Goal: Transaction & Acquisition: Purchase product/service

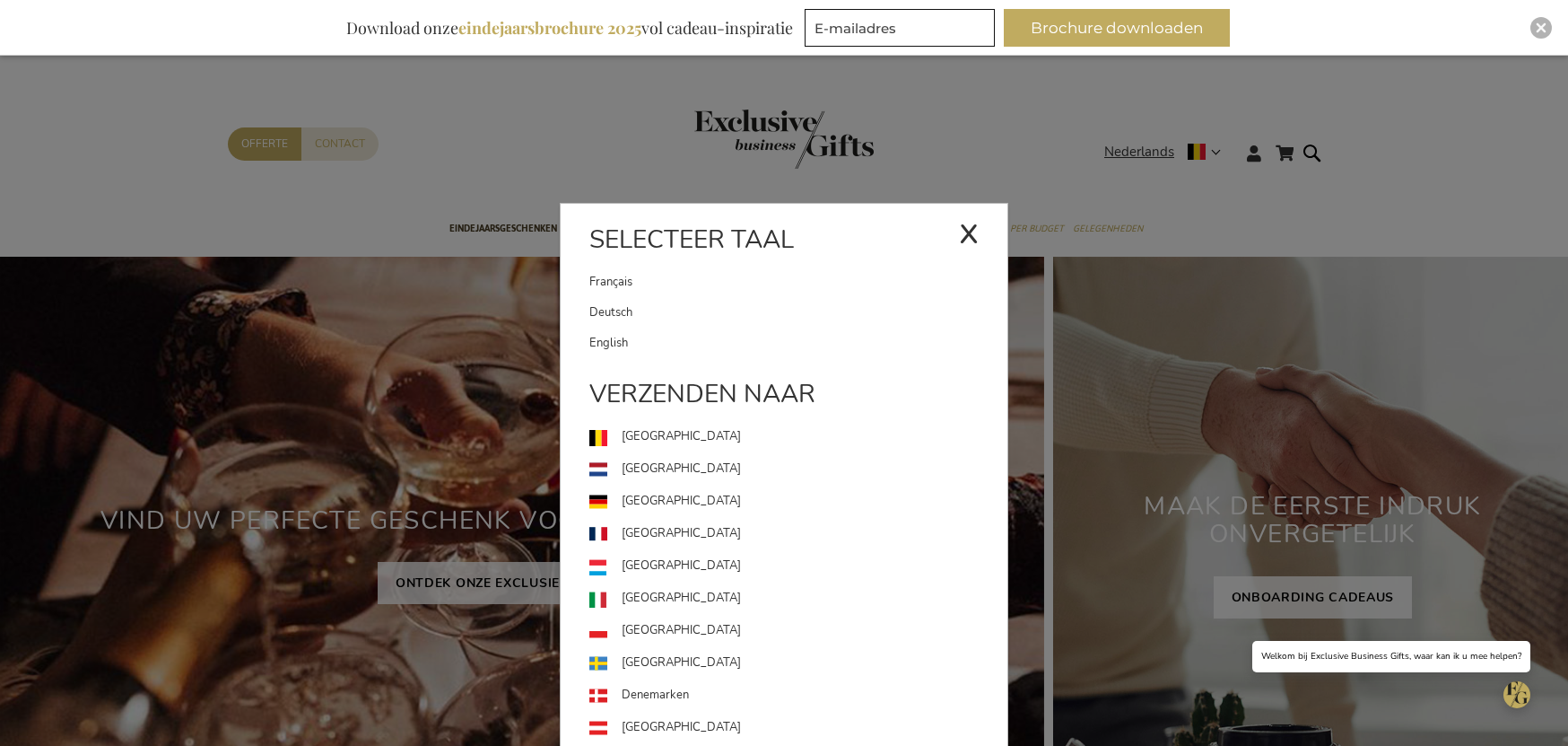
click at [695, 313] on link "Deutsch" at bounding box center [798, 312] width 418 height 30
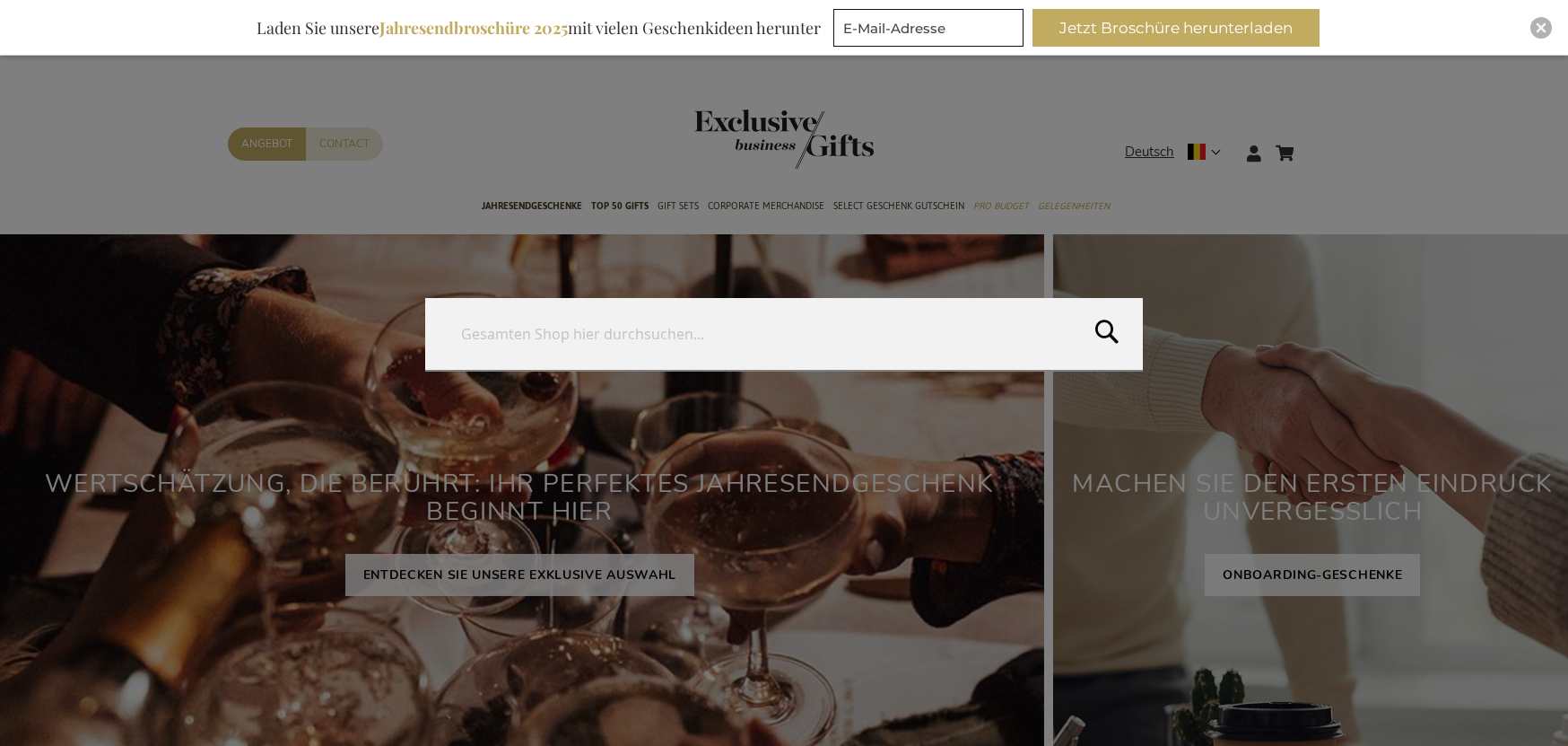
click at [1319, 142] on form "Search Search" at bounding box center [1317, 142] width 18 height 0
paste input "Fourchette gastronomisches Bier - 75 cl"
type input "Fourchette gastronomisches Bier - 75 cl"
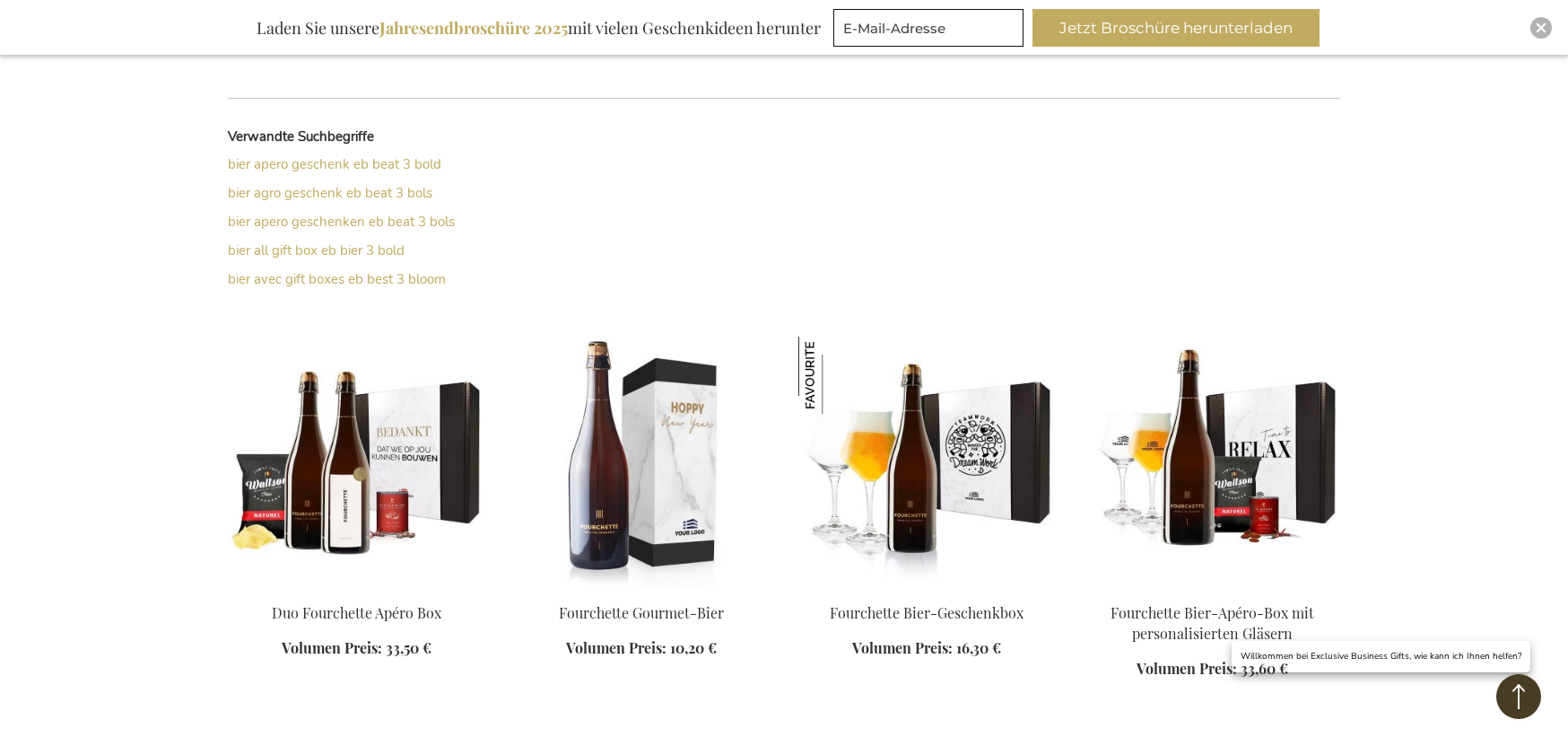
scroll to position [471, 0]
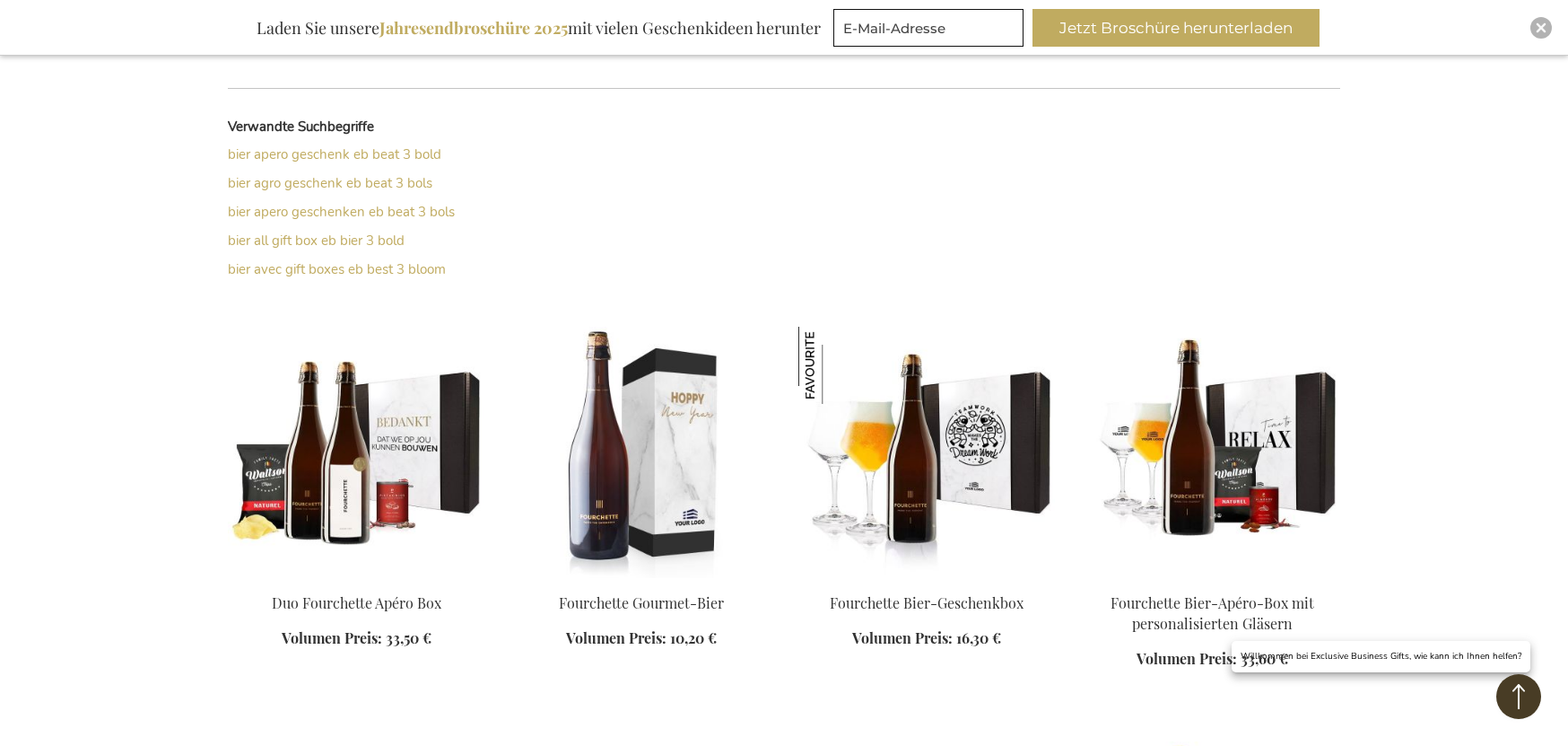
click at [669, 456] on img at bounding box center [641, 452] width 257 height 251
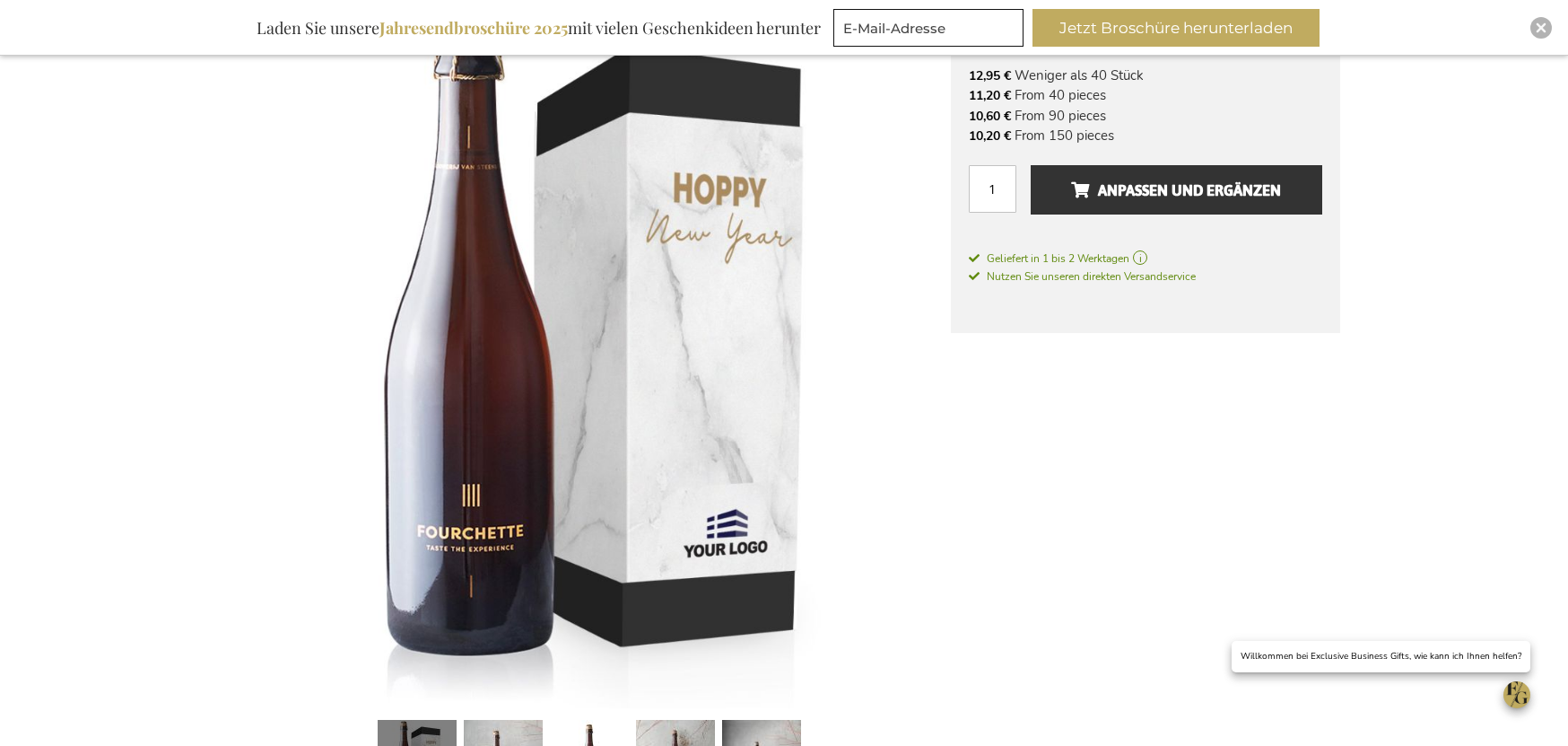
scroll to position [268, 0]
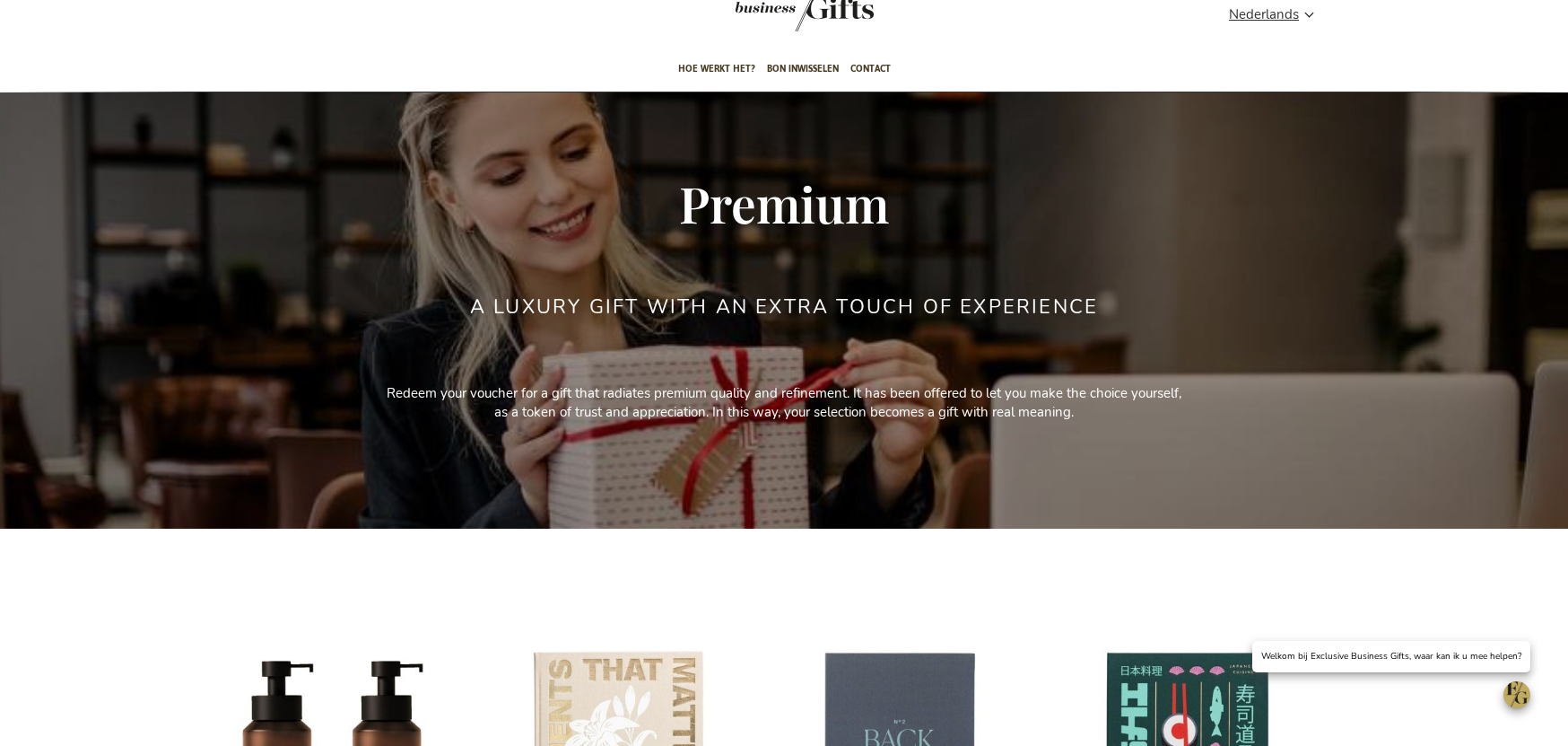
scroll to position [327, 0]
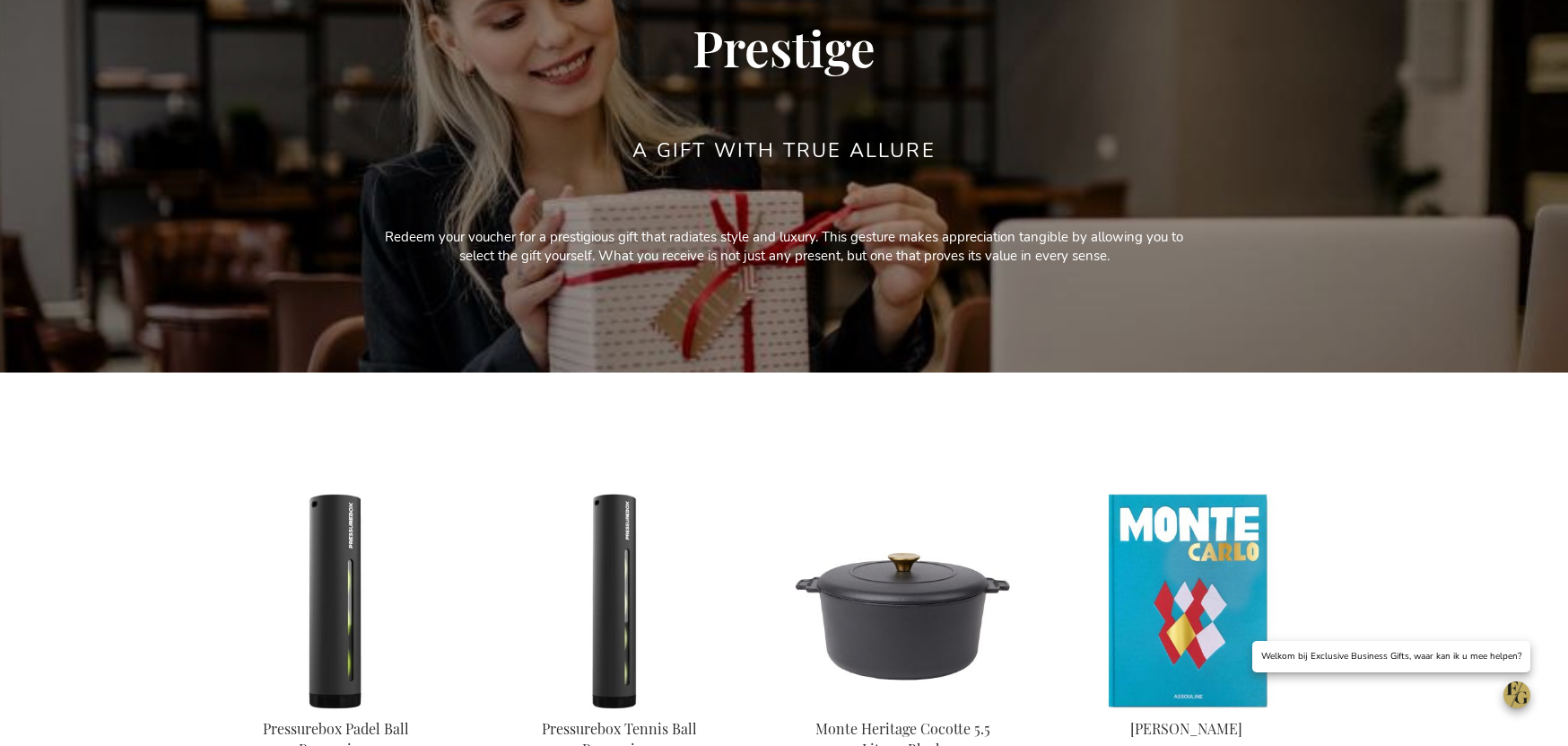
scroll to position [282, 0]
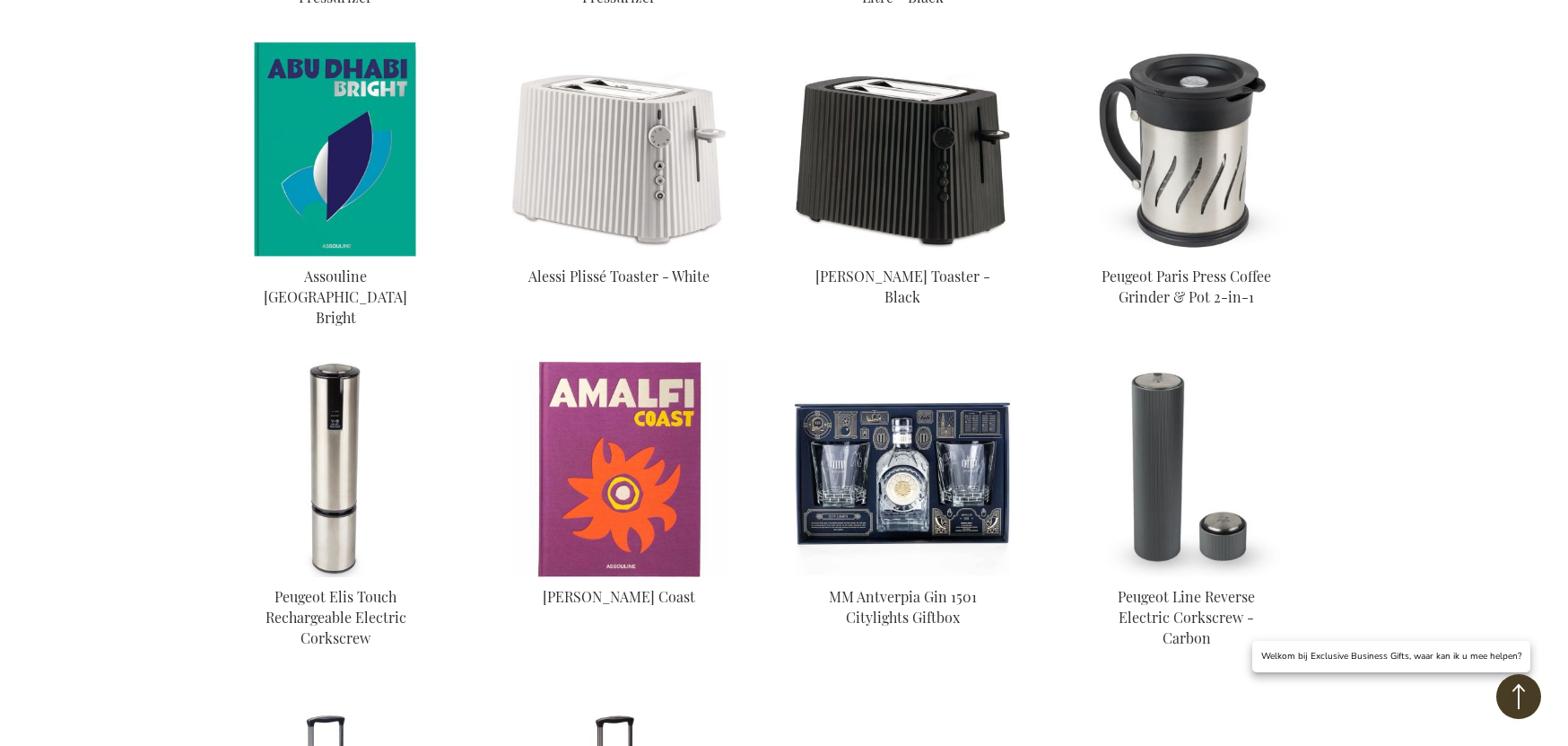
scroll to position [1124, 0]
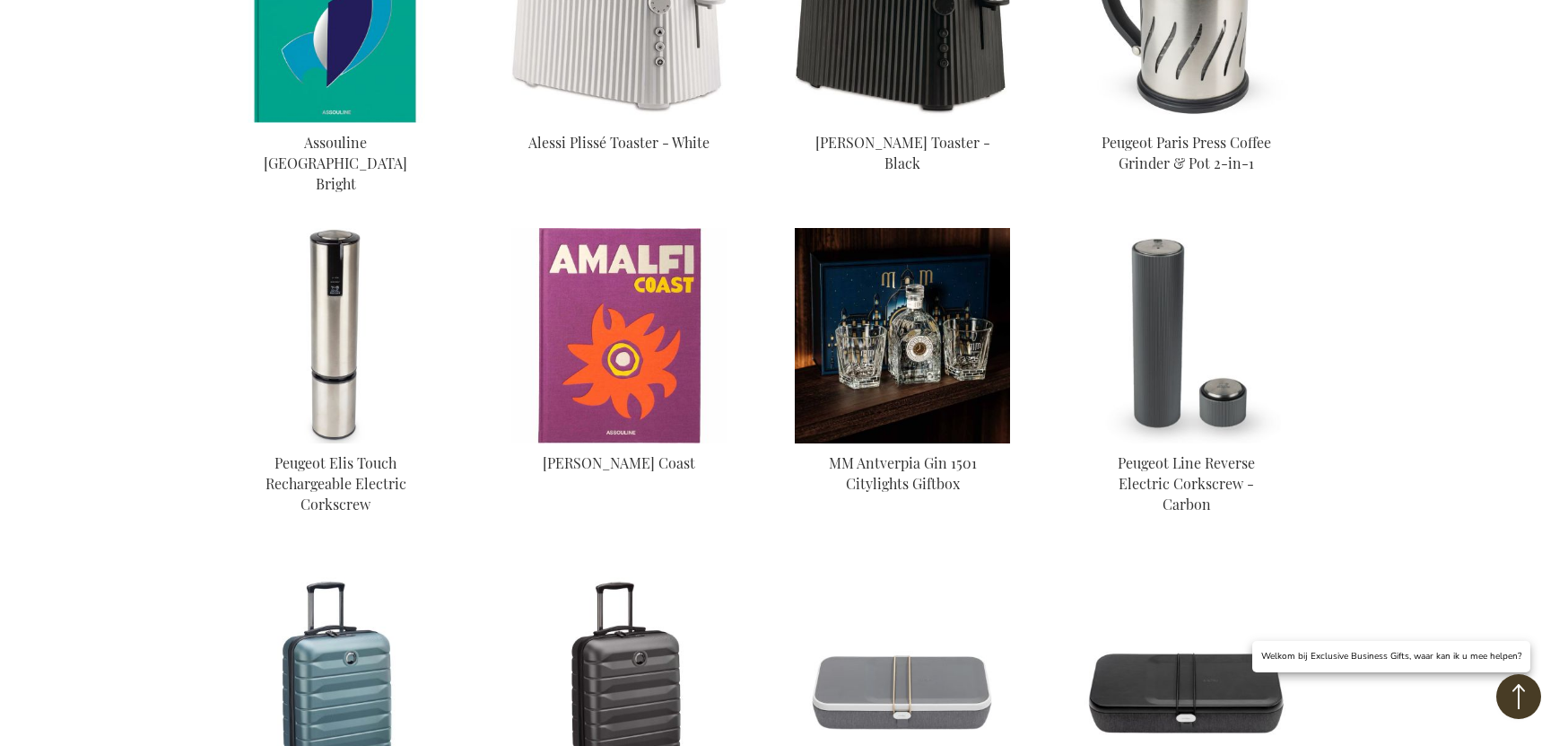
click at [909, 304] on img at bounding box center [902, 336] width 215 height 215
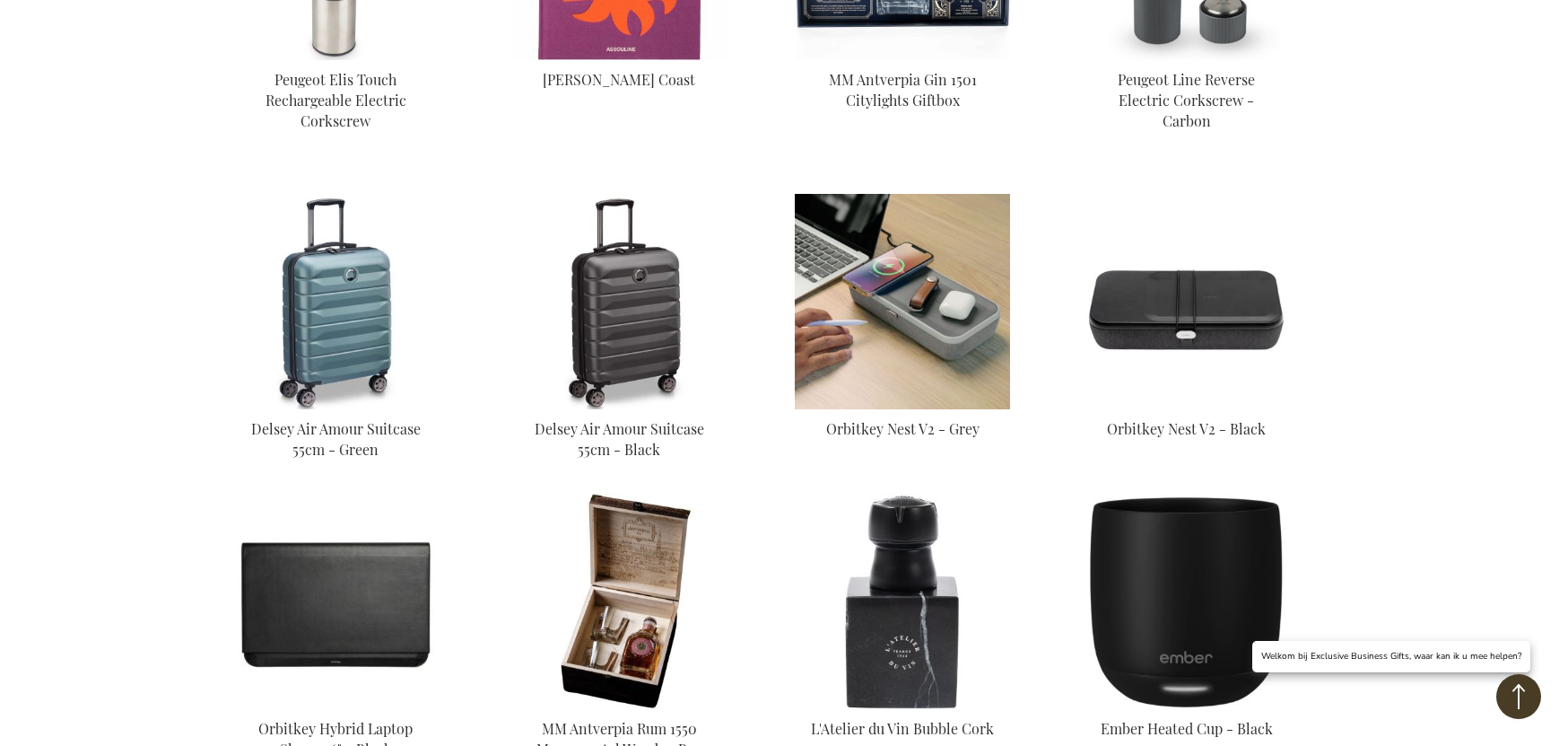
scroll to position [1565, 0]
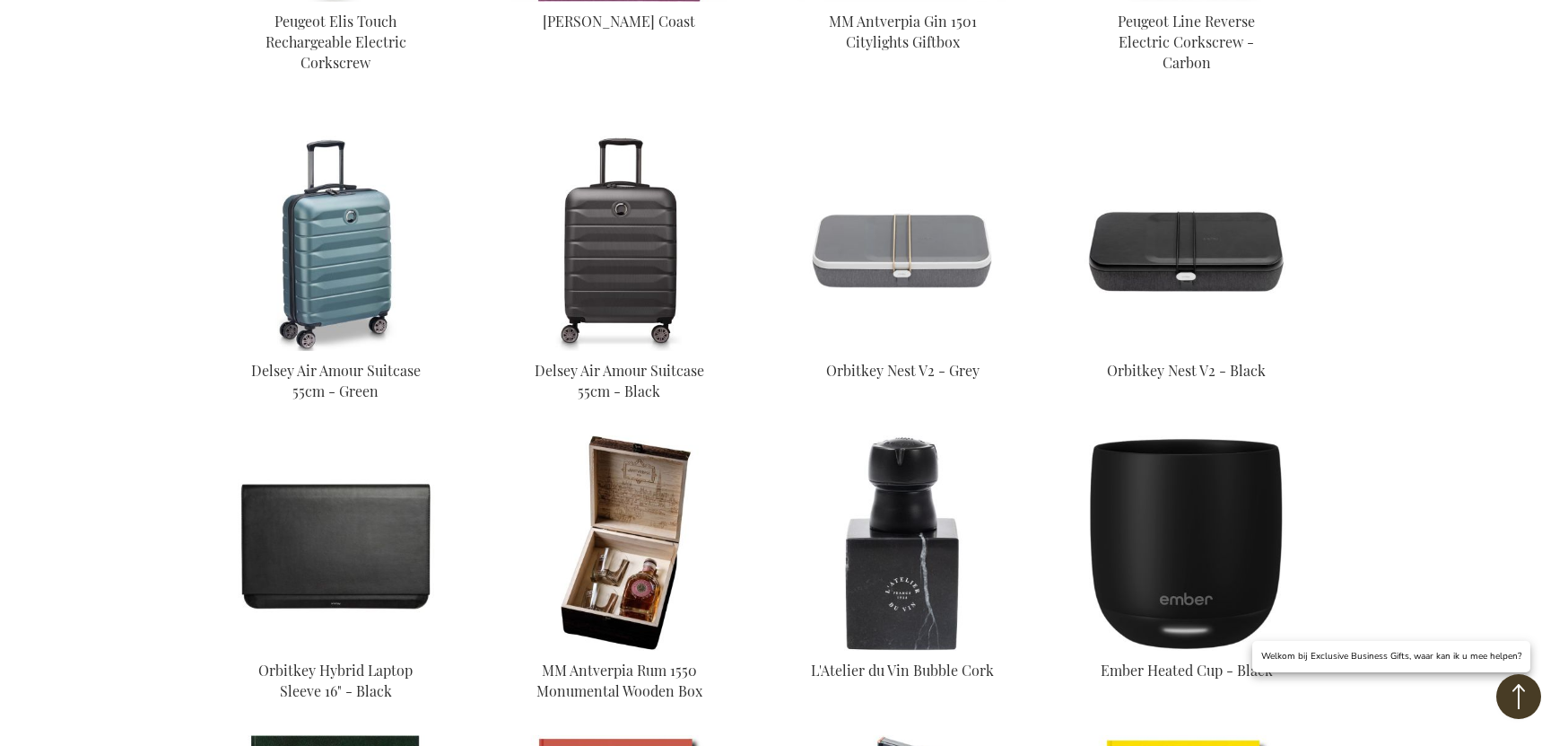
click at [620, 193] on img at bounding box center [619, 243] width 215 height 215
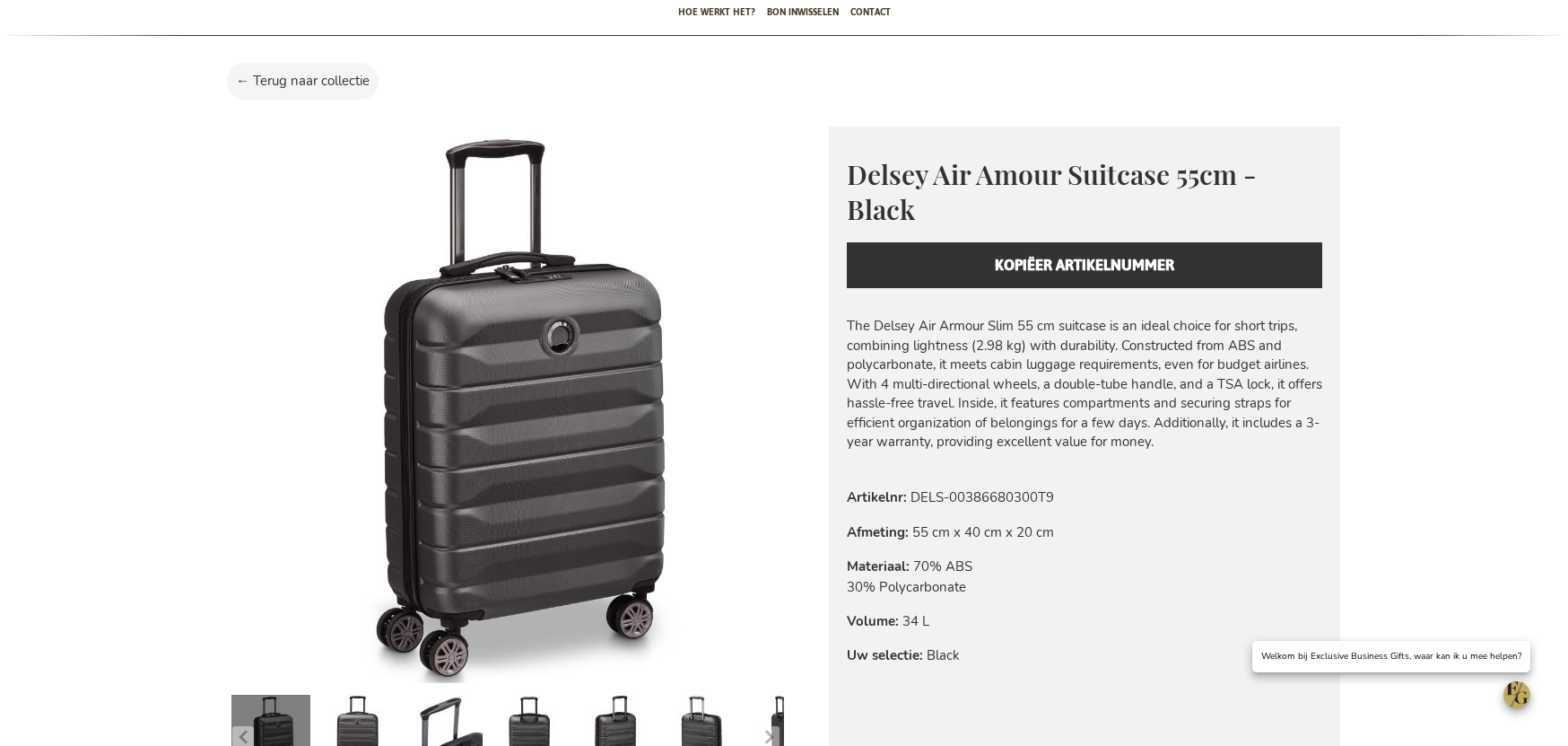
scroll to position [225, 0]
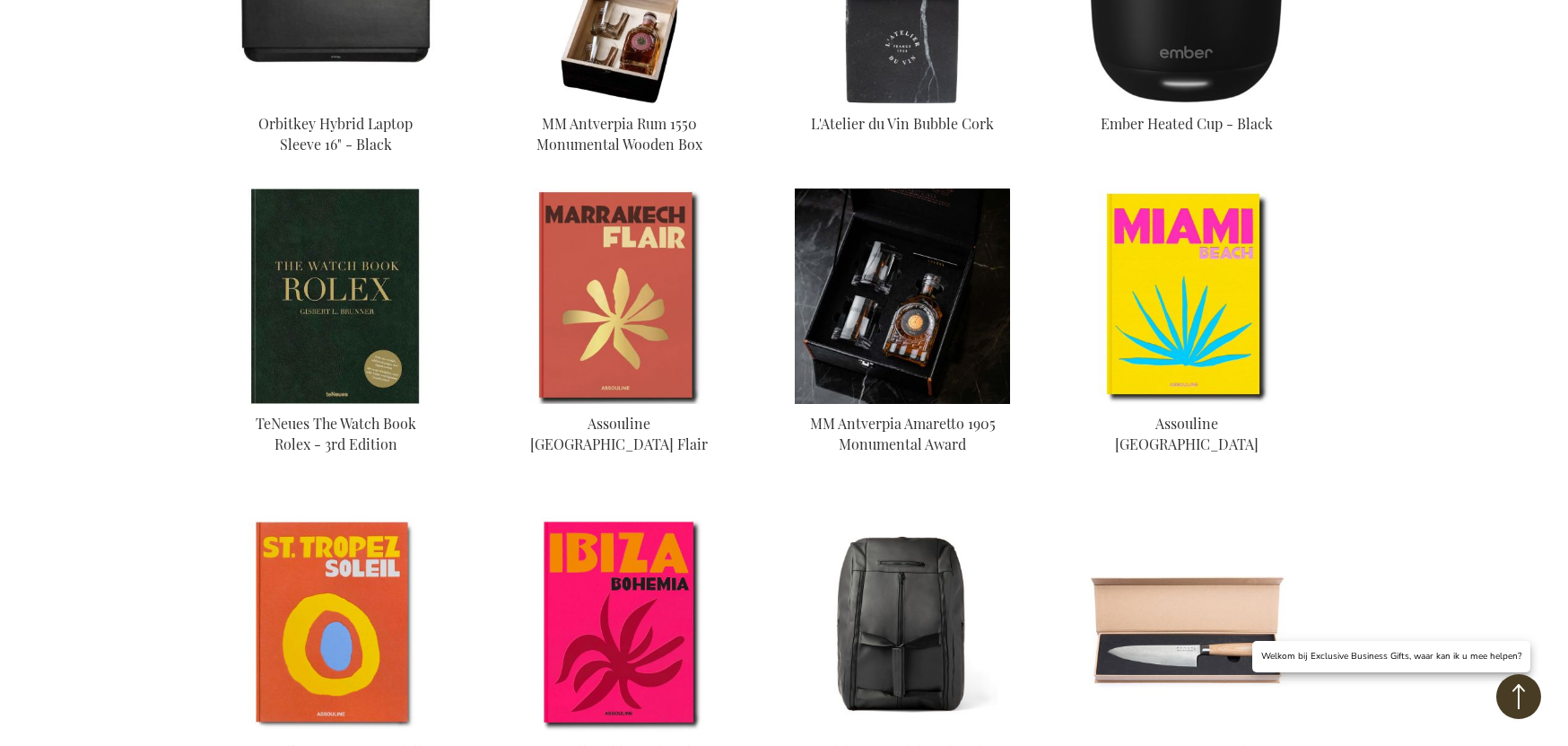
scroll to position [1810, 0]
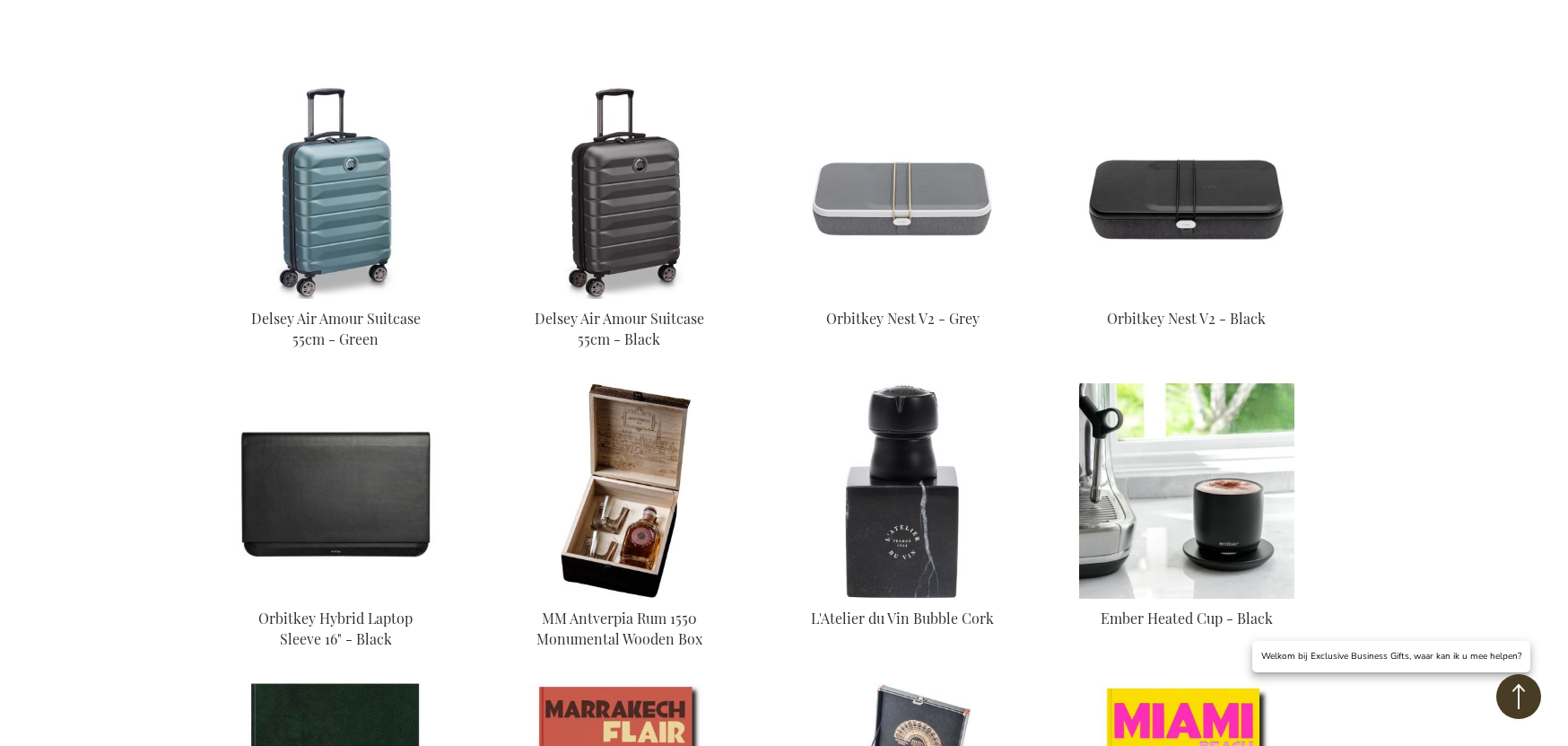
scroll to position [1120, 0]
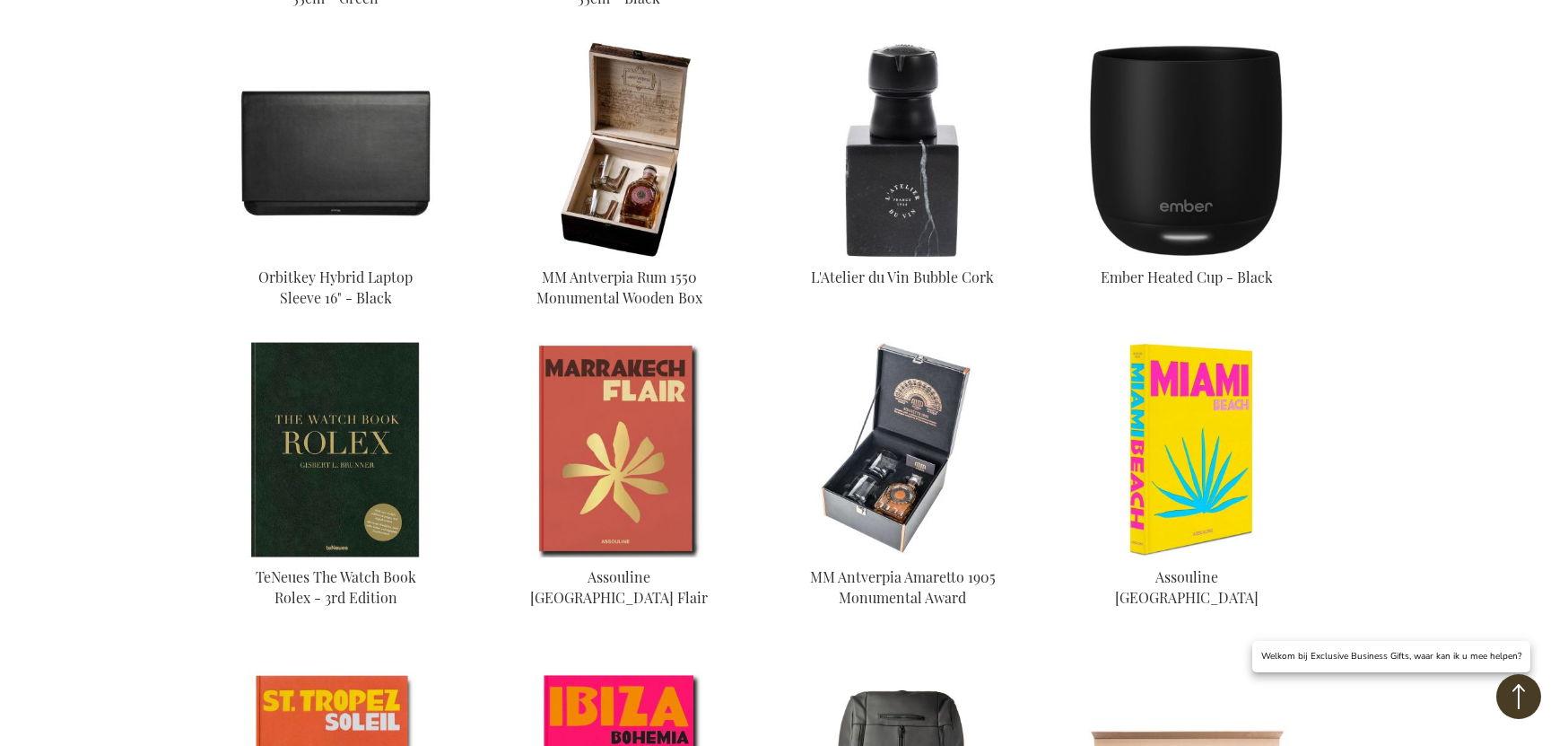
click at [1158, 421] on img at bounding box center [1186, 449] width 215 height 215
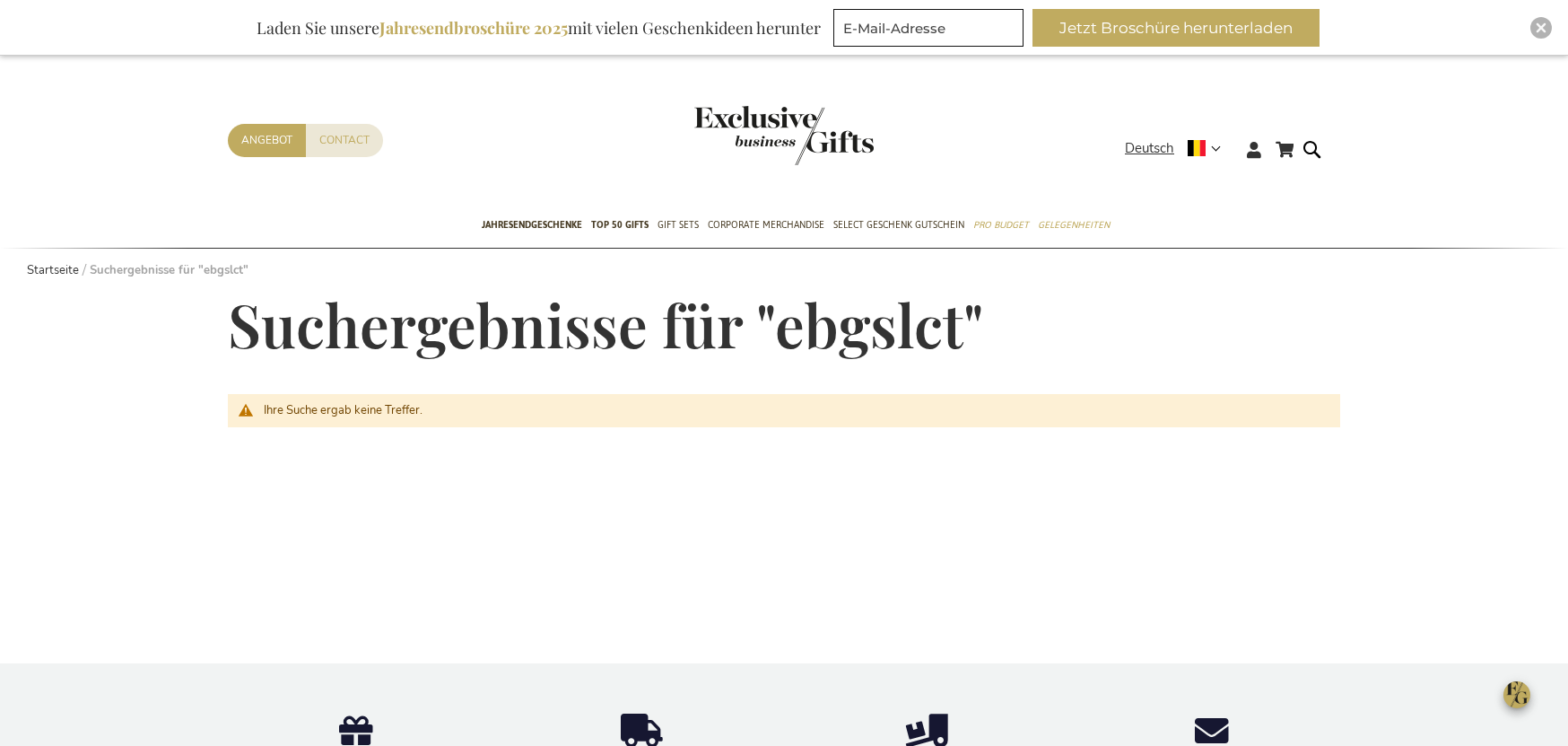
scroll to position [9, 0]
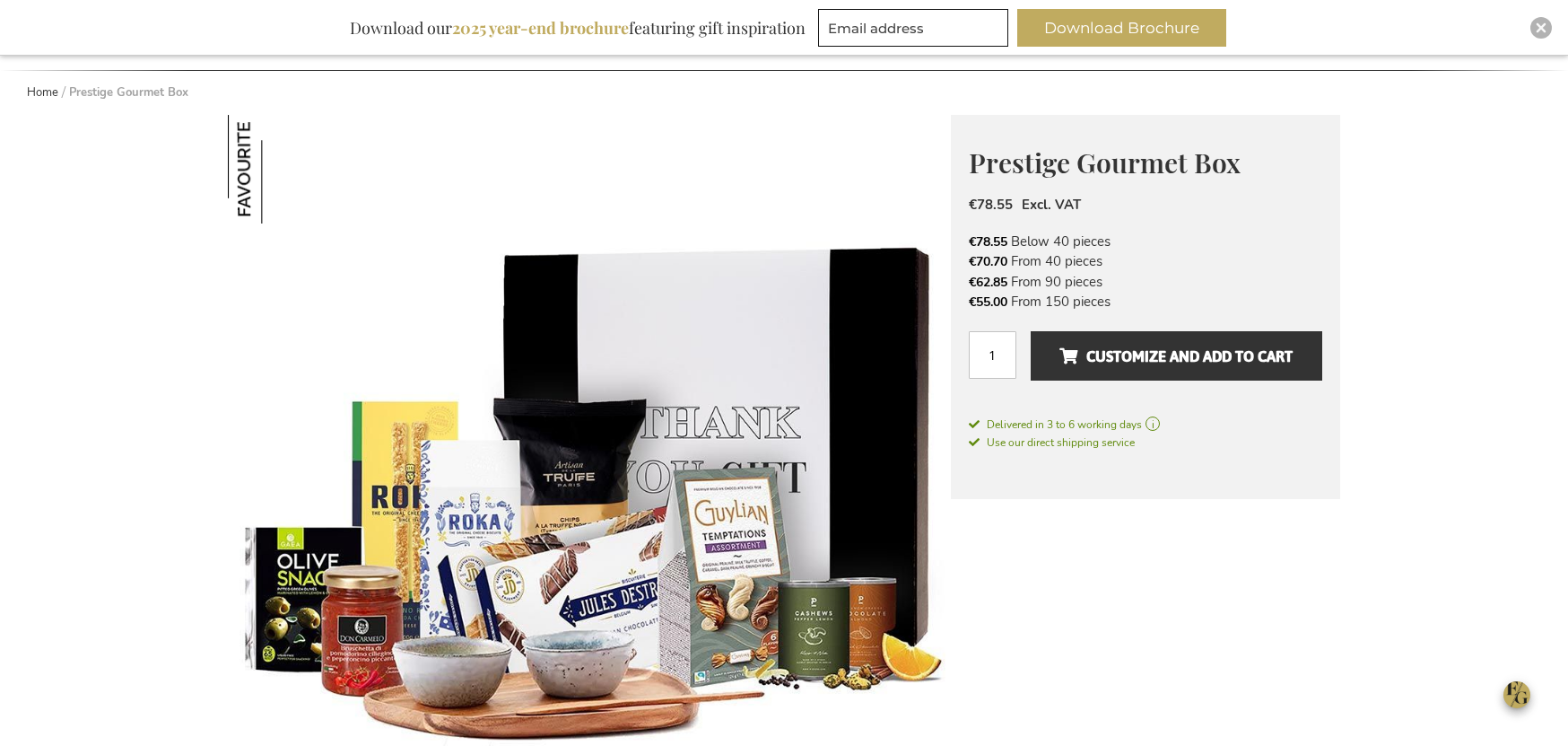
scroll to position [291, 0]
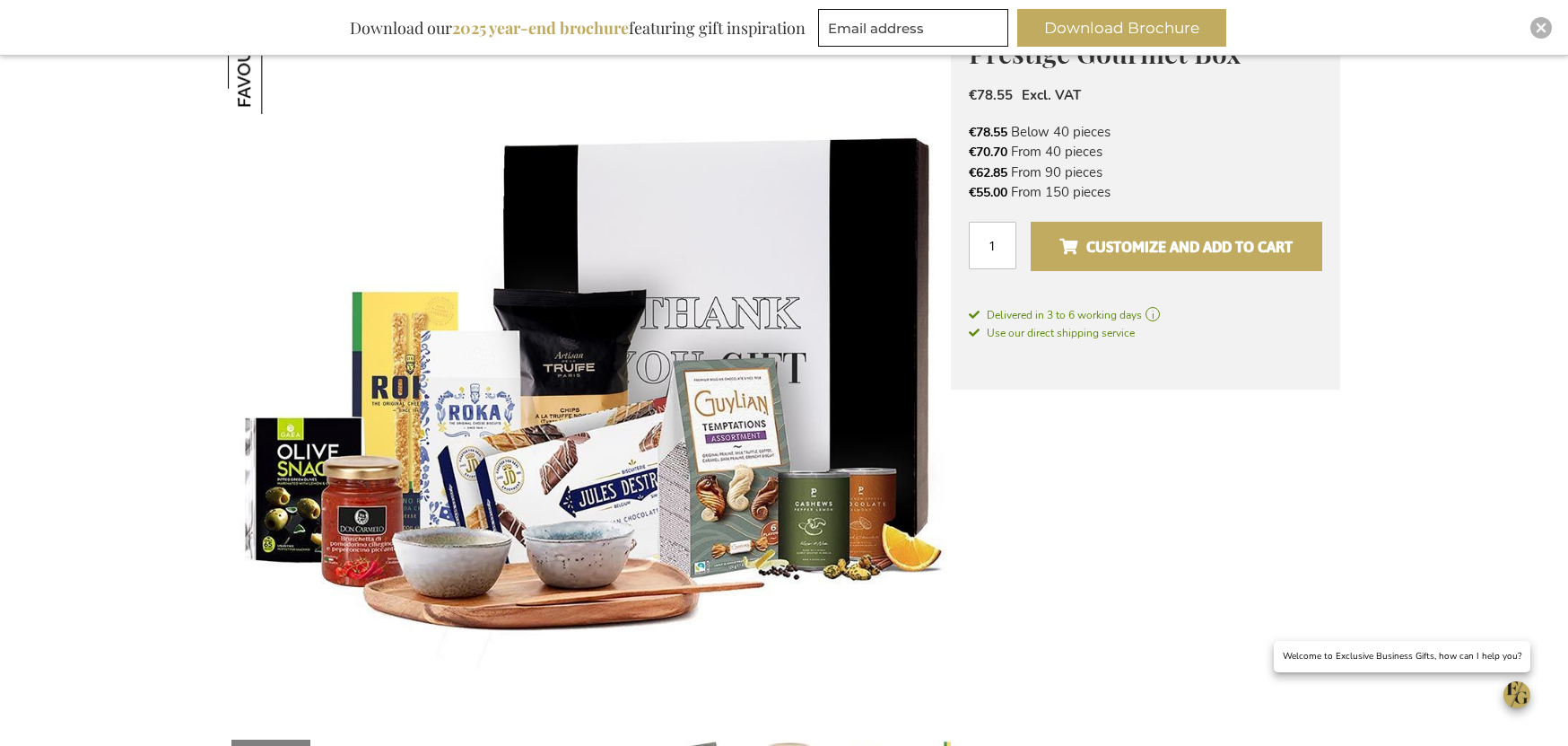
click at [1188, 263] on button "Customize and add to cart" at bounding box center [1177, 246] width 292 height 49
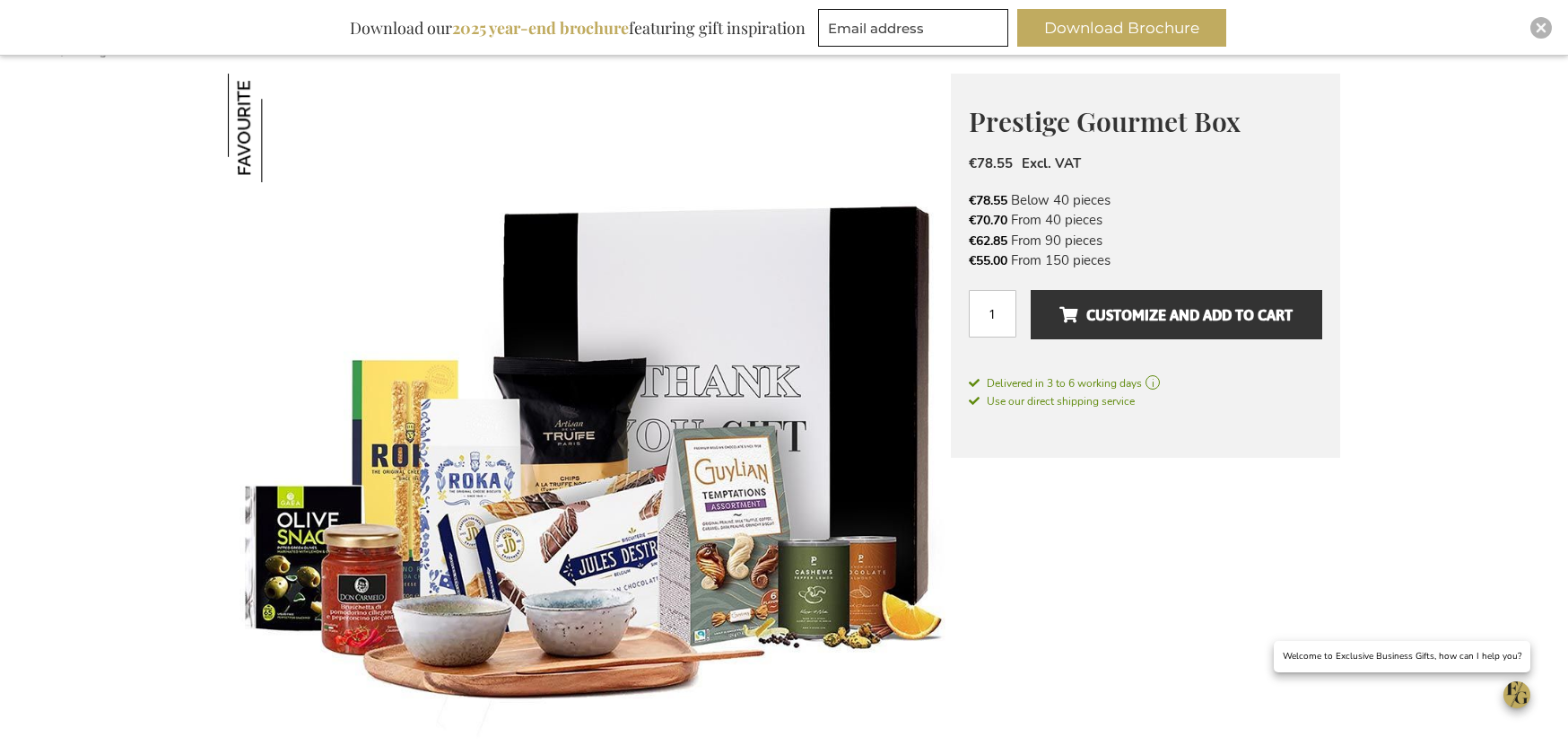
scroll to position [231, 0]
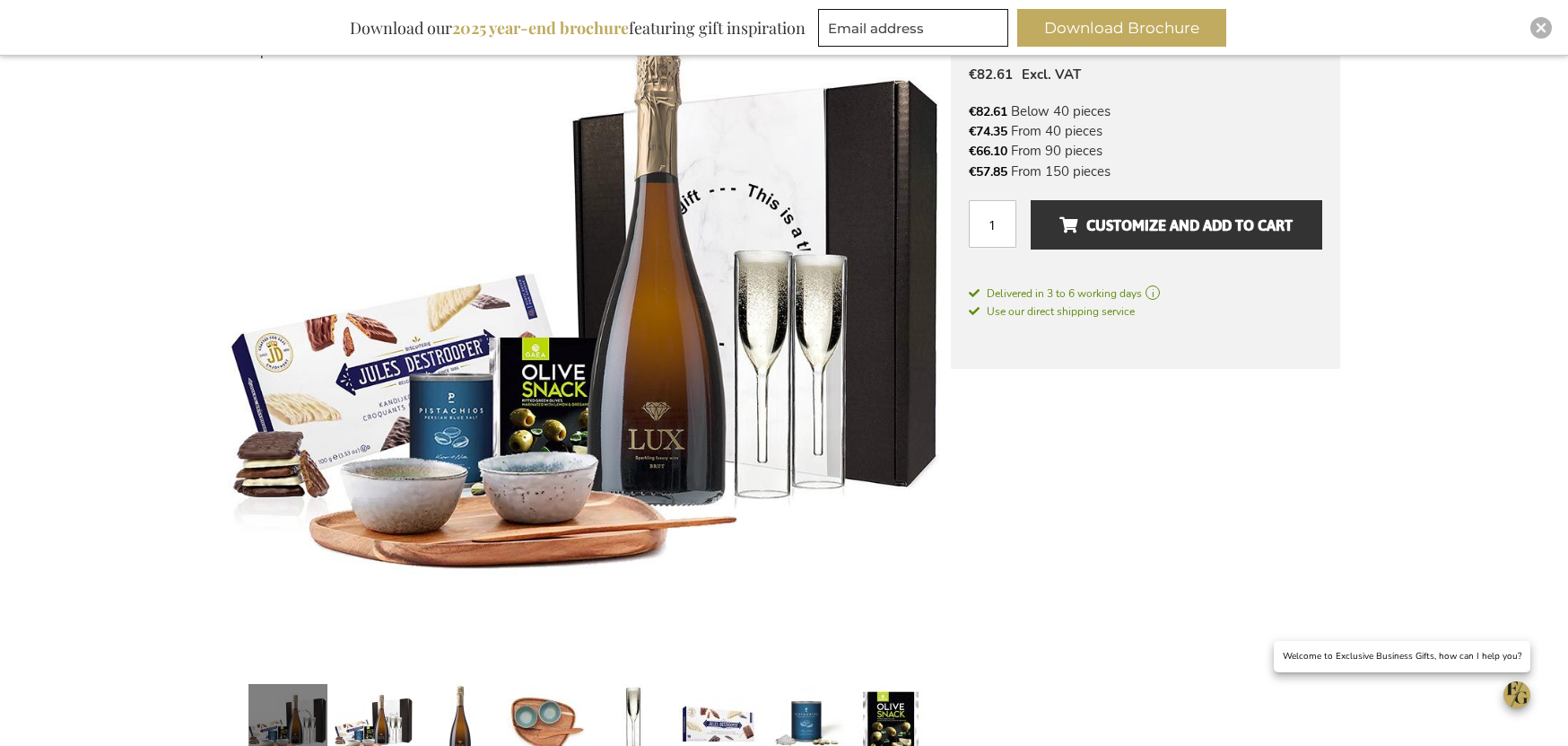
scroll to position [264, 0]
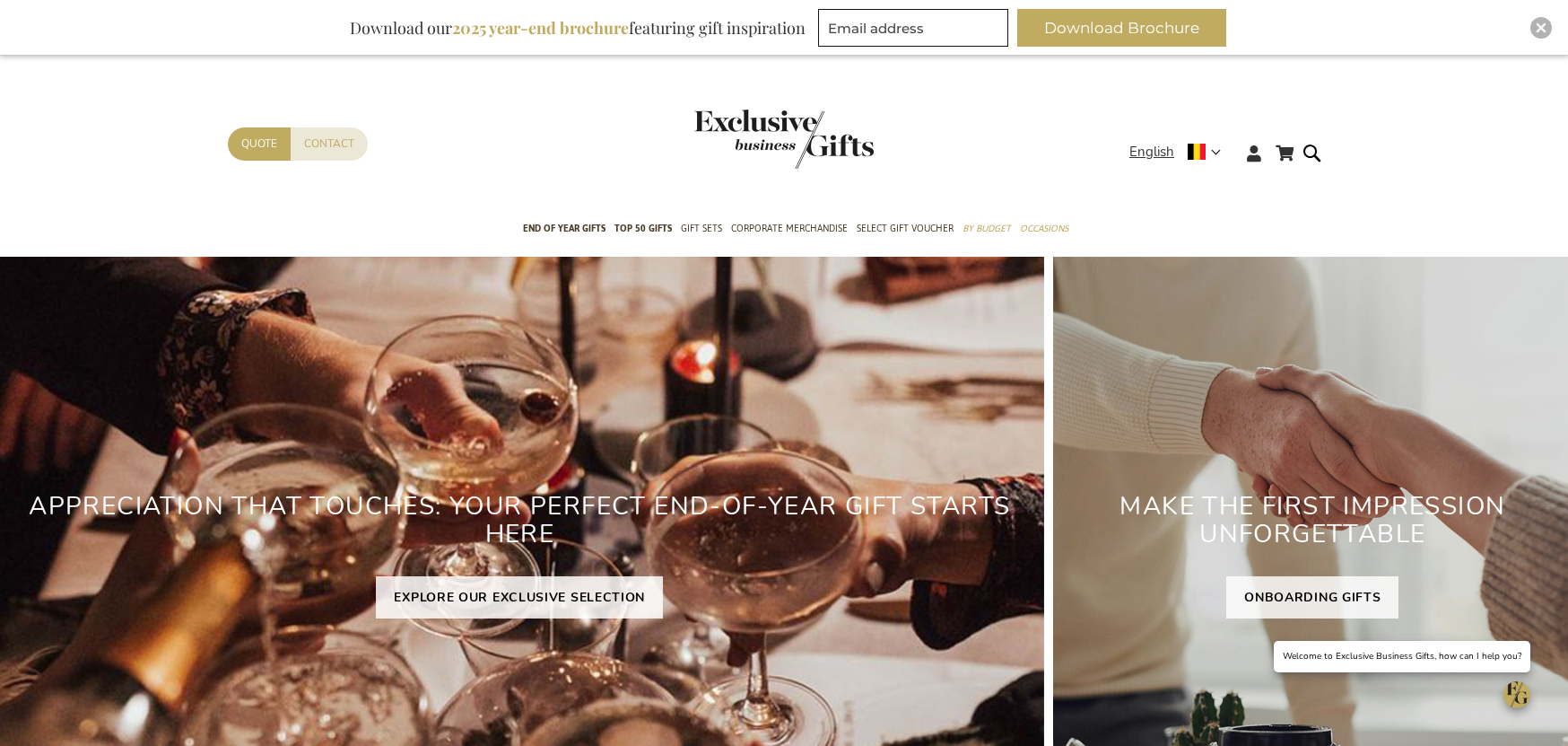
click at [1119, 150] on div "Contact Quote" at bounding box center [679, 167] width 902 height 80
click at [1138, 159] on span "English" at bounding box center [1151, 153] width 45 height 21
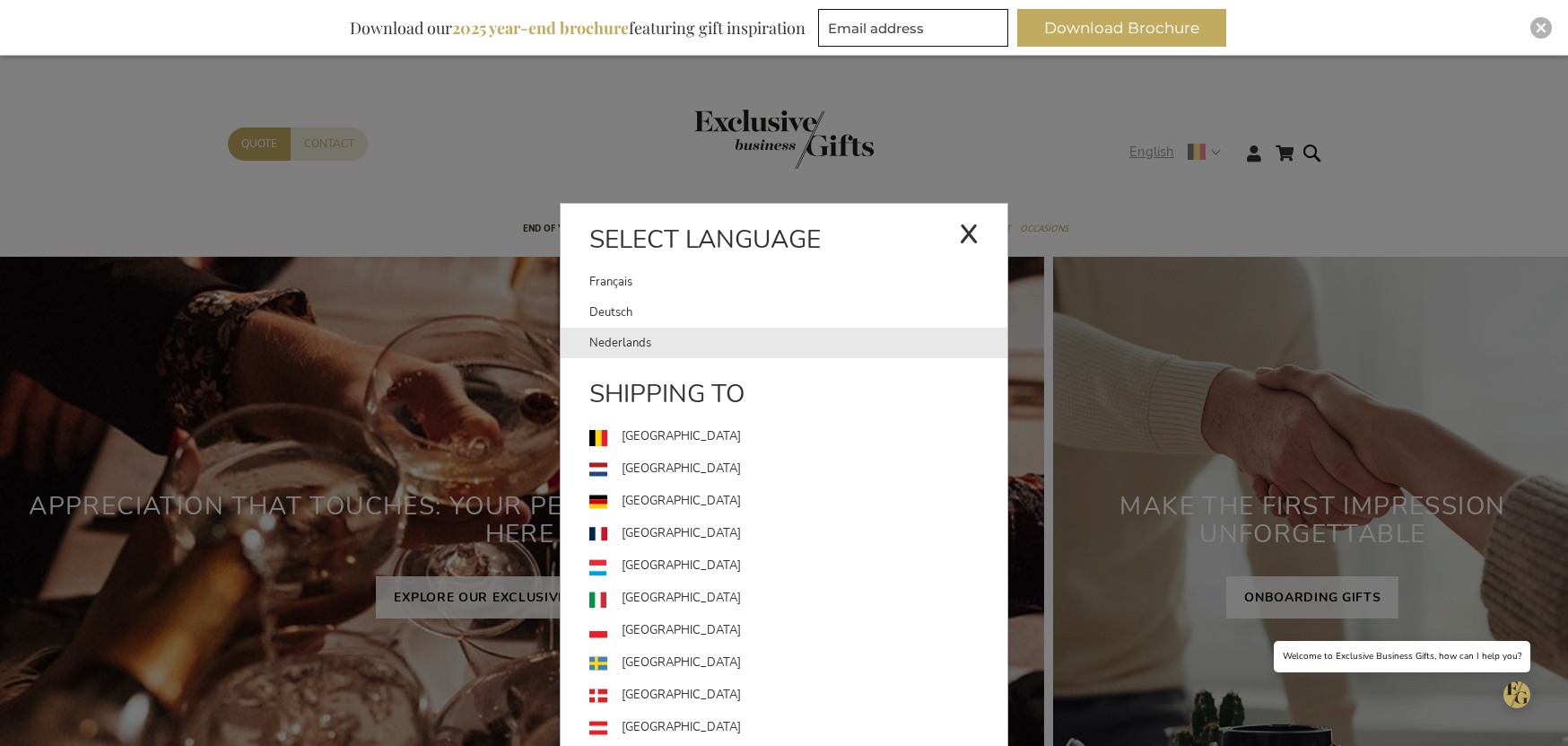
click at [789, 334] on link "Nederlands" at bounding box center [798, 343] width 418 height 30
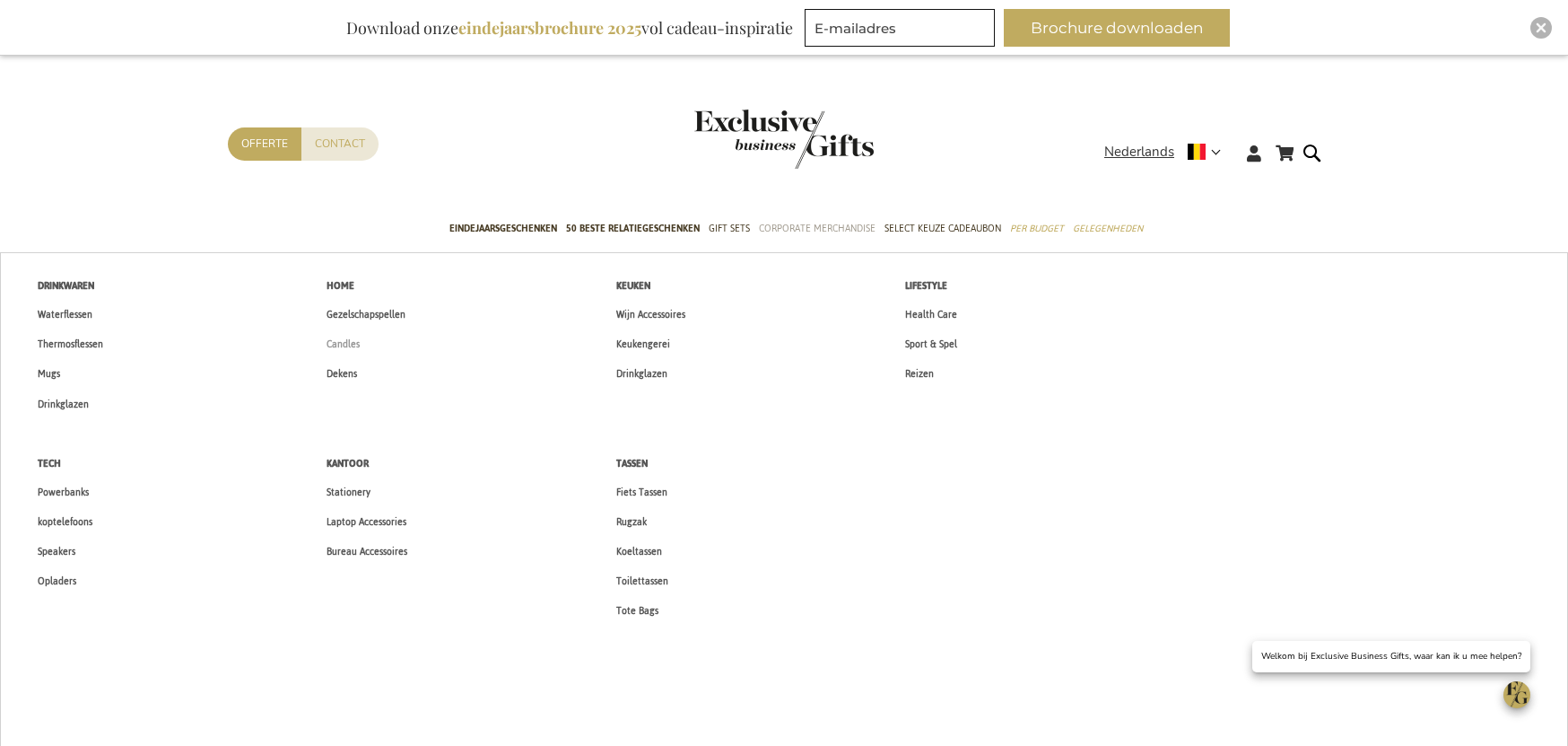
click at [360, 347] on link "Candles" at bounding box center [343, 344] width 71 height 29
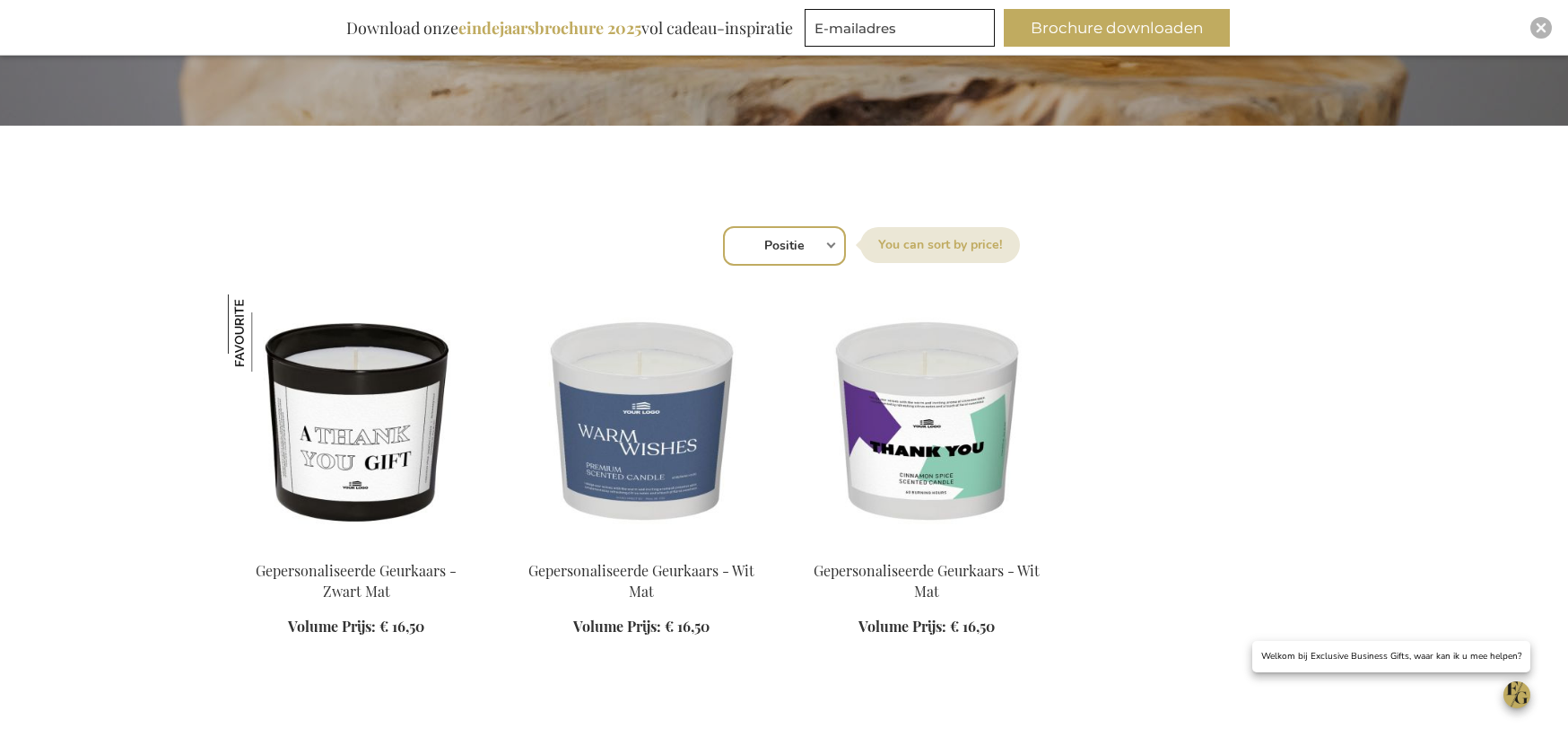
scroll to position [548, 0]
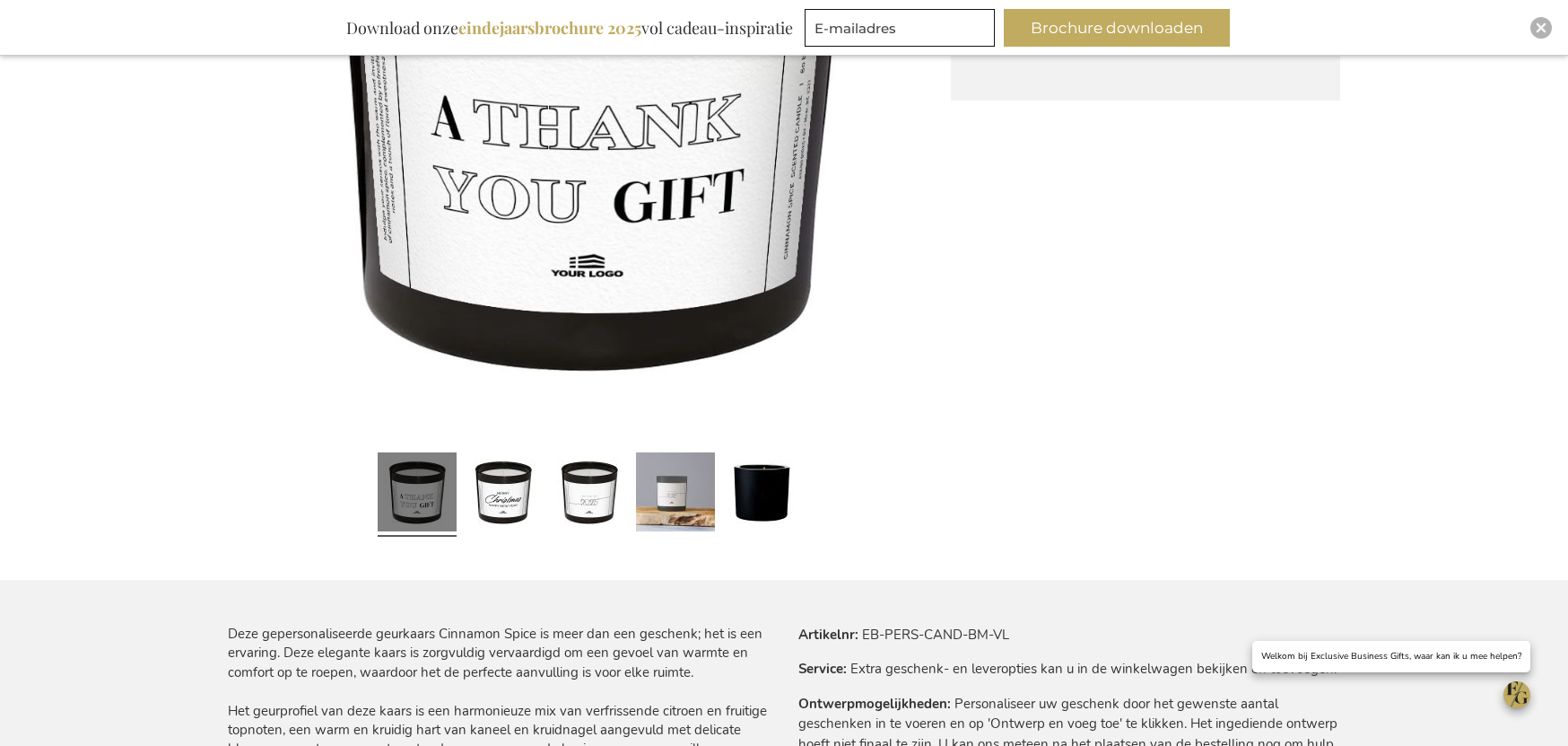
scroll to position [592, 0]
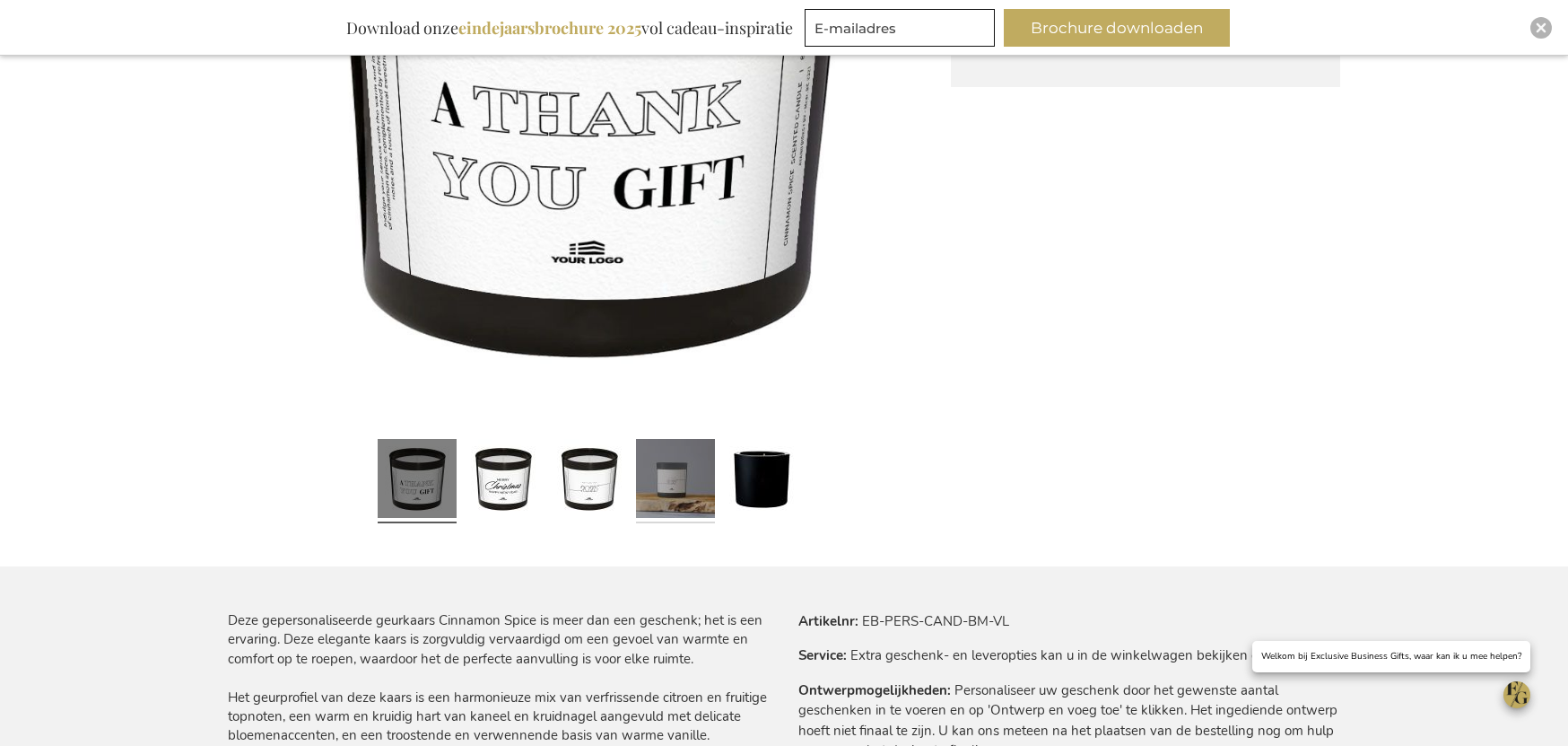
click at [686, 483] on link at bounding box center [675, 481] width 79 height 99
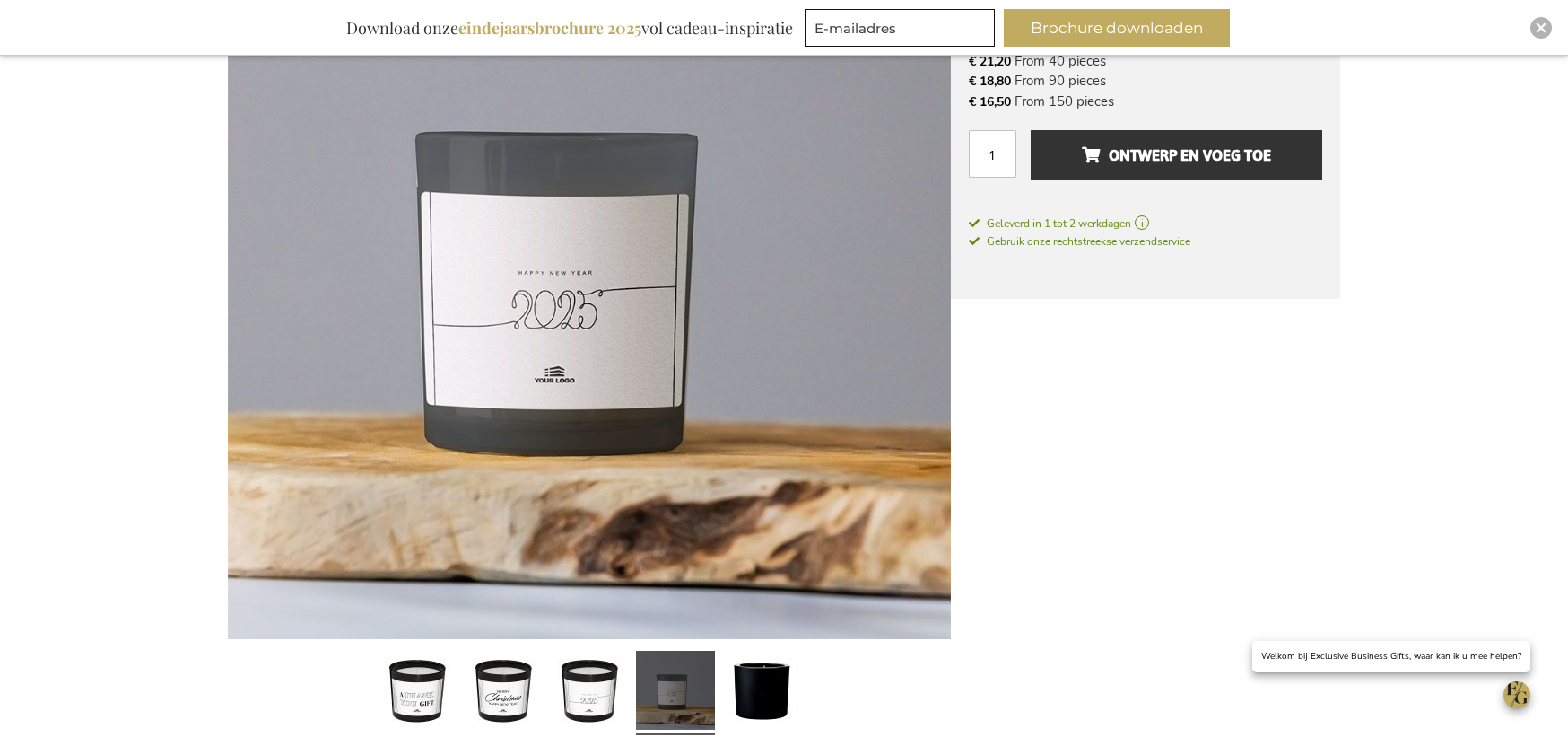
scroll to position [247, 0]
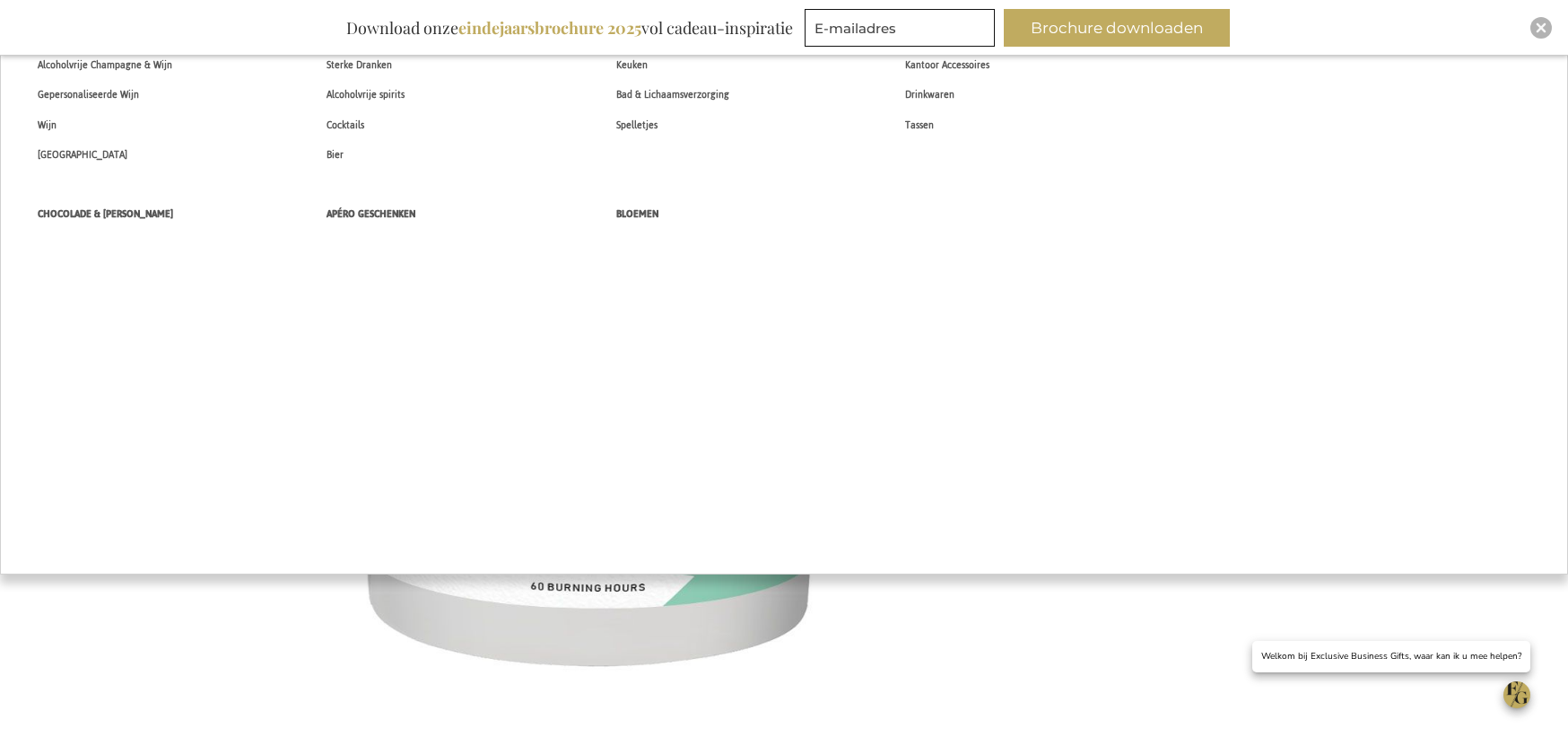
scroll to position [573, 0]
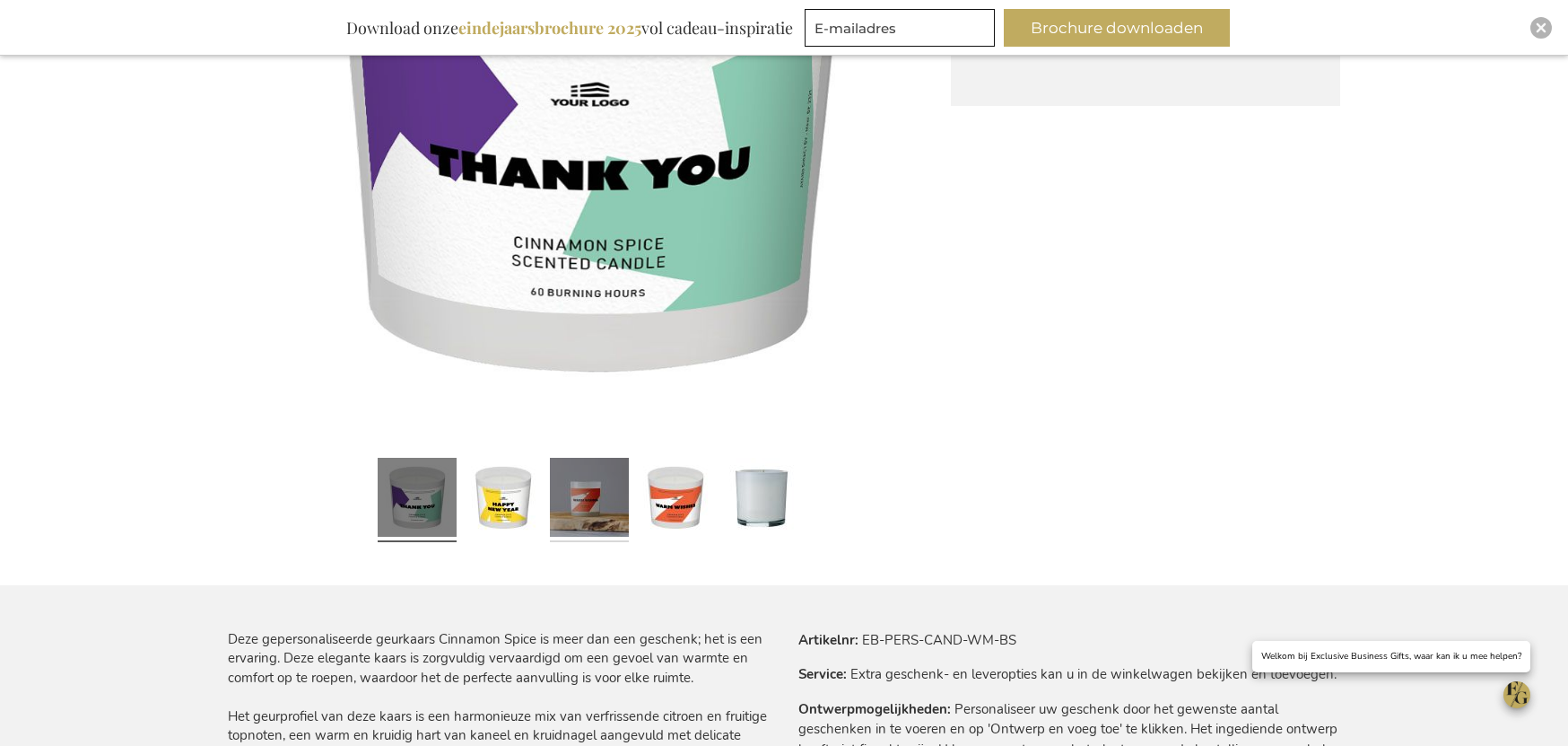
click at [603, 497] on link at bounding box center [588, 500] width 79 height 99
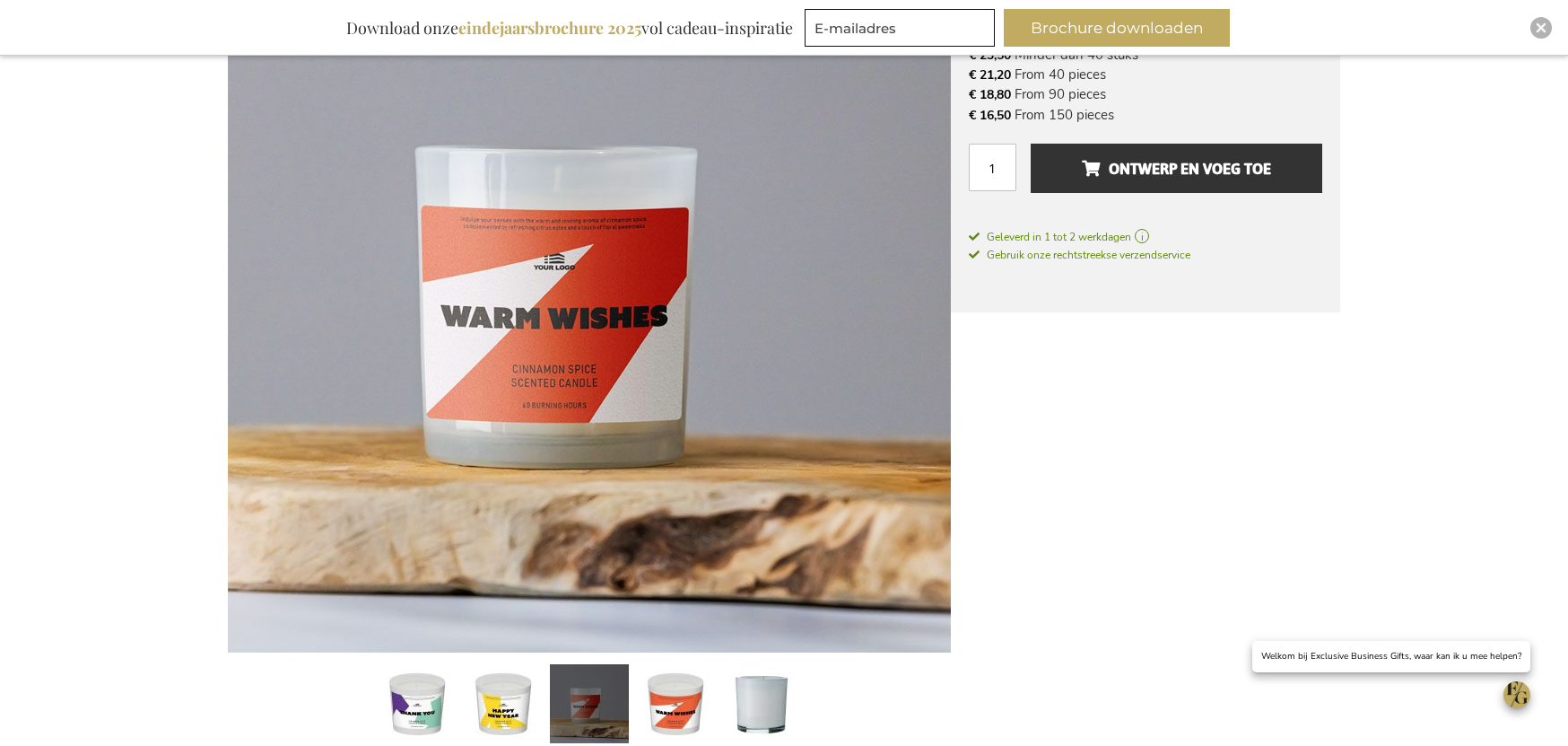
scroll to position [294, 0]
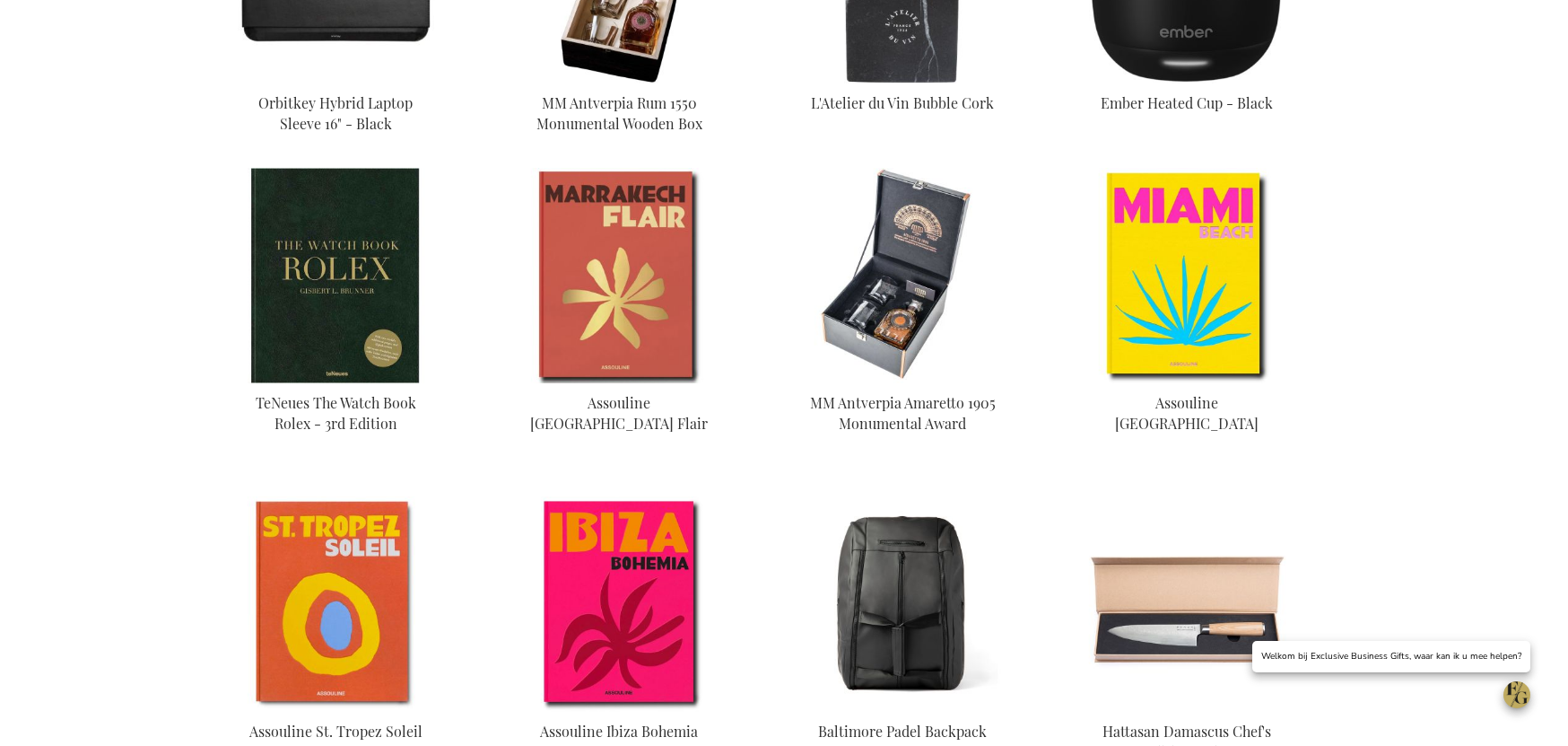
scroll to position [1305, 0]
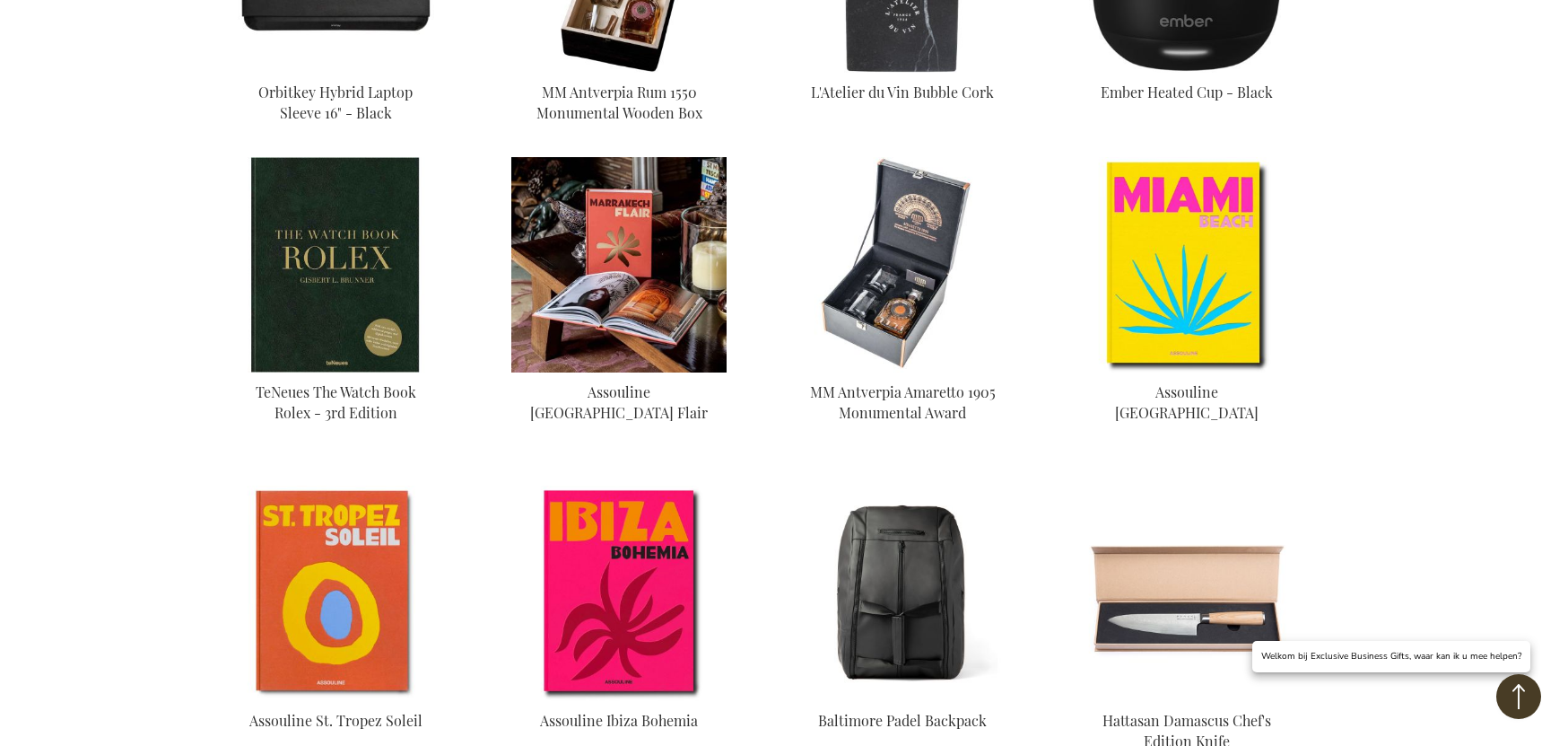
click at [586, 257] on img at bounding box center [619, 264] width 215 height 215
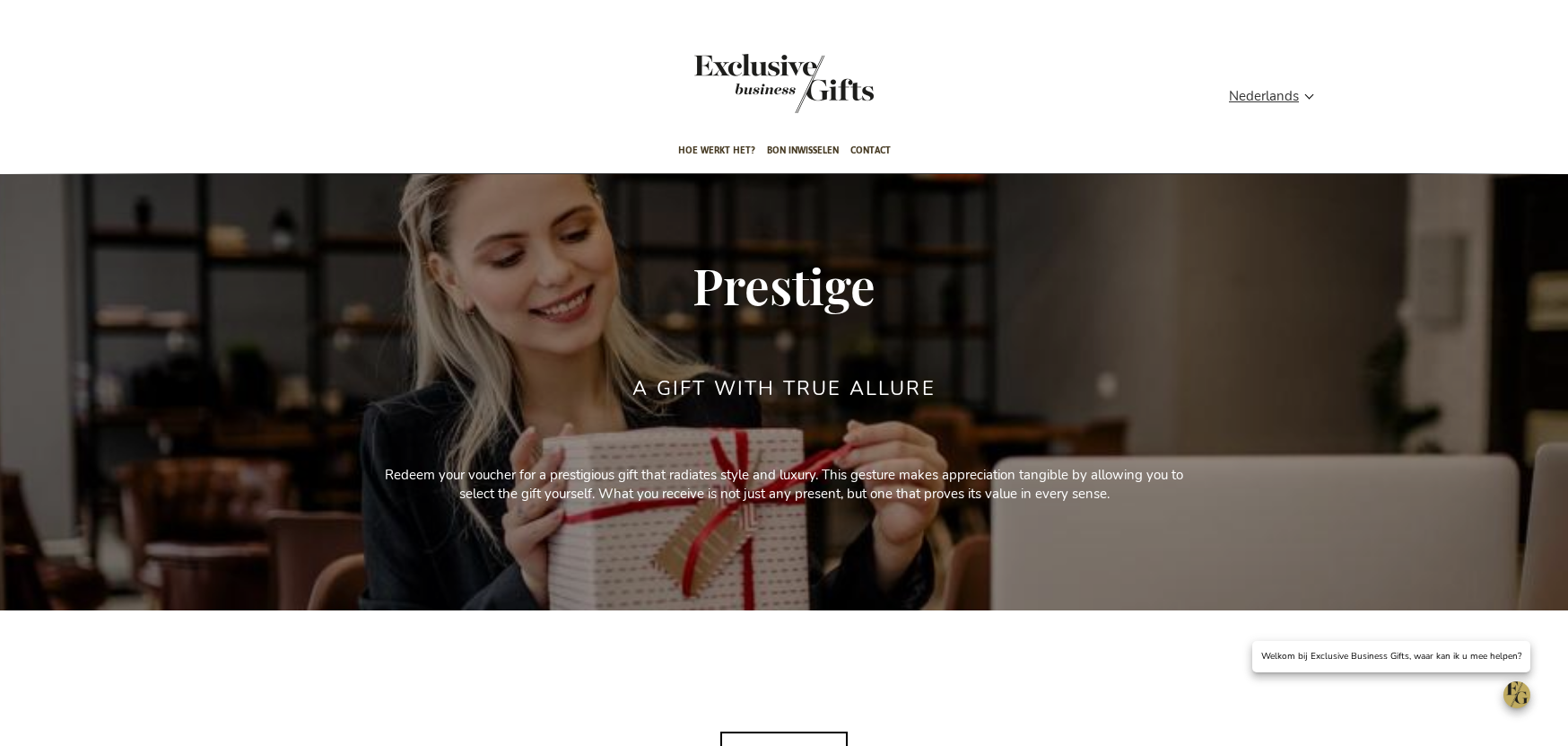
scroll to position [144, 0]
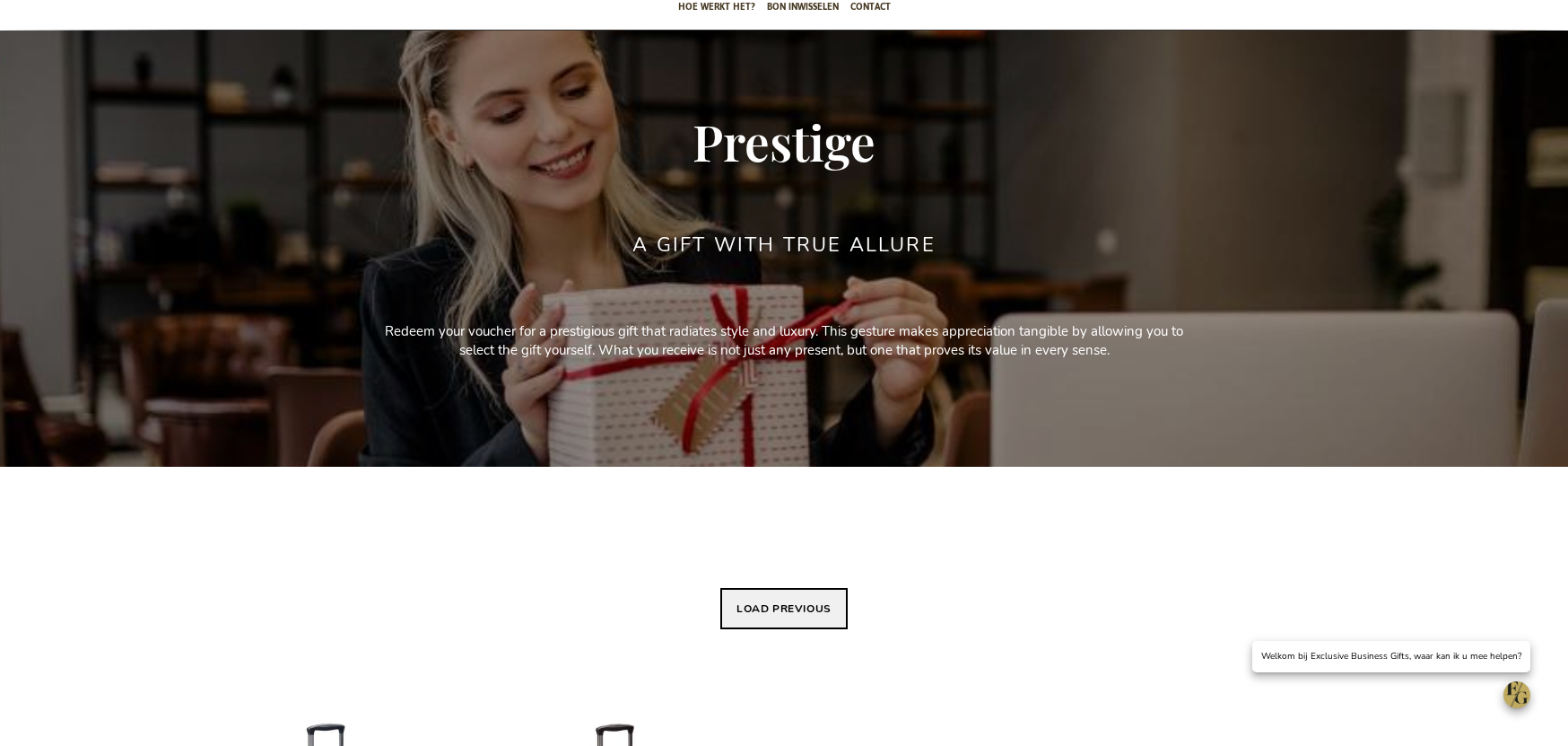
click at [772, 623] on button "Load previous" at bounding box center [784, 609] width 127 height 42
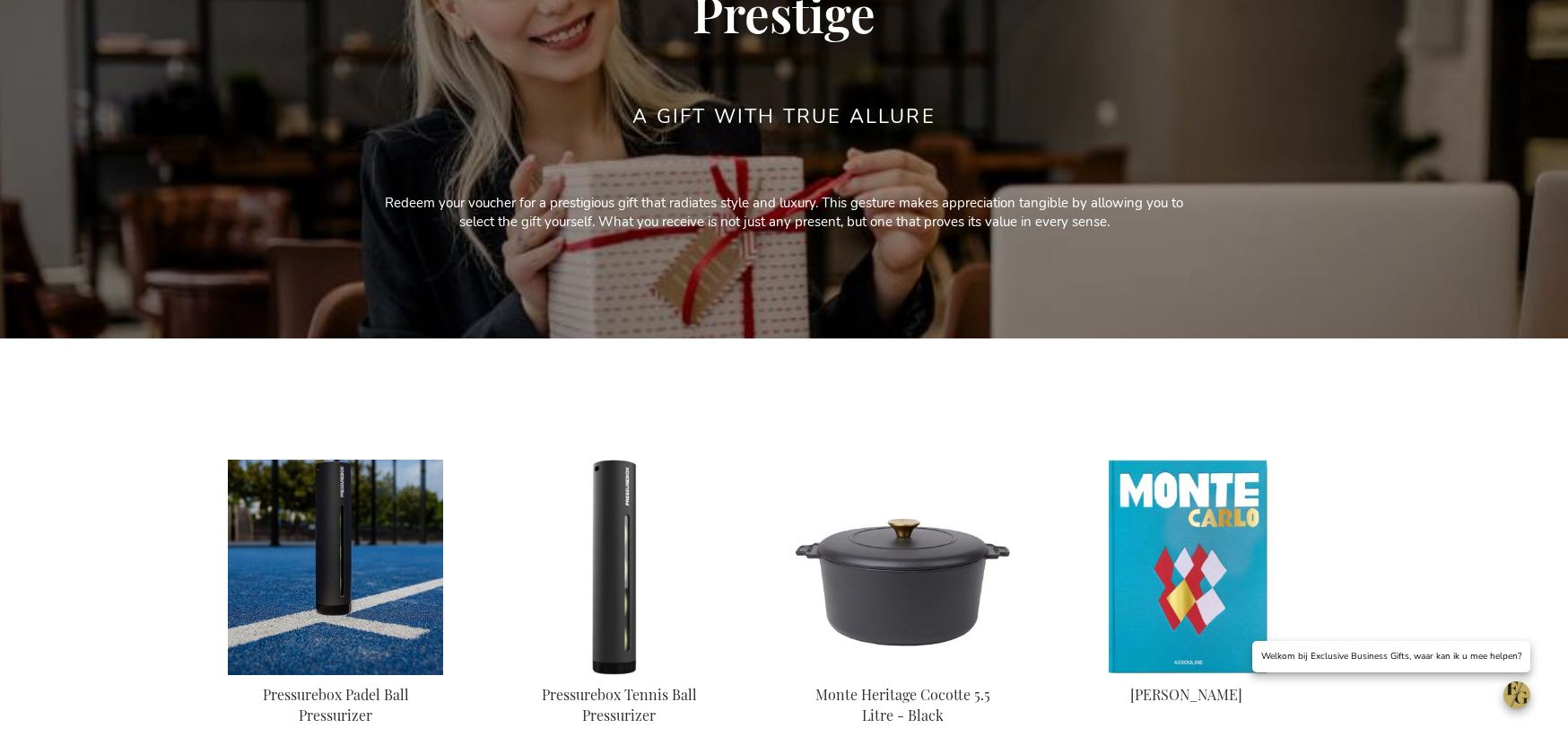
scroll to position [282, 0]
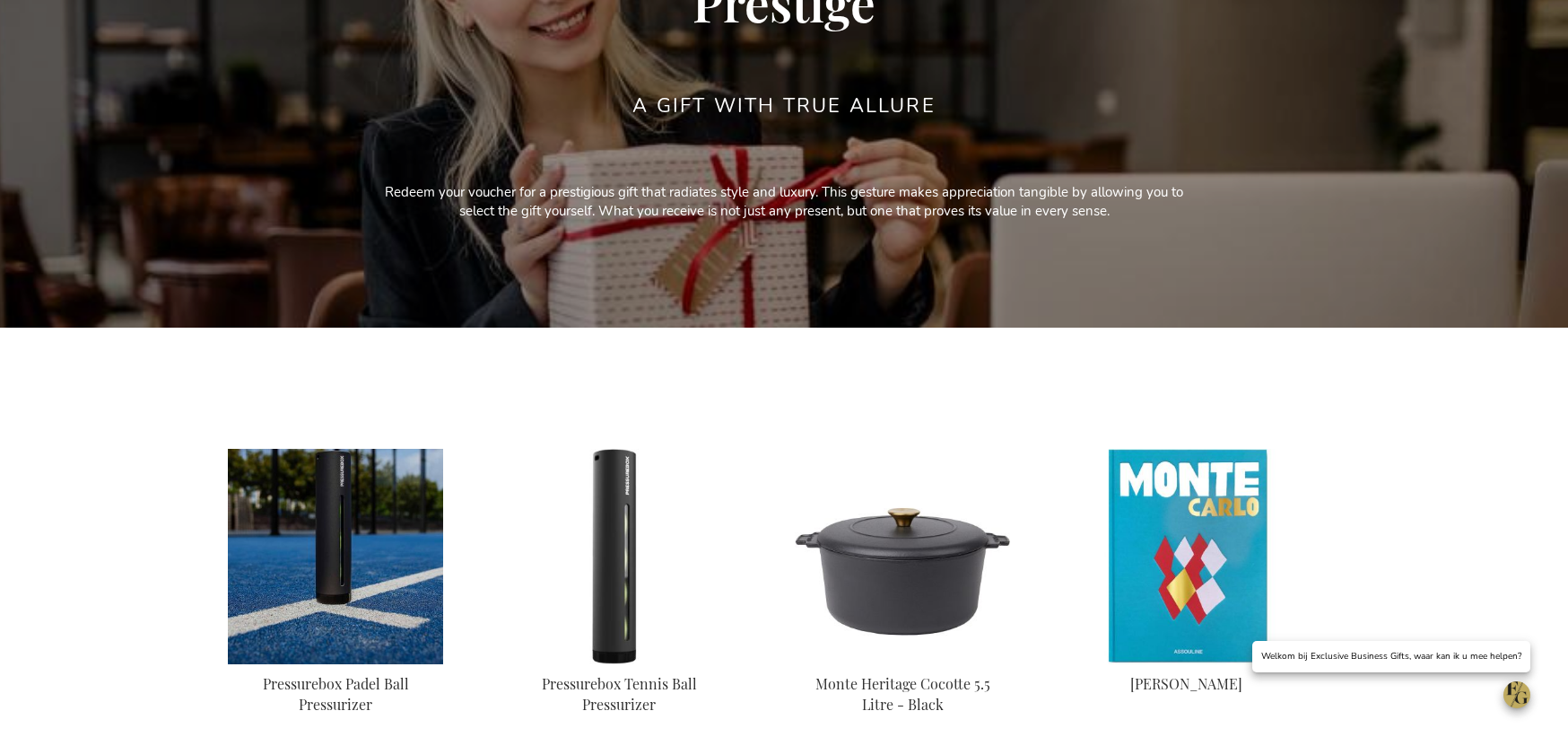
click at [316, 513] on img at bounding box center [335, 555] width 215 height 215
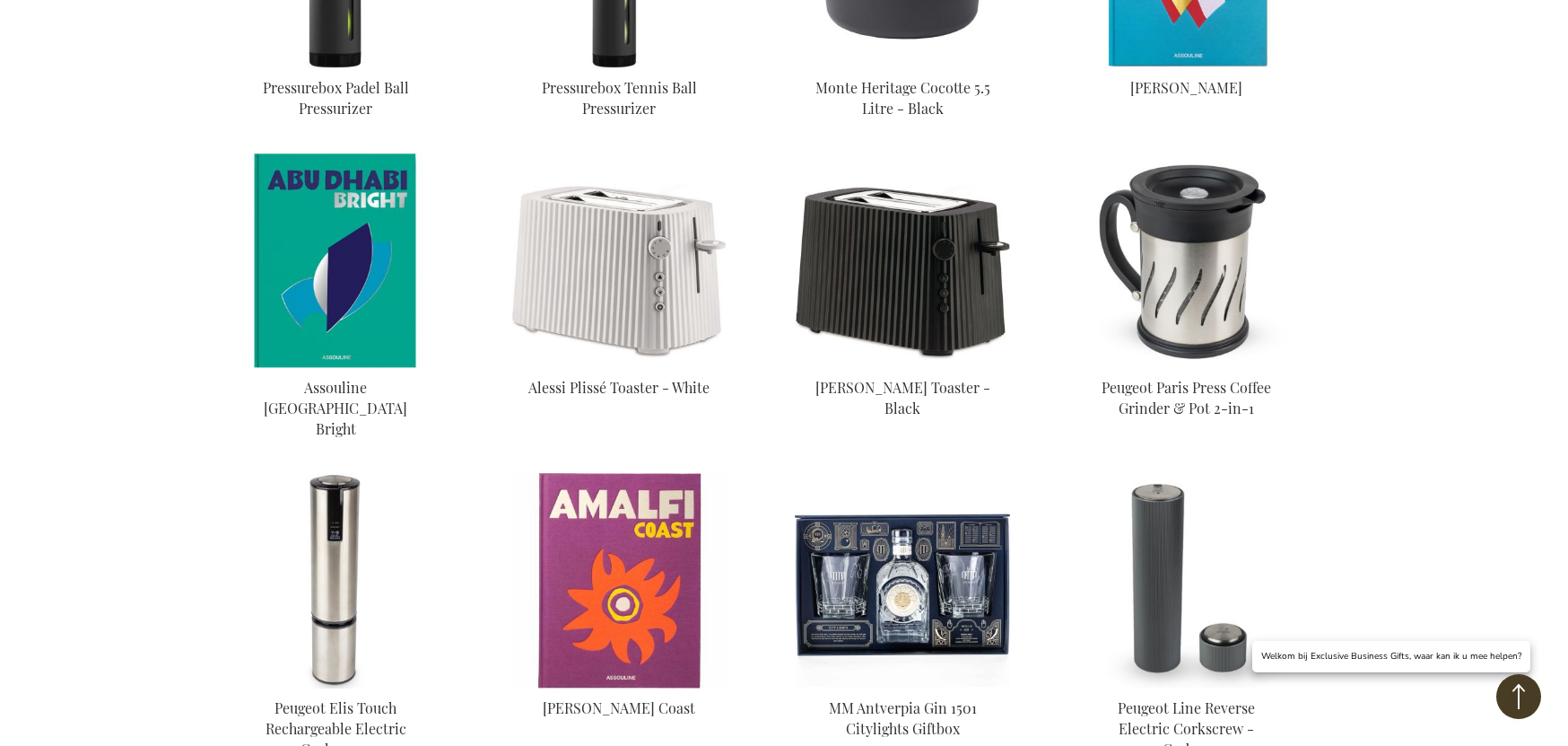
scroll to position [1033, 0]
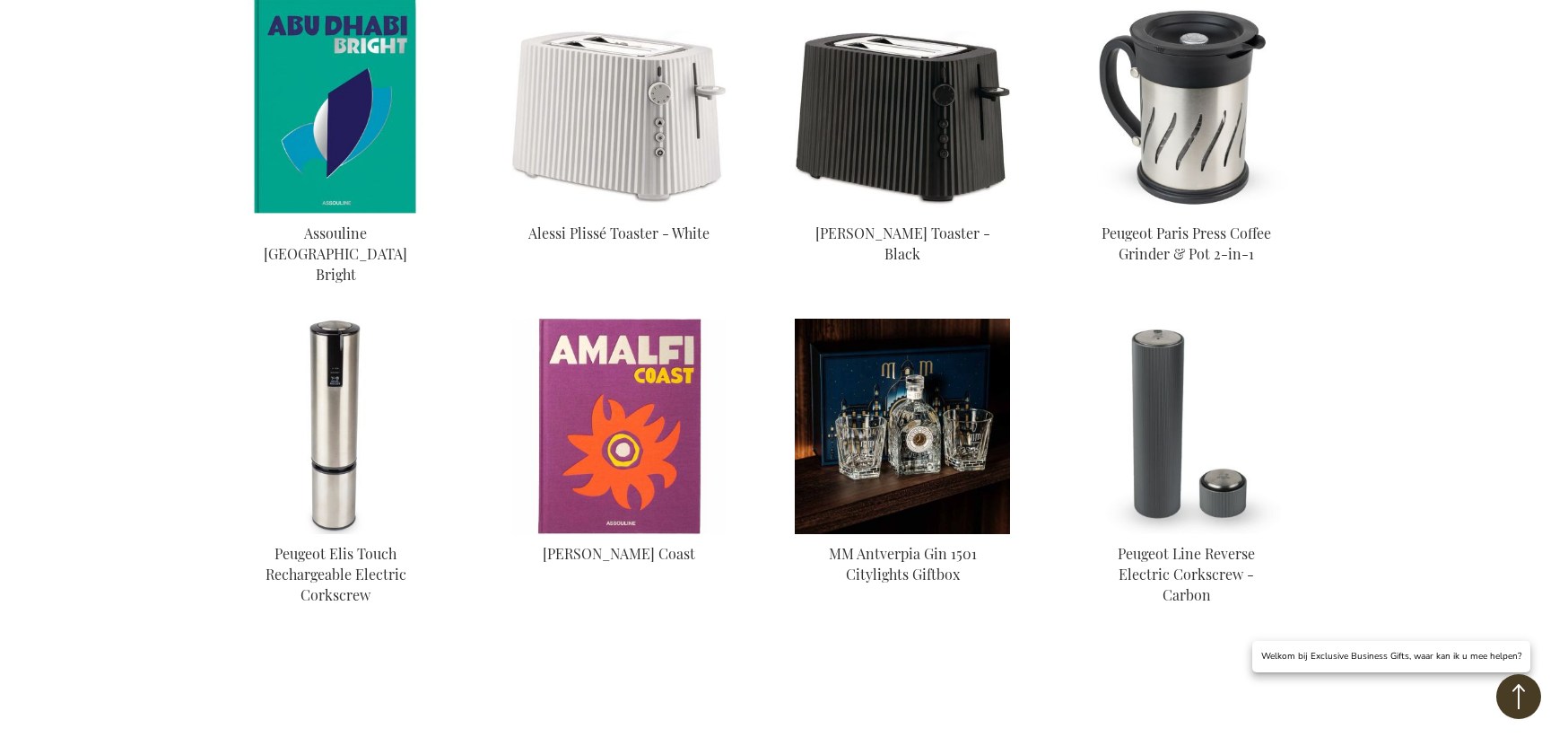
click at [912, 377] on img at bounding box center [902, 426] width 215 height 215
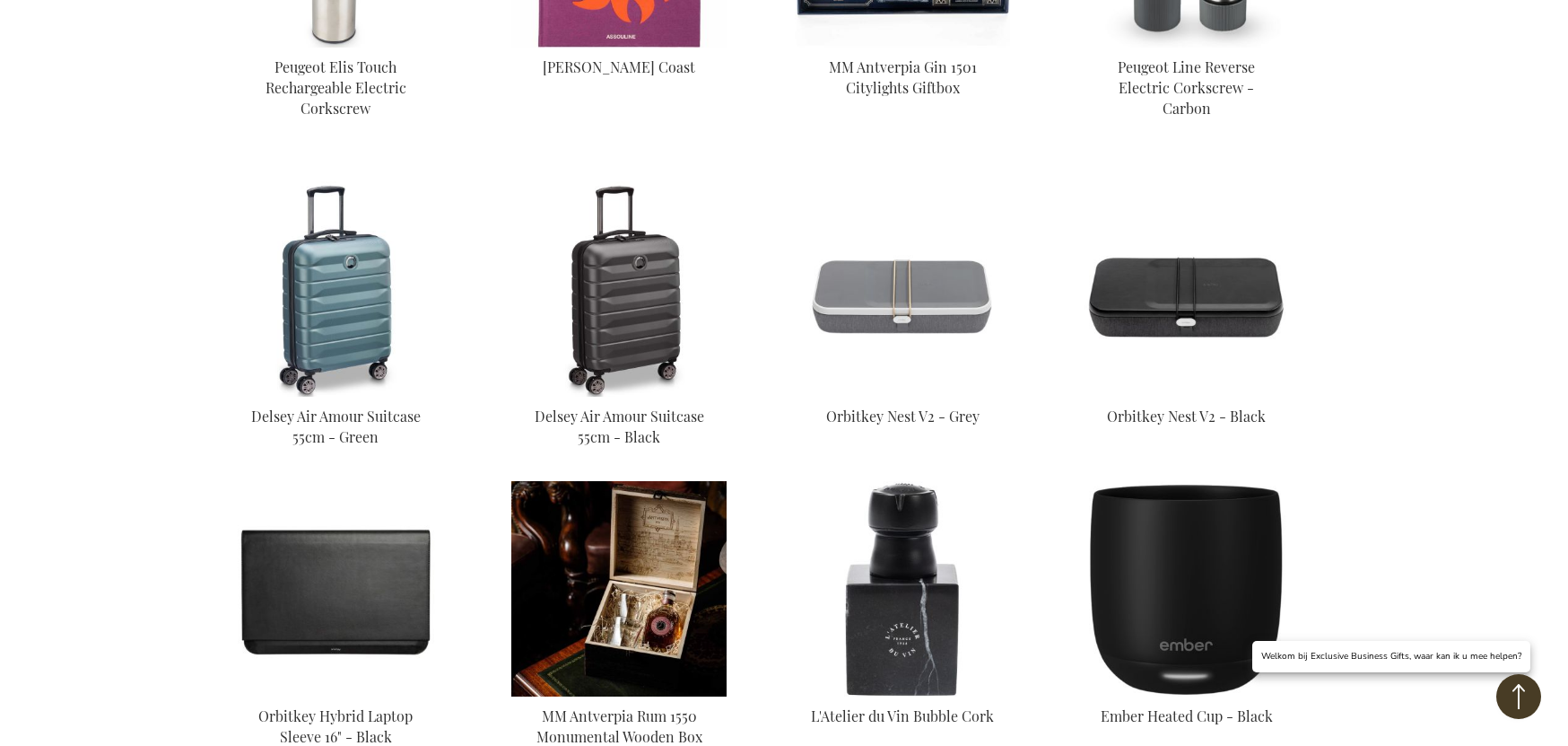
scroll to position [1532, 0]
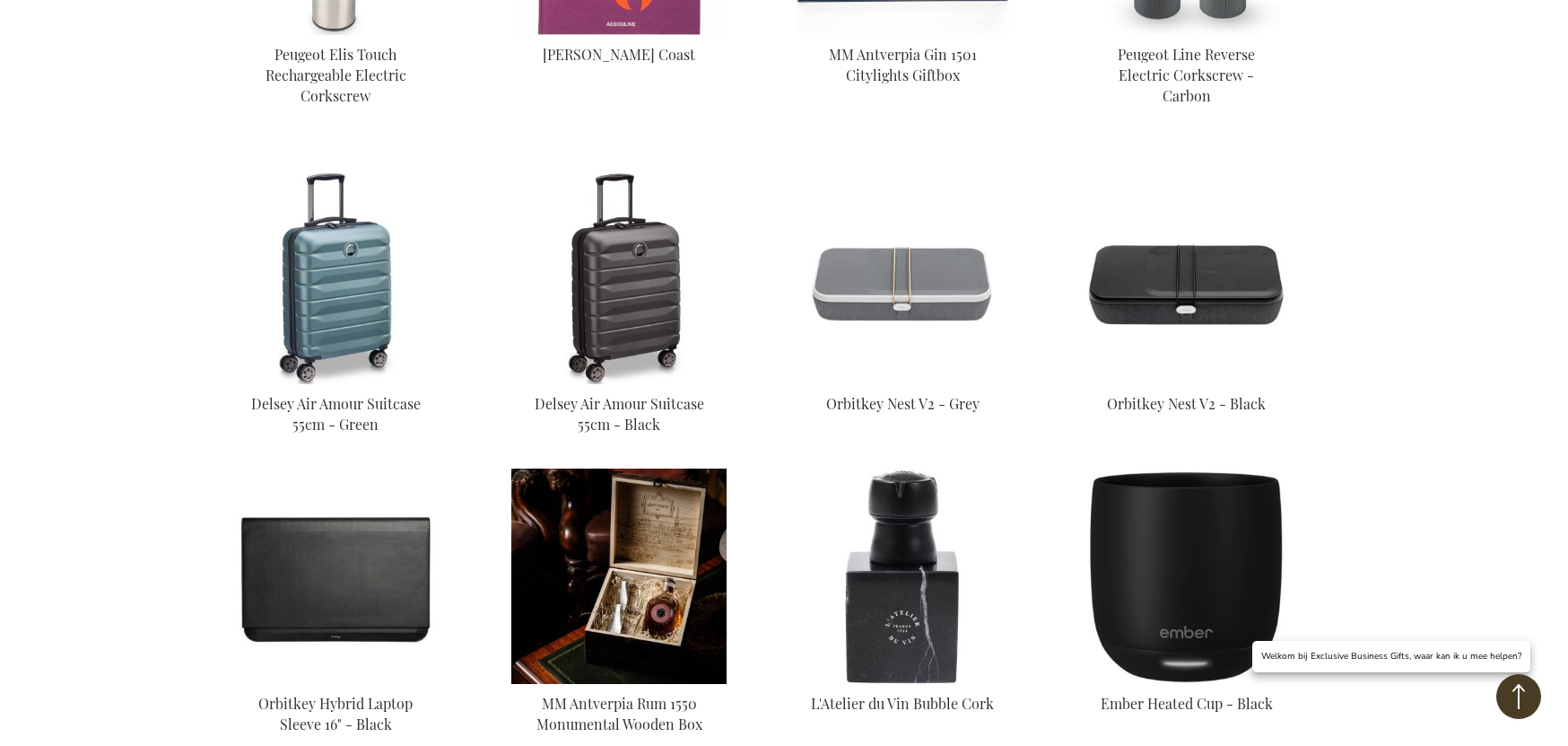
click at [613, 519] on img at bounding box center [619, 575] width 215 height 215
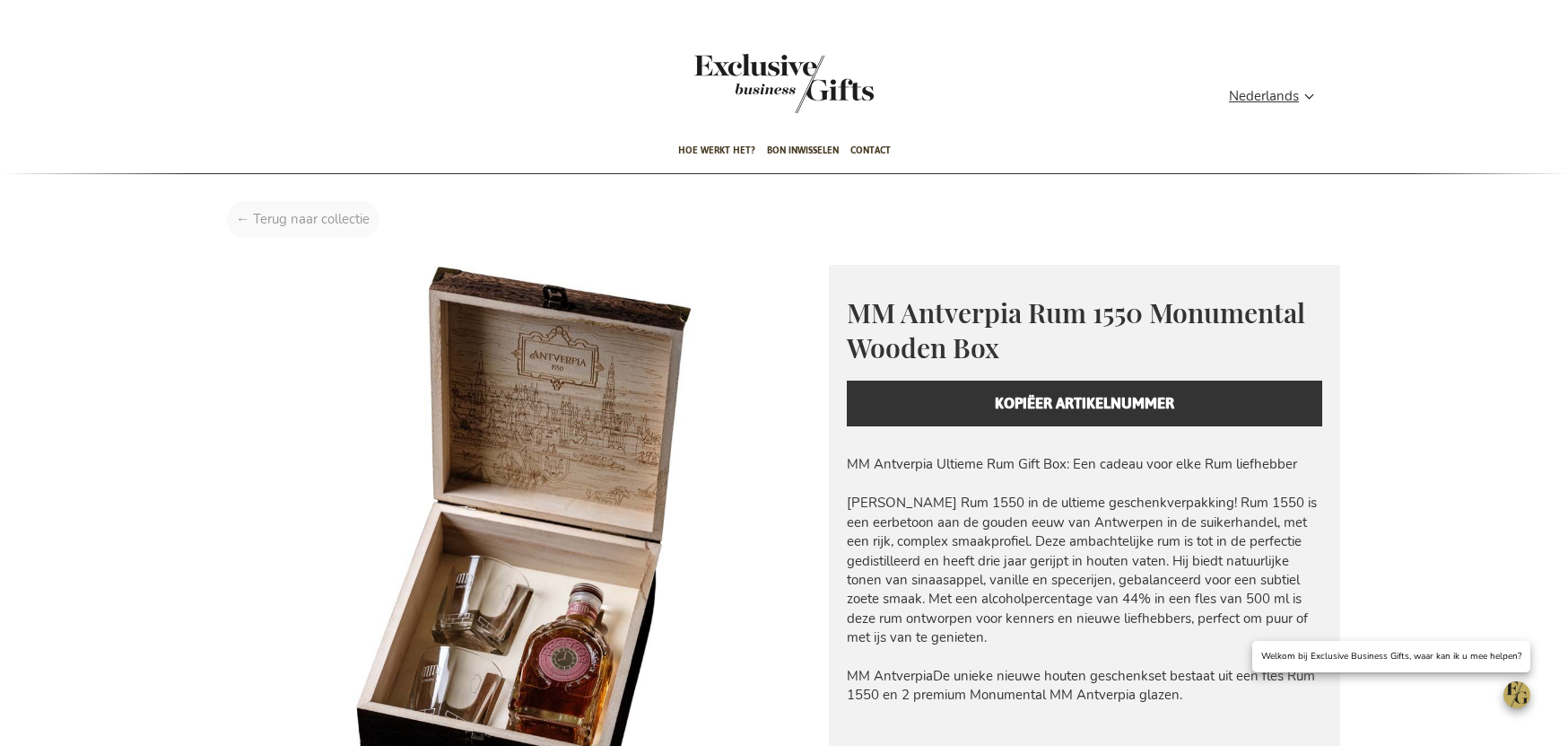
click at [292, 225] on div "Home MM Antverpia Rum 1550 Monumental Wooden Box" at bounding box center [784, 224] width 1142 height 45
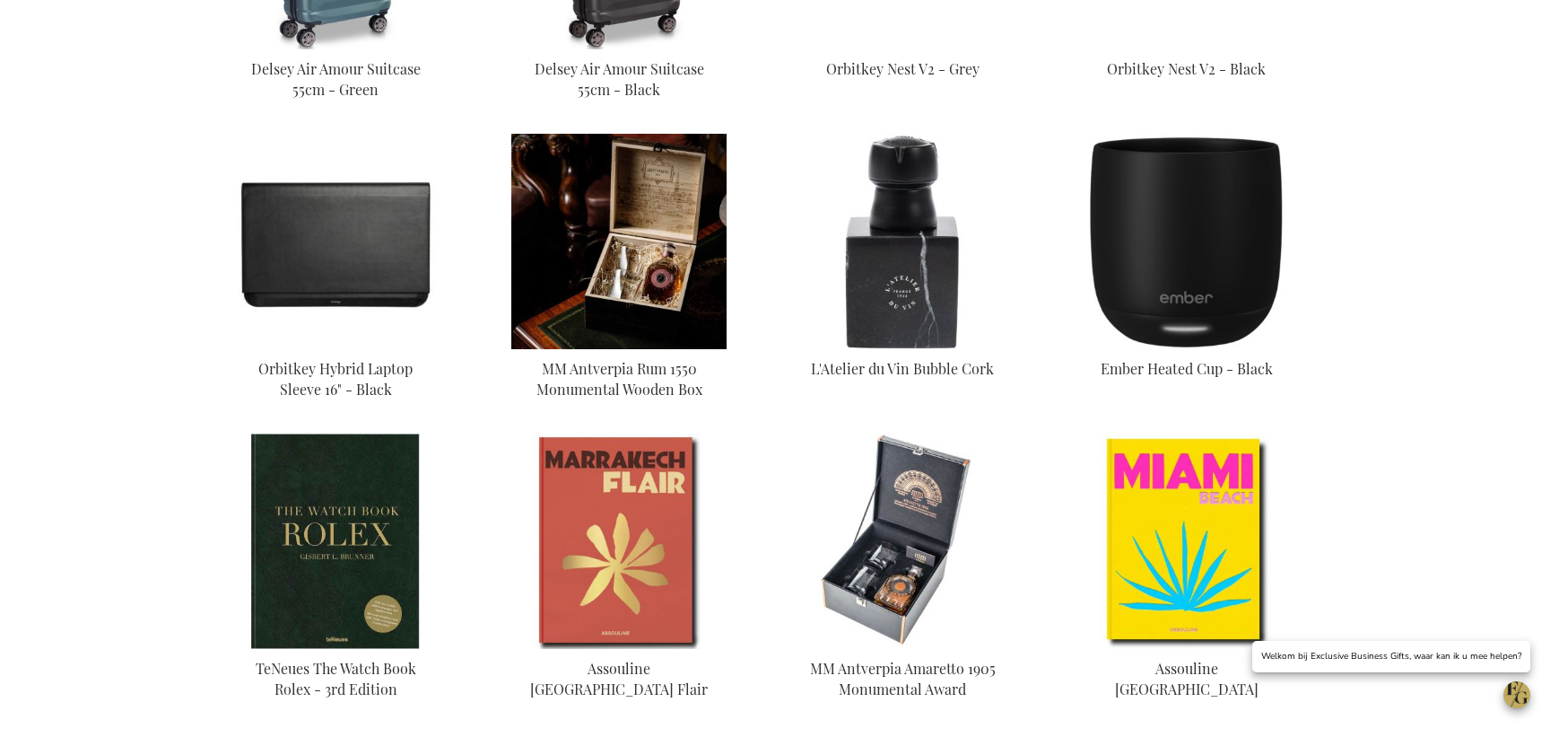
scroll to position [1031, 0]
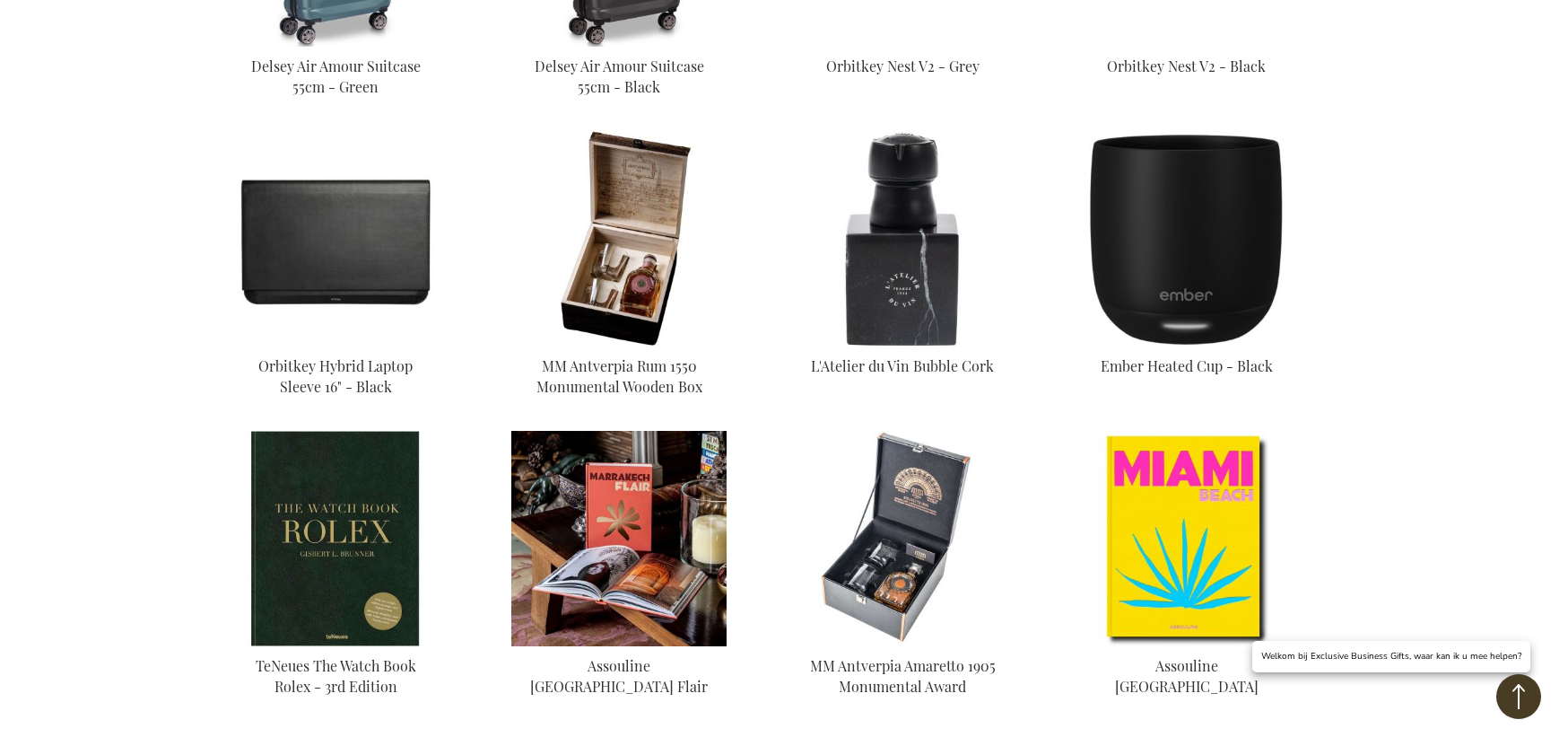
click at [602, 465] on img at bounding box center [619, 538] width 215 height 215
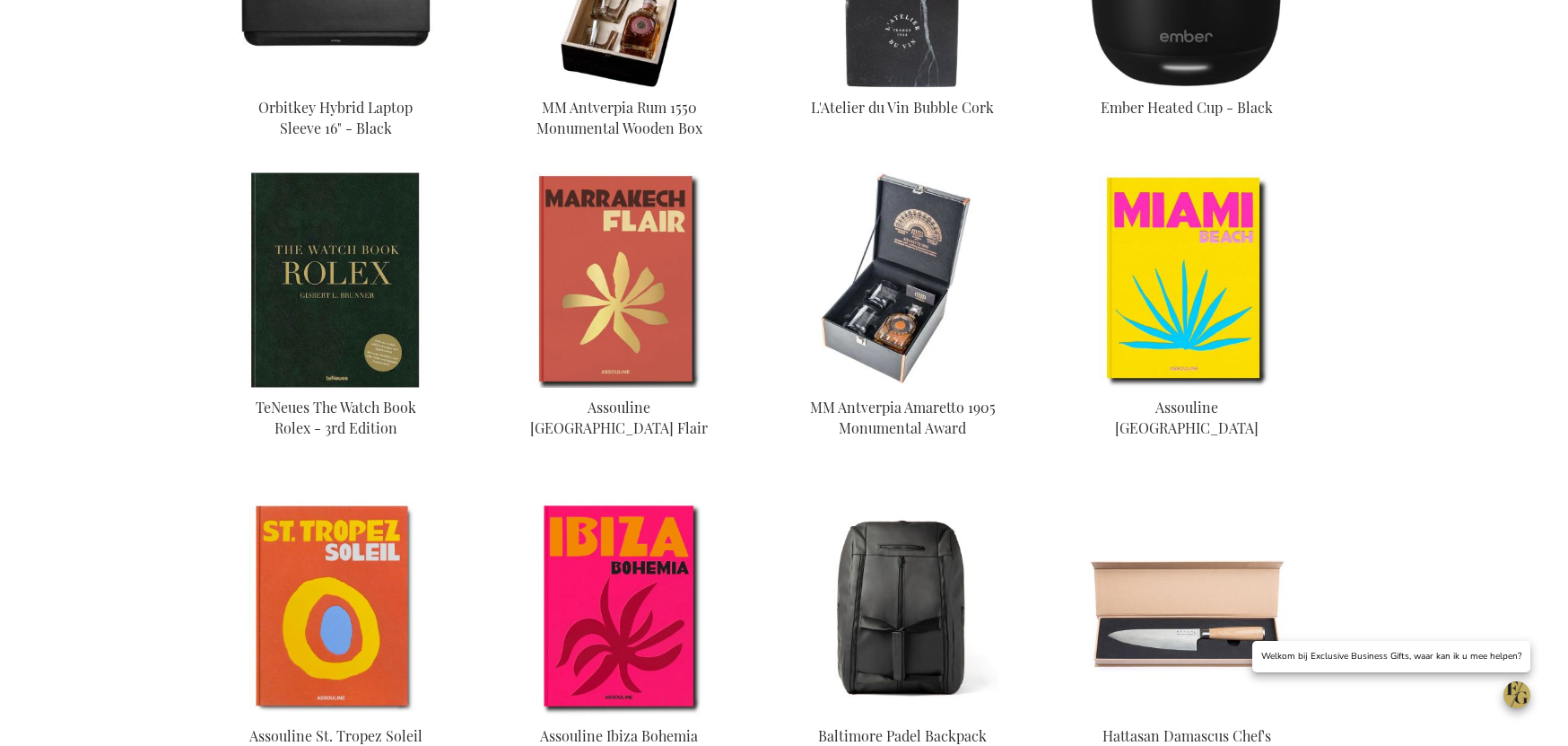
scroll to position [1305, 0]
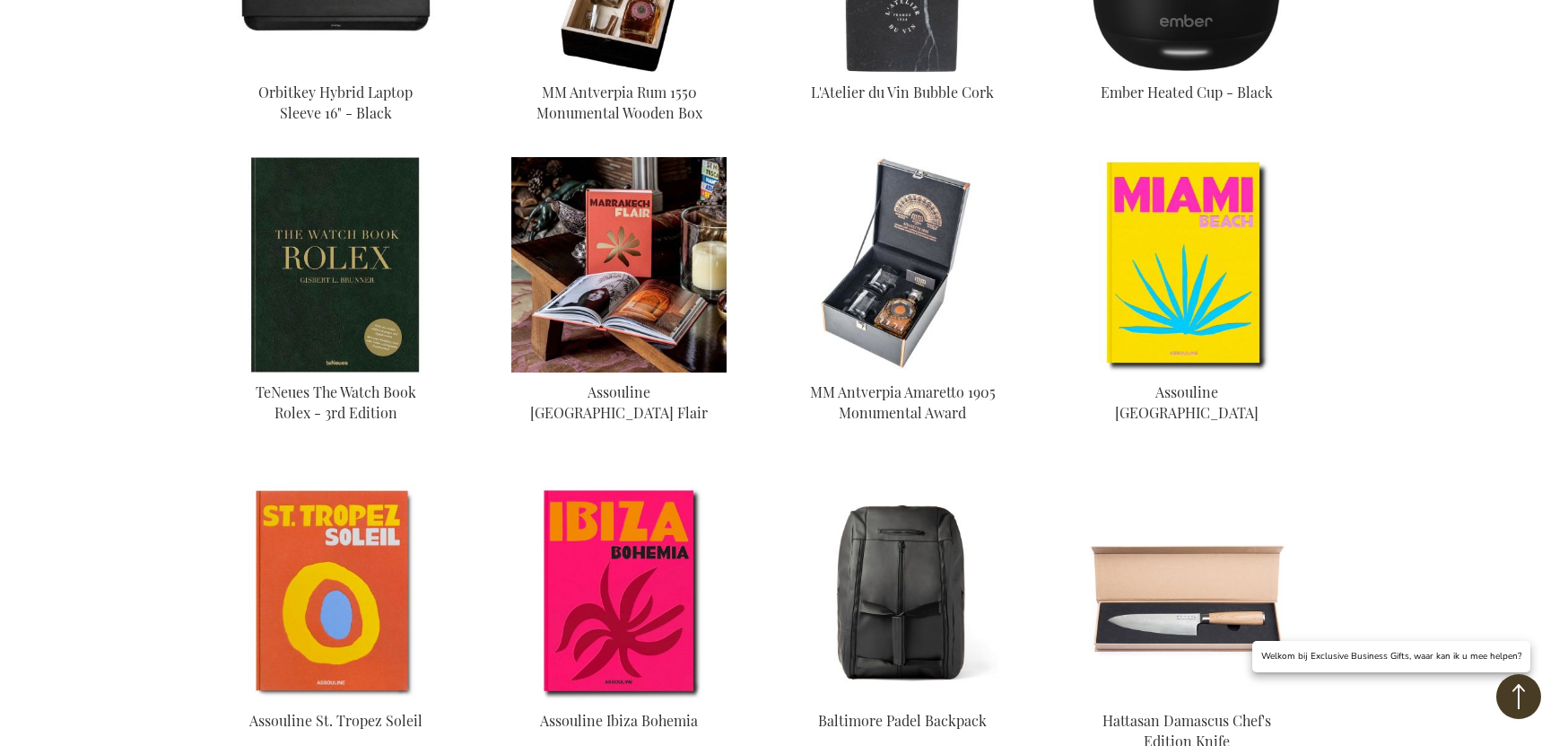
click at [627, 256] on img at bounding box center [619, 264] width 215 height 215
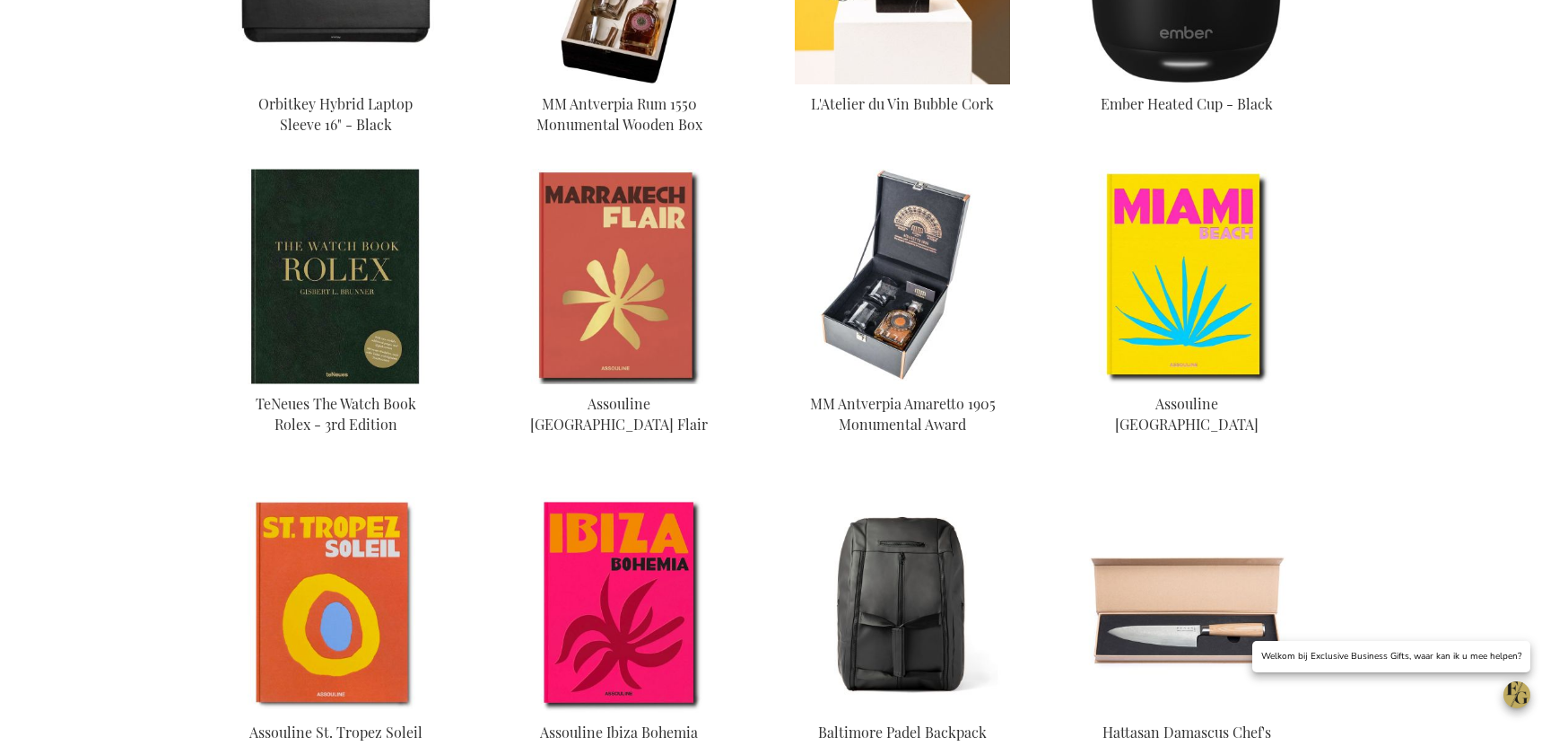
scroll to position [1319, 0]
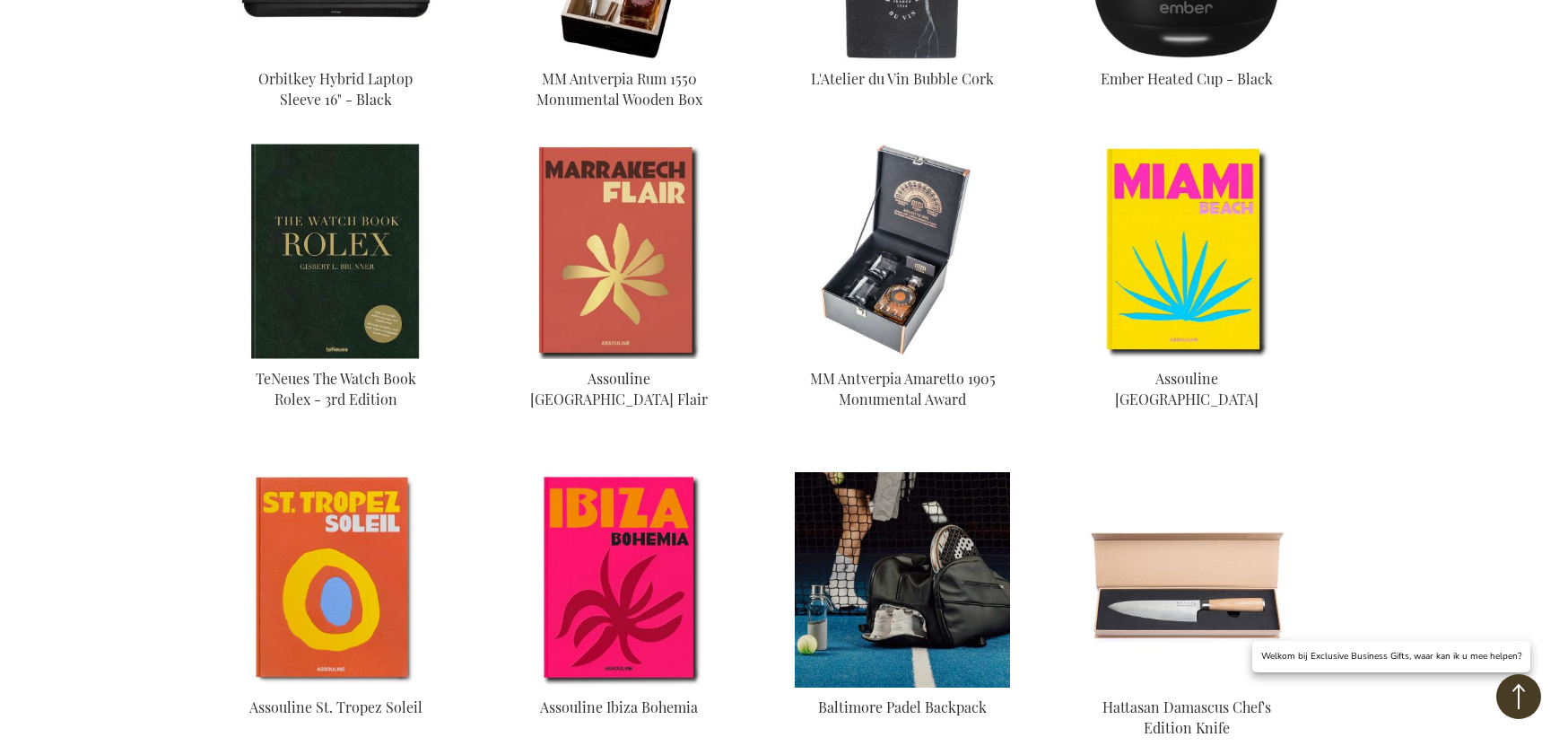
click at [946, 549] on img at bounding box center [902, 579] width 215 height 215
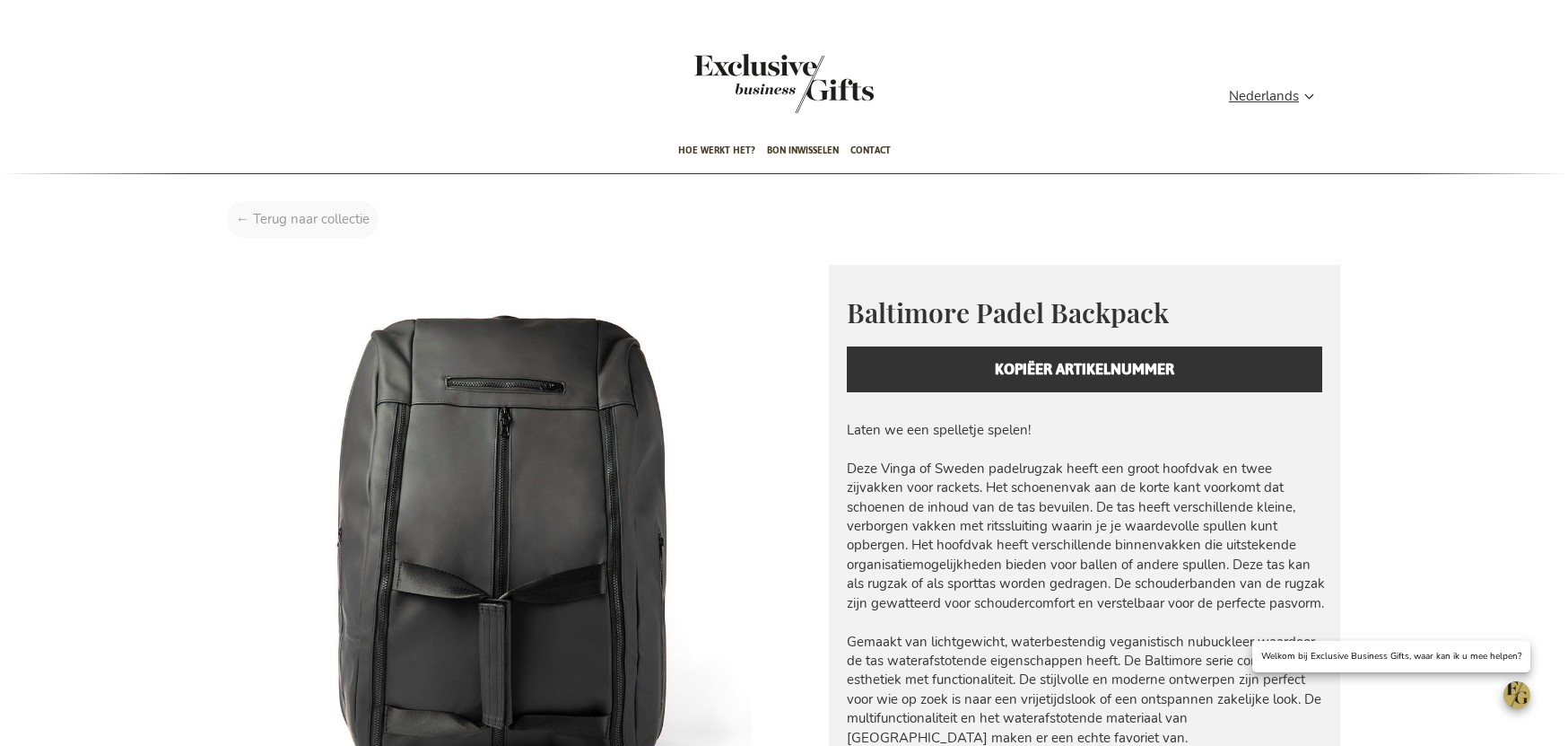
drag, startPoint x: 304, startPoint y: 226, endPoint x: 317, endPoint y: 231, distance: 13.9
click at [304, 227] on div "Home Baltimore Padel Backpack" at bounding box center [784, 224] width 1142 height 45
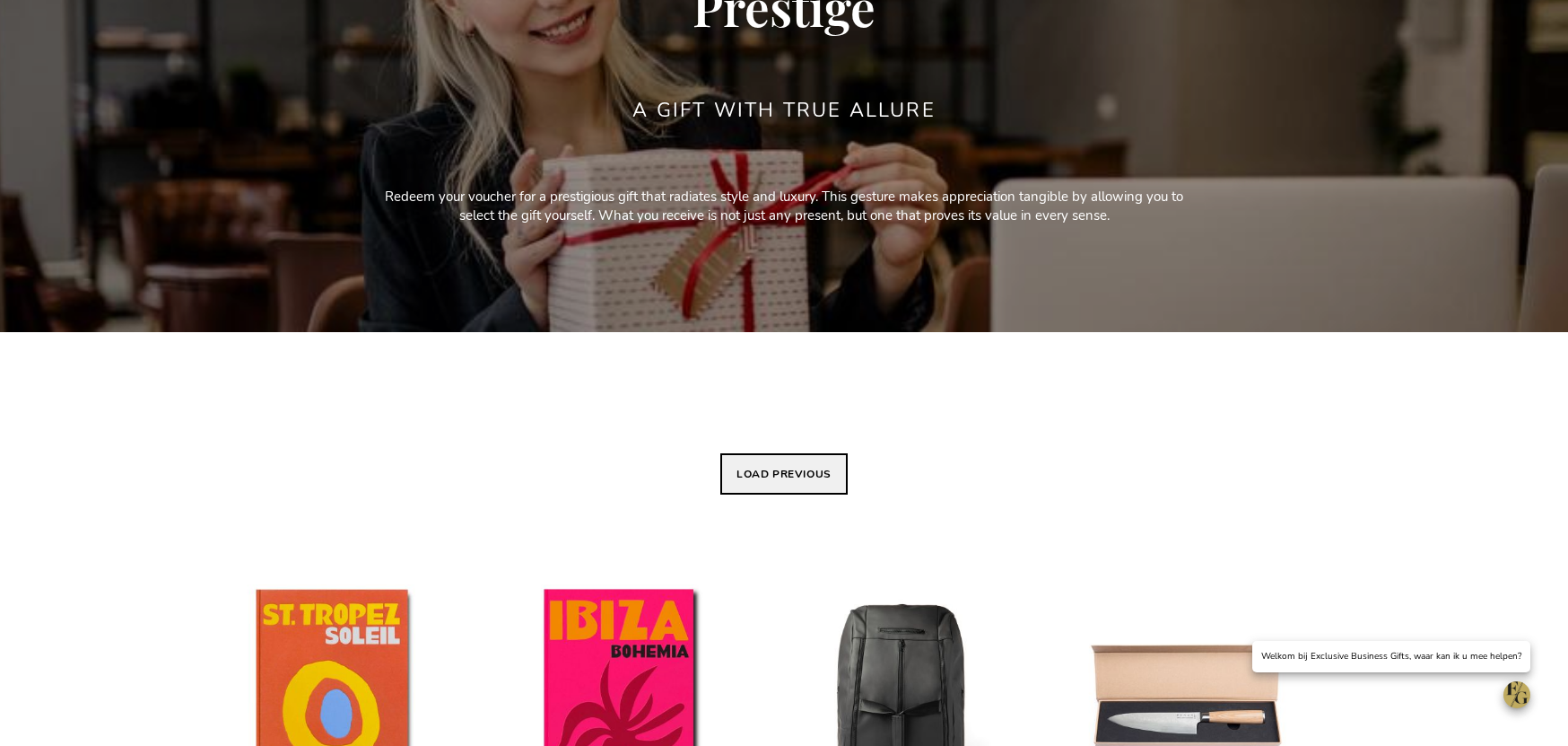
scroll to position [282, 0]
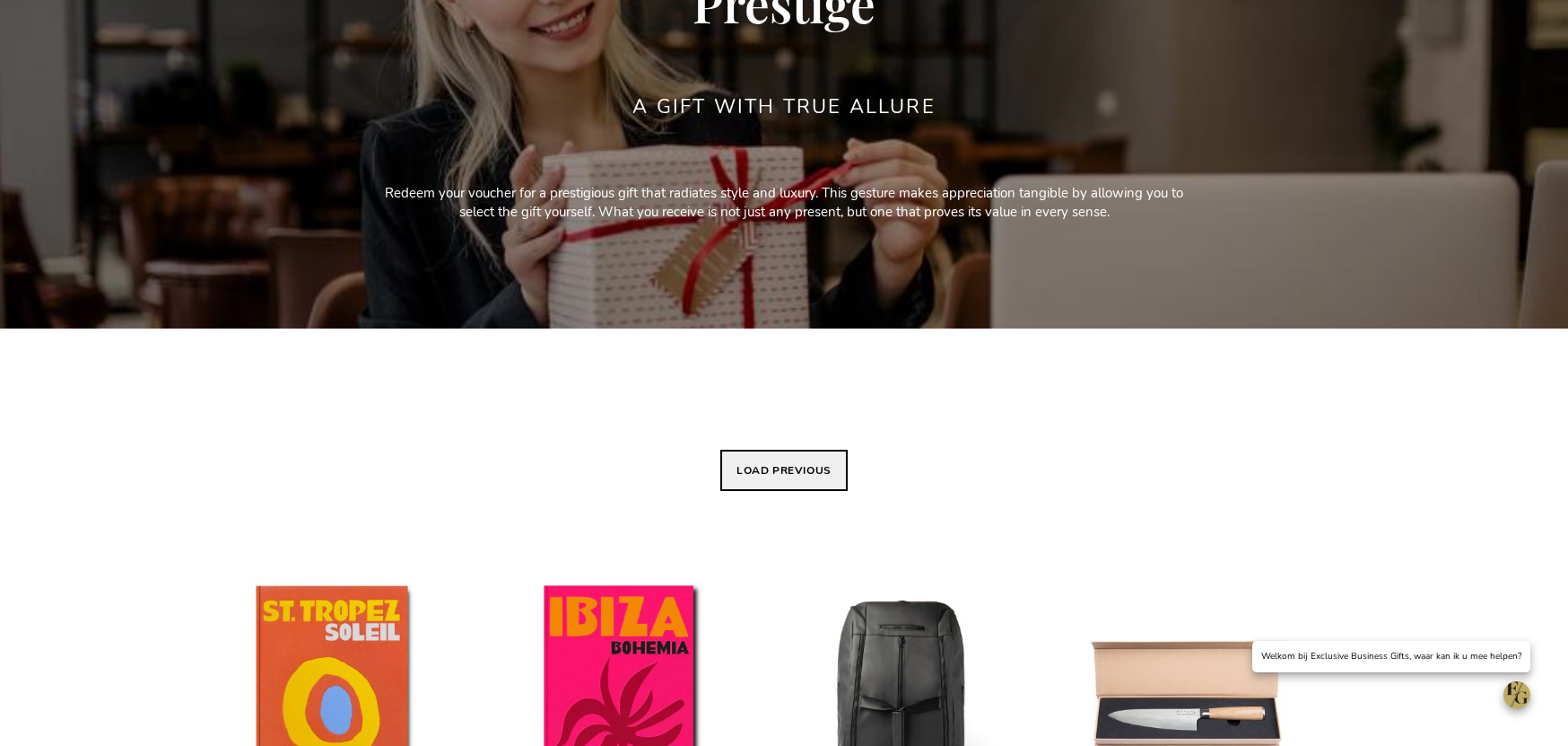
click at [795, 466] on button "Load previous" at bounding box center [784, 470] width 127 height 42
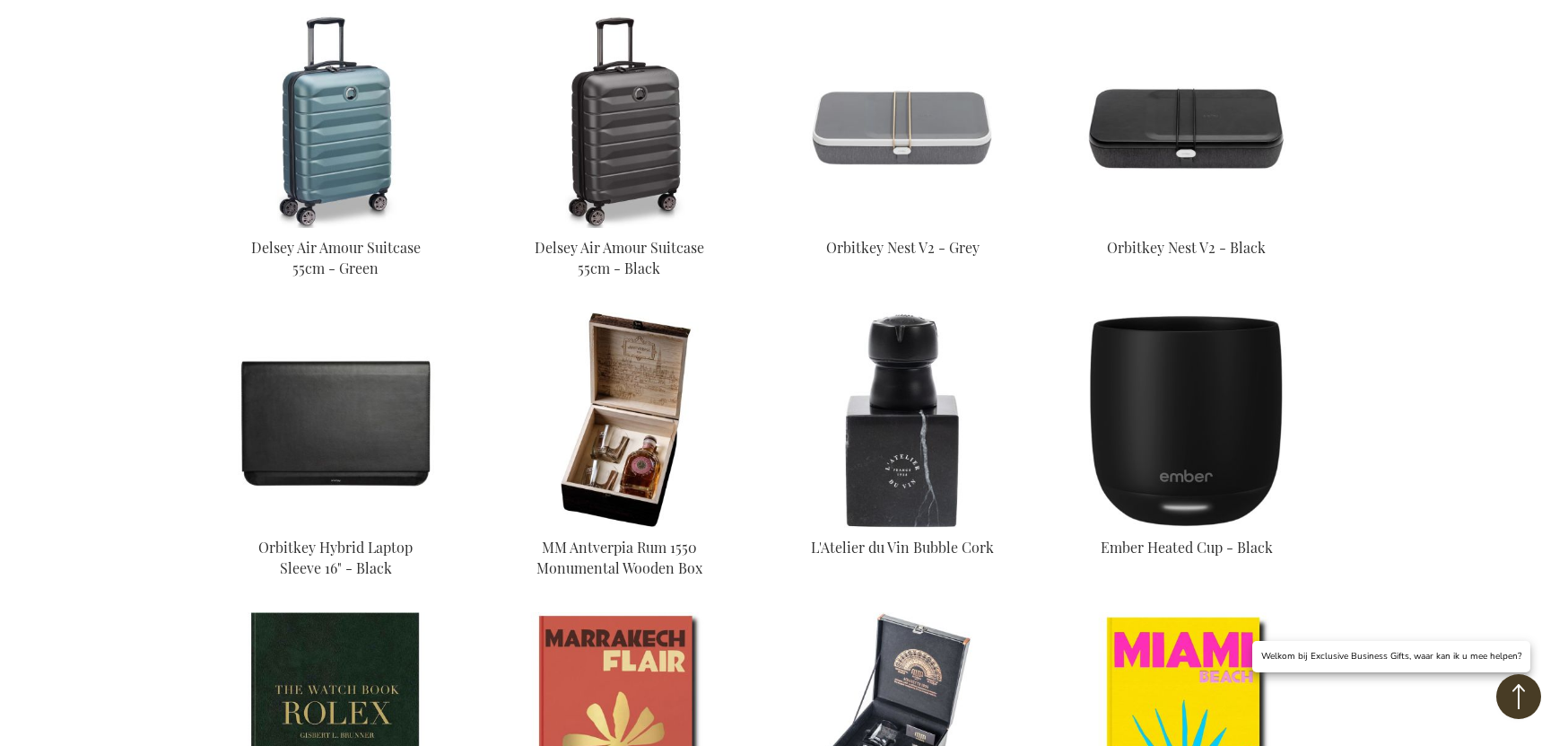
scroll to position [870, 0]
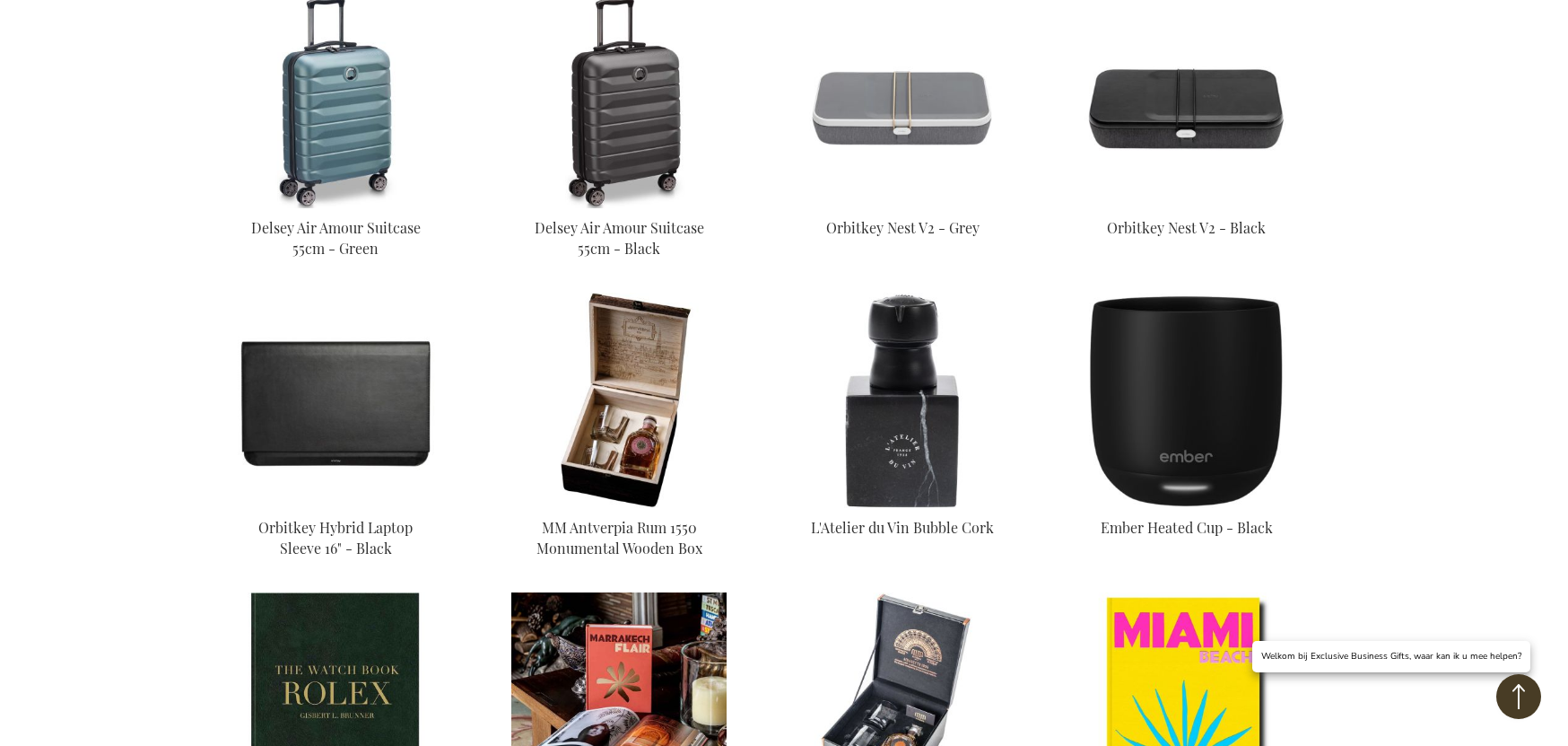
click at [612, 654] on img at bounding box center [619, 700] width 215 height 215
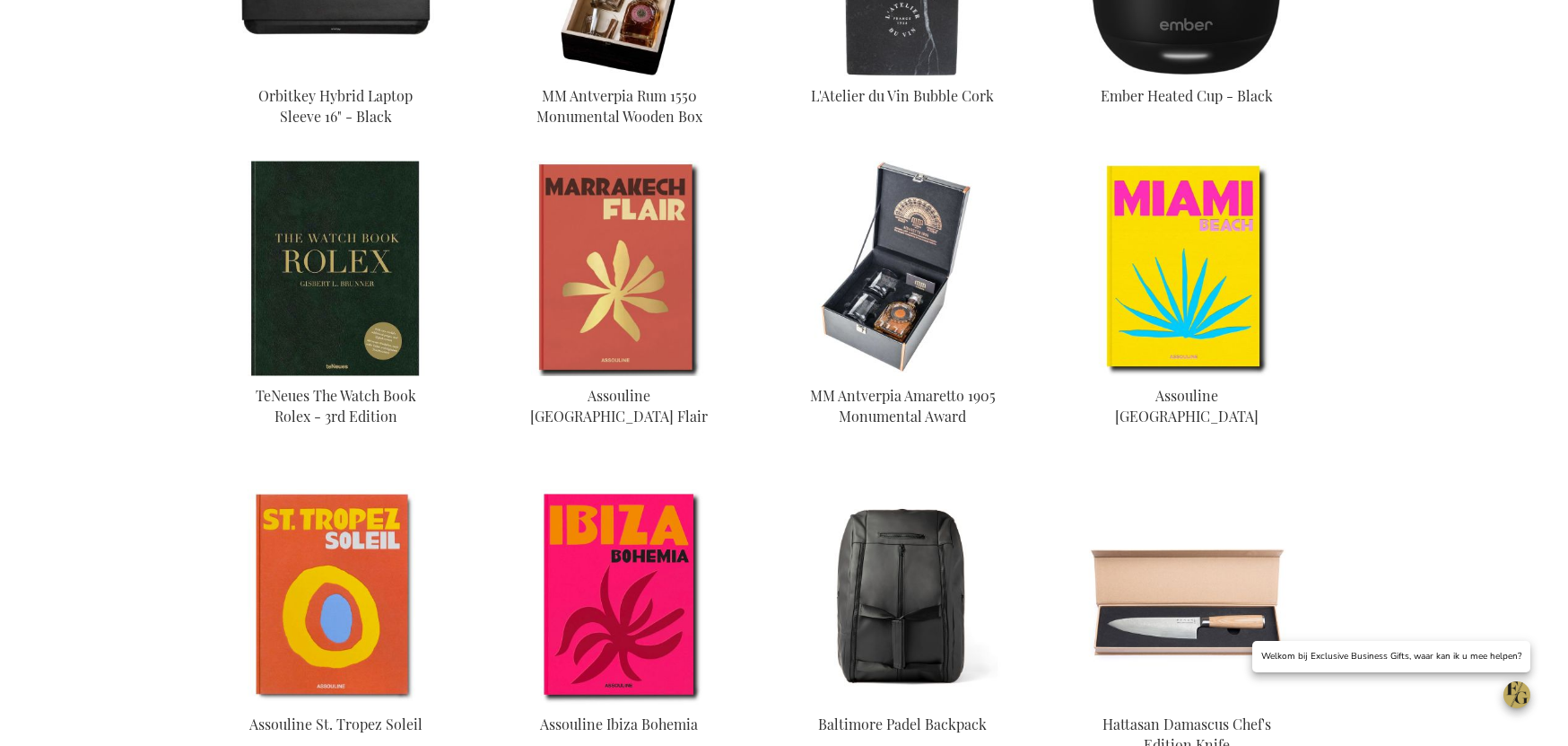
scroll to position [1319, 0]
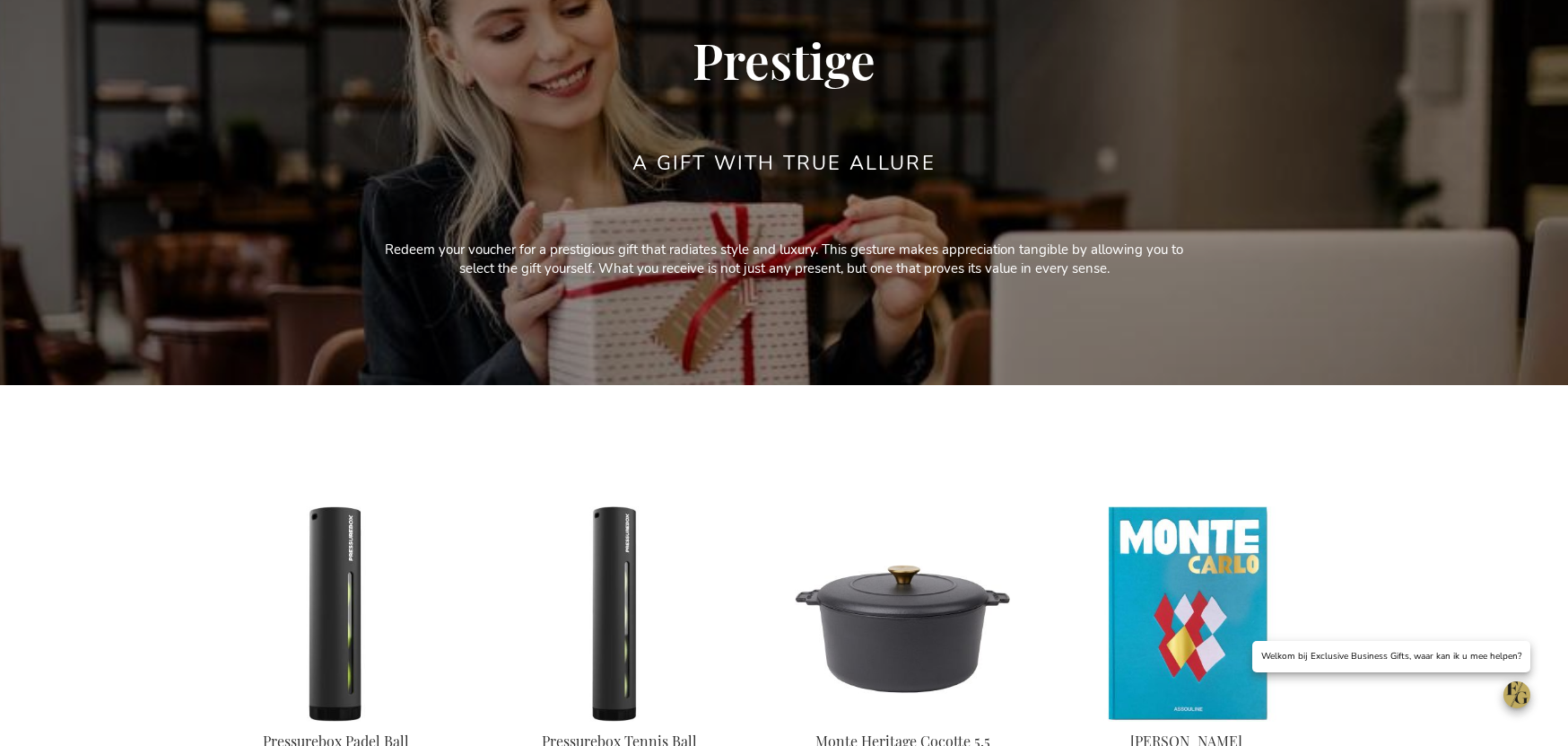
scroll to position [346, 0]
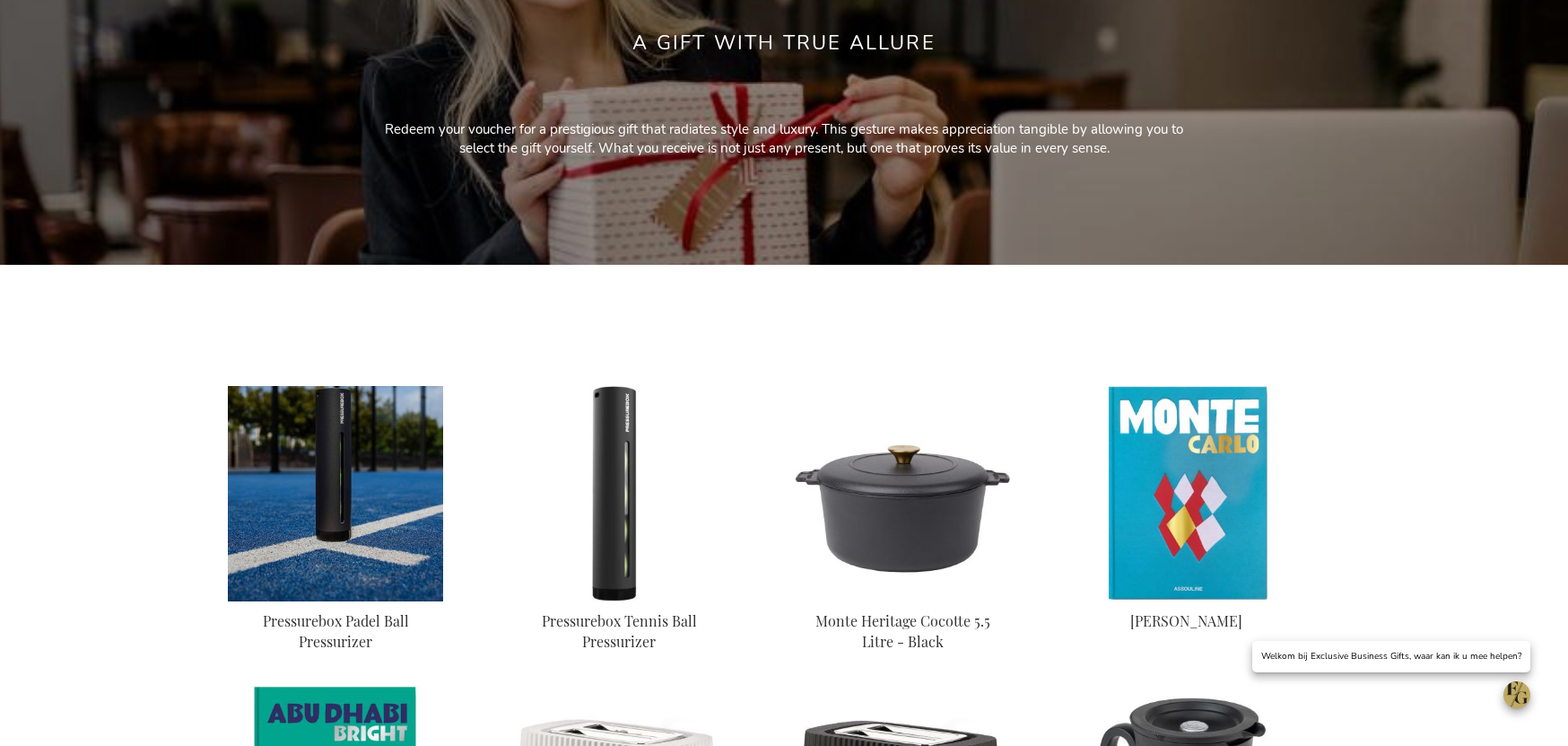
click at [353, 475] on img at bounding box center [335, 493] width 215 height 215
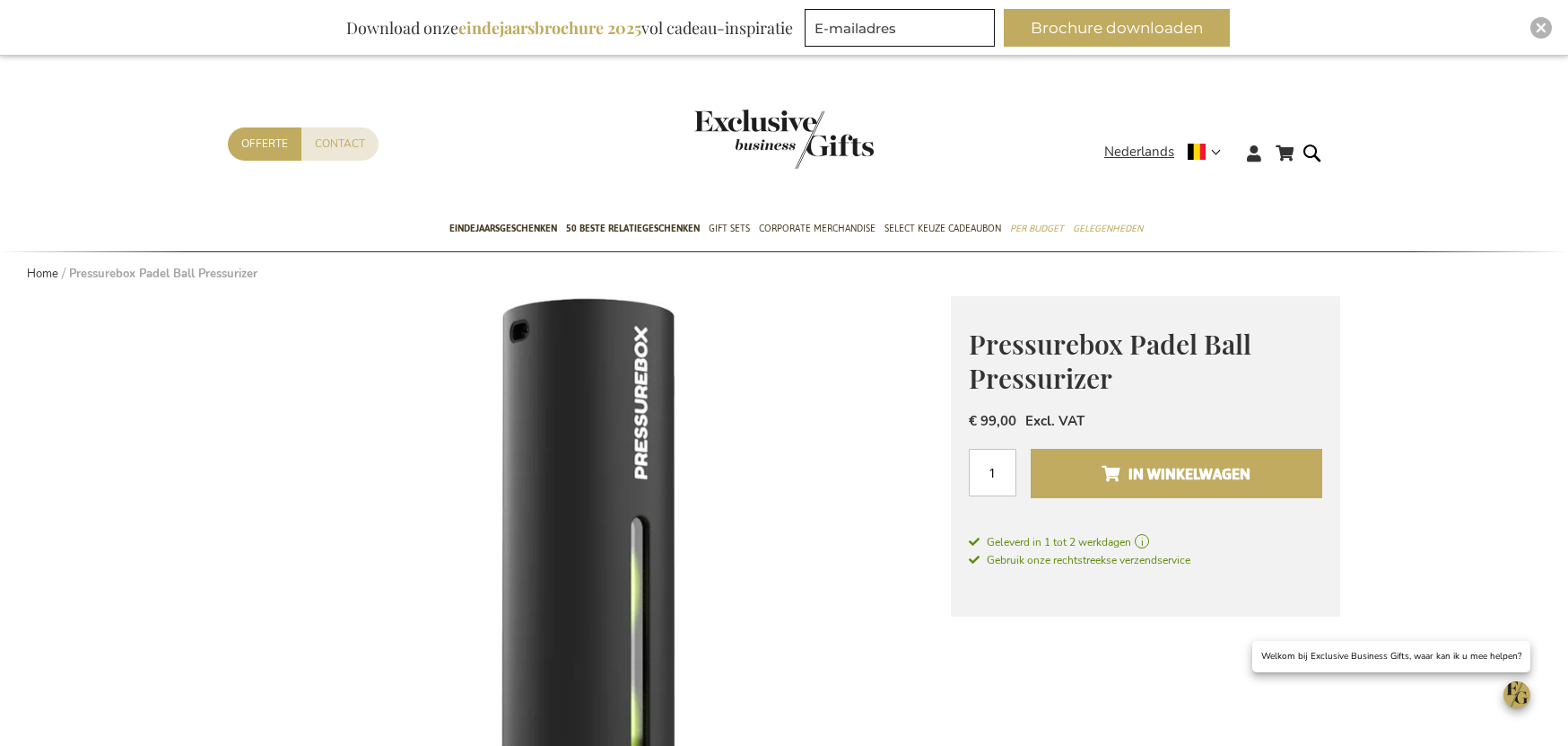
click at [1118, 474] on span "In Winkelwagen" at bounding box center [1176, 474] width 149 height 28
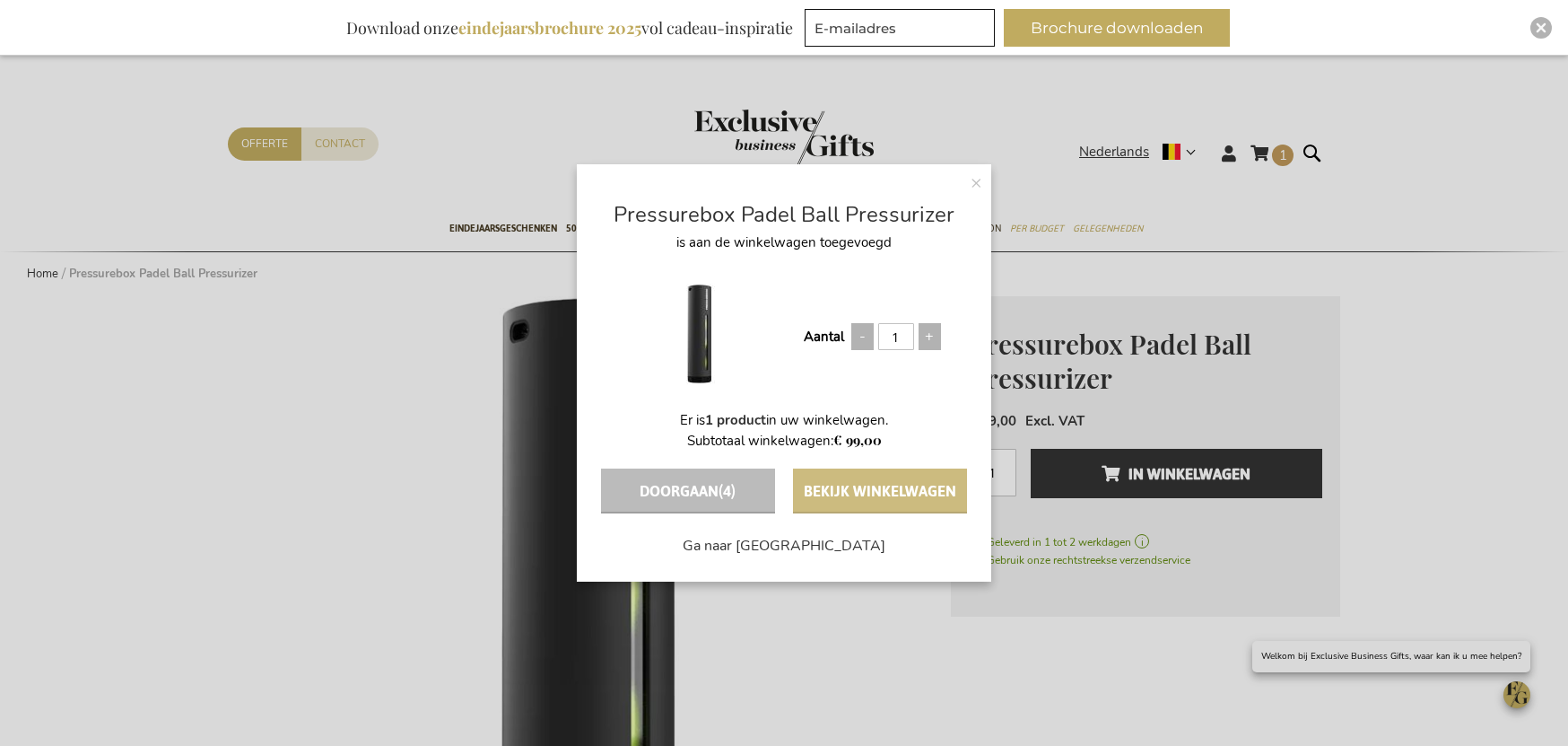
click at [879, 490] on button "Bekijk winkelwagen" at bounding box center [880, 490] width 174 height 45
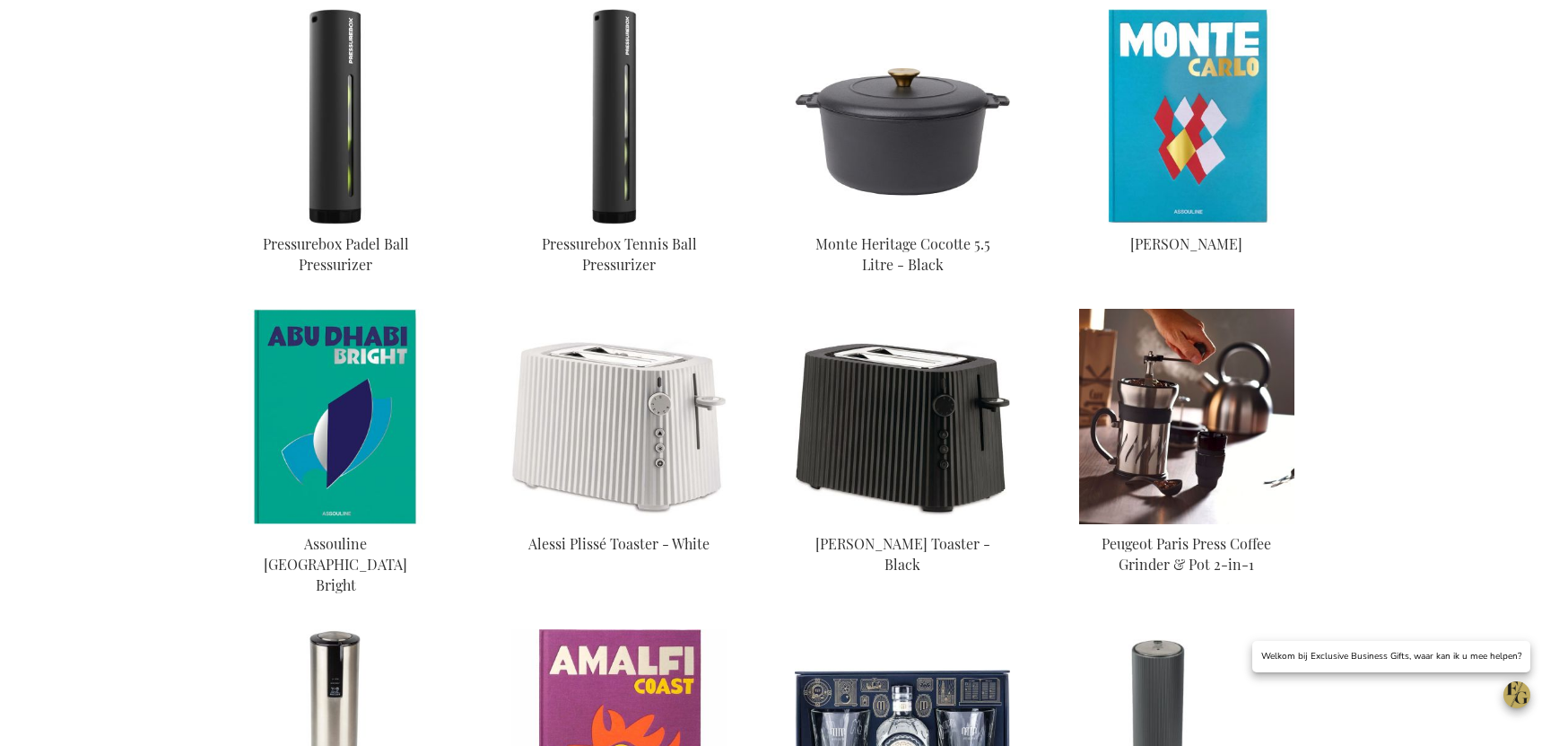
scroll to position [732, 0]
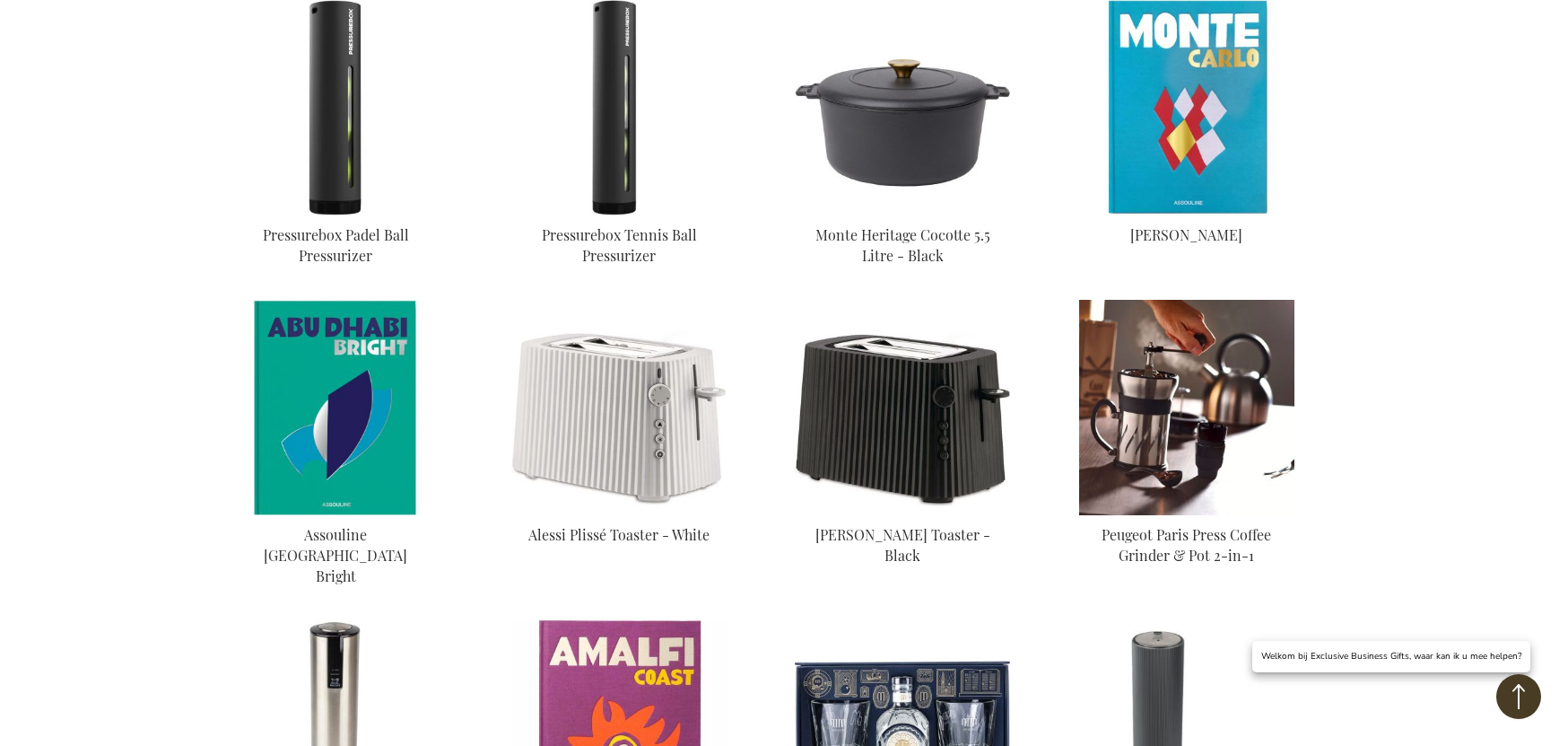
click at [1191, 416] on img at bounding box center [1186, 407] width 215 height 215
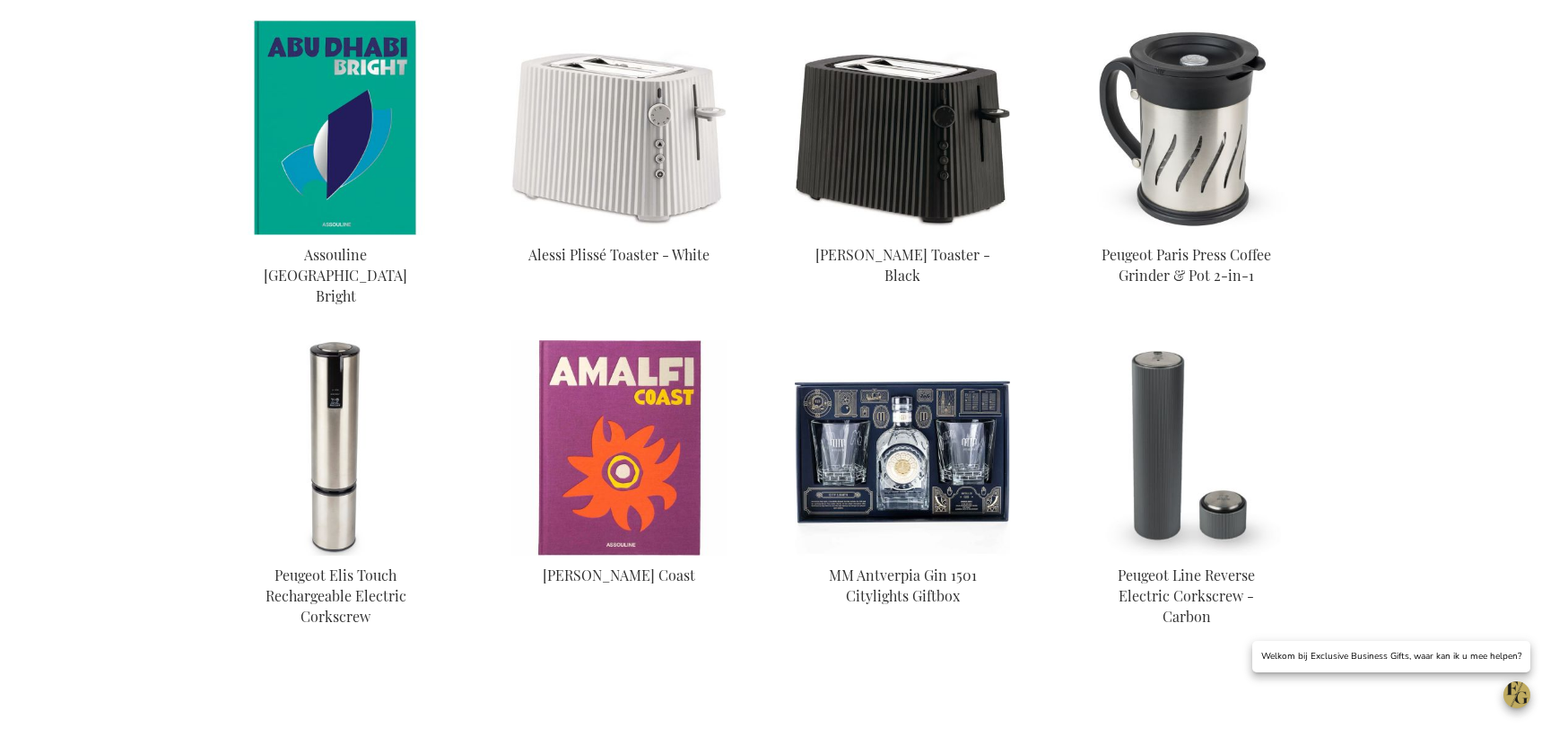
scroll to position [1031, 0]
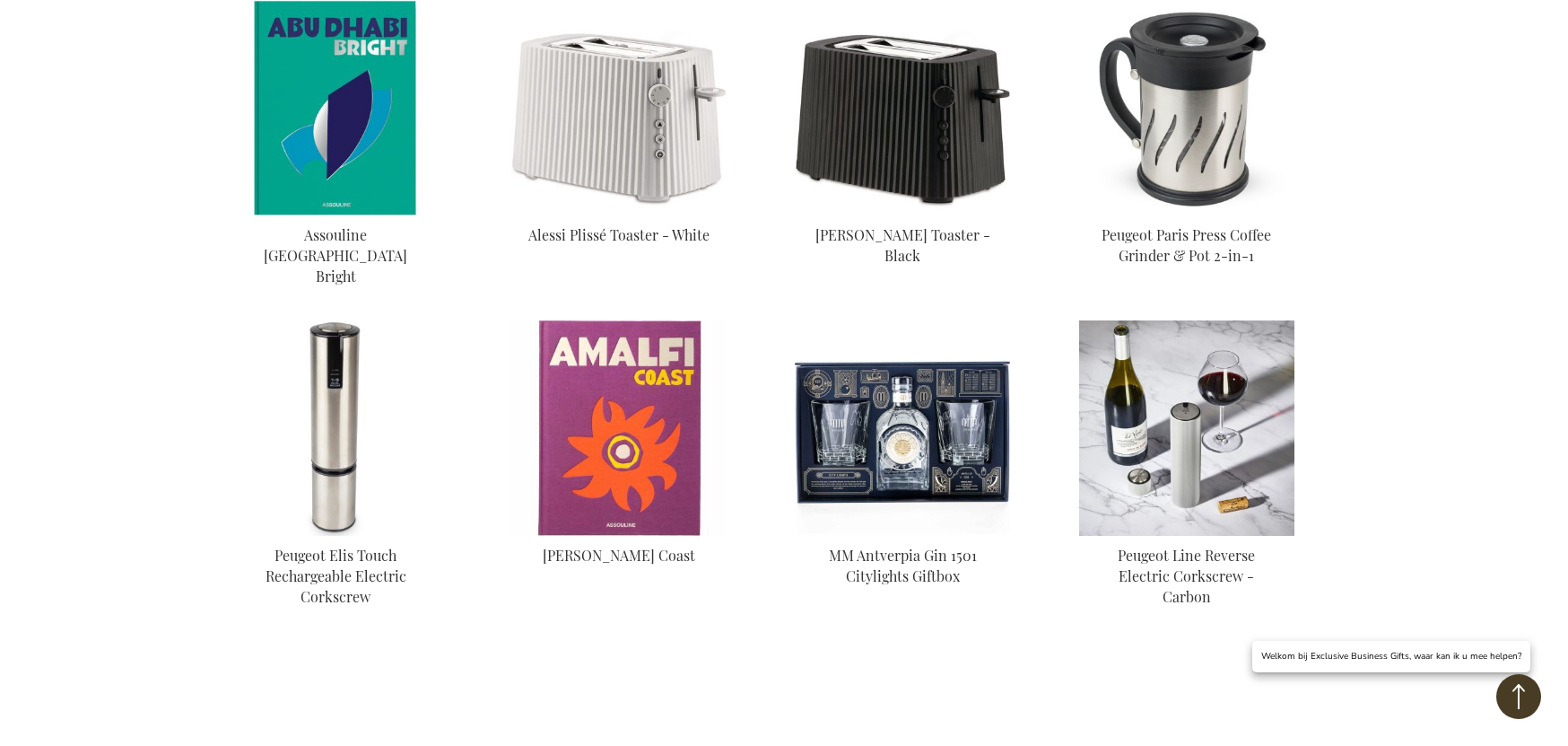
click at [1206, 402] on img at bounding box center [1186, 428] width 215 height 215
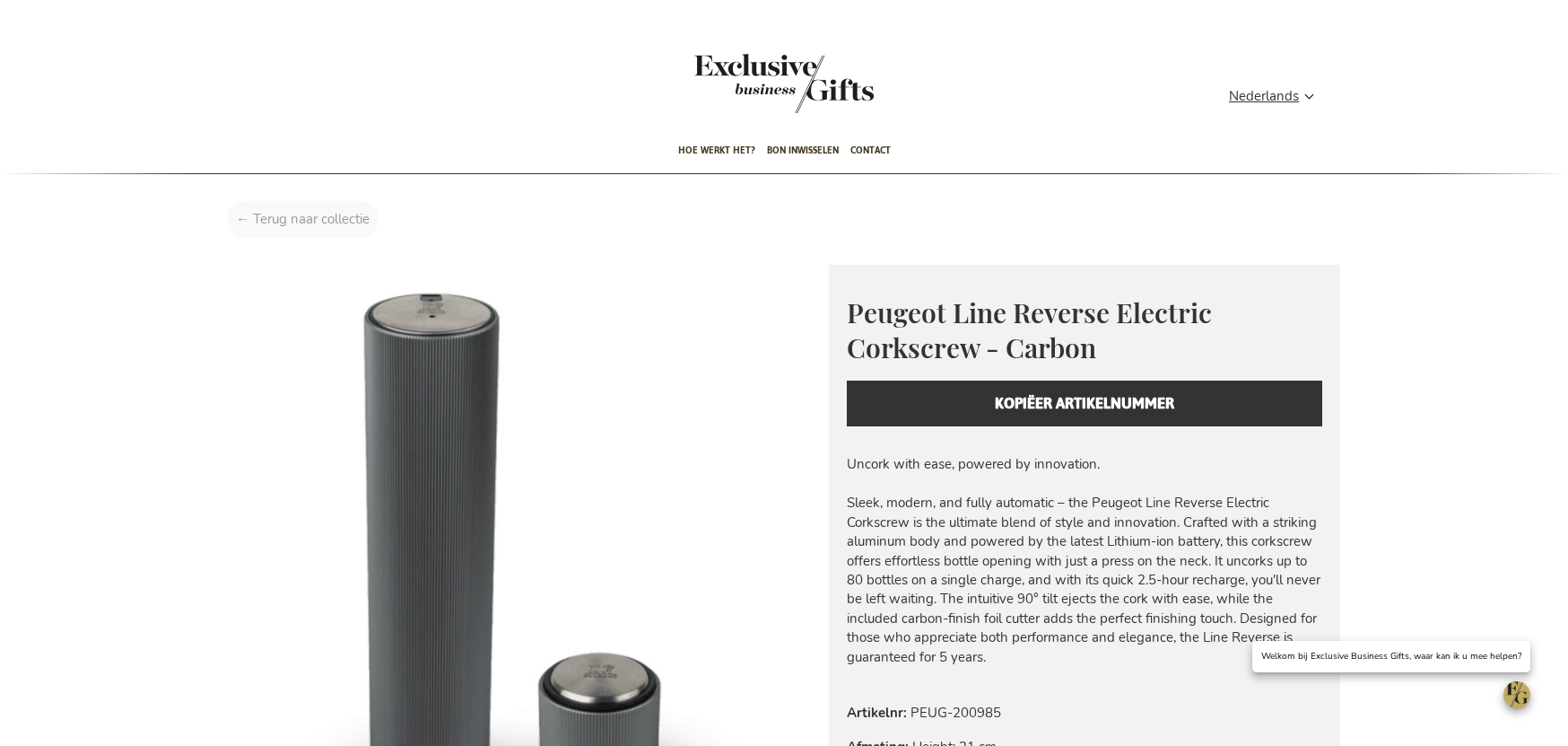
click at [280, 227] on div "Home Peugeot Line Reverse Electric Corkscrew - Carbon" at bounding box center [784, 224] width 1142 height 45
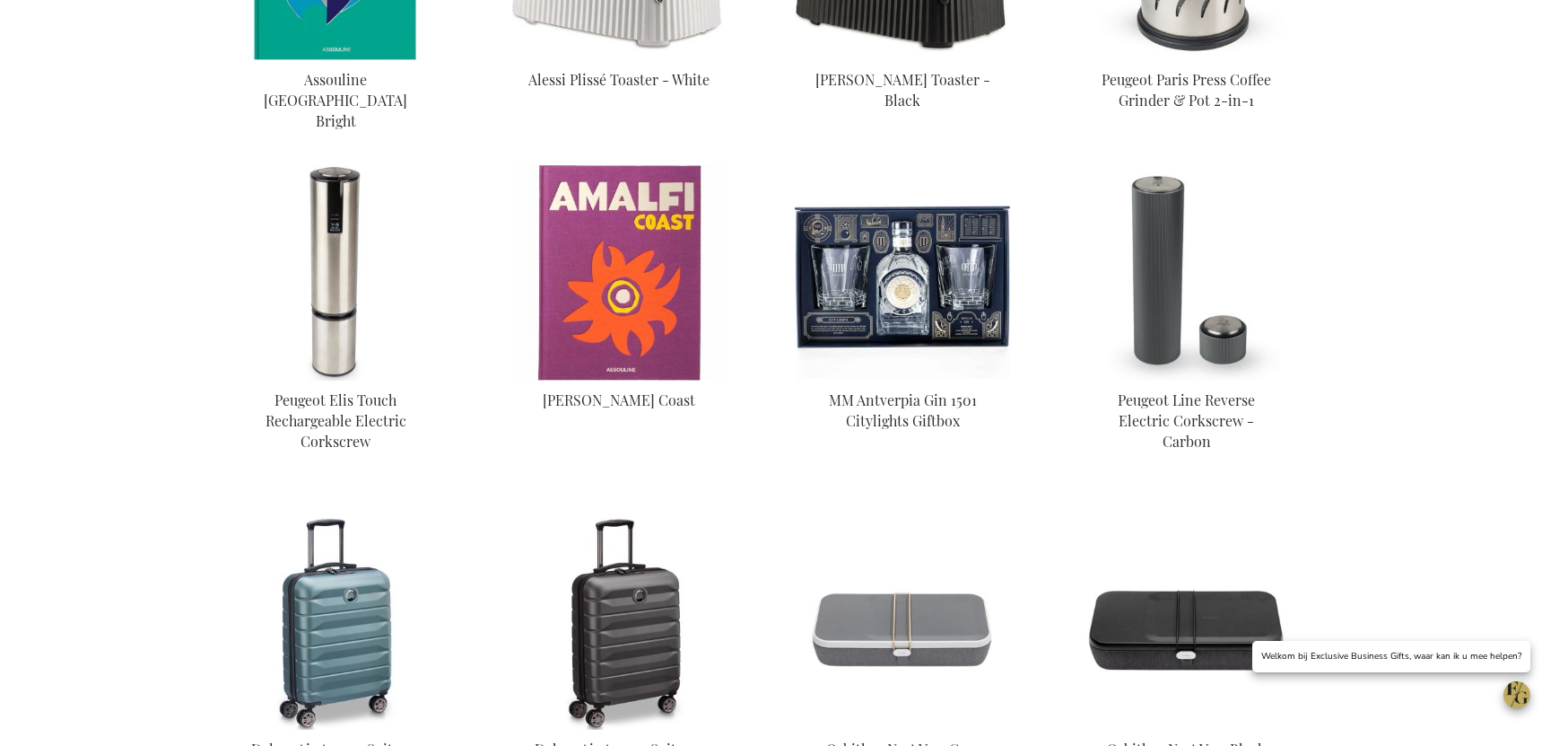
scroll to position [1188, 0]
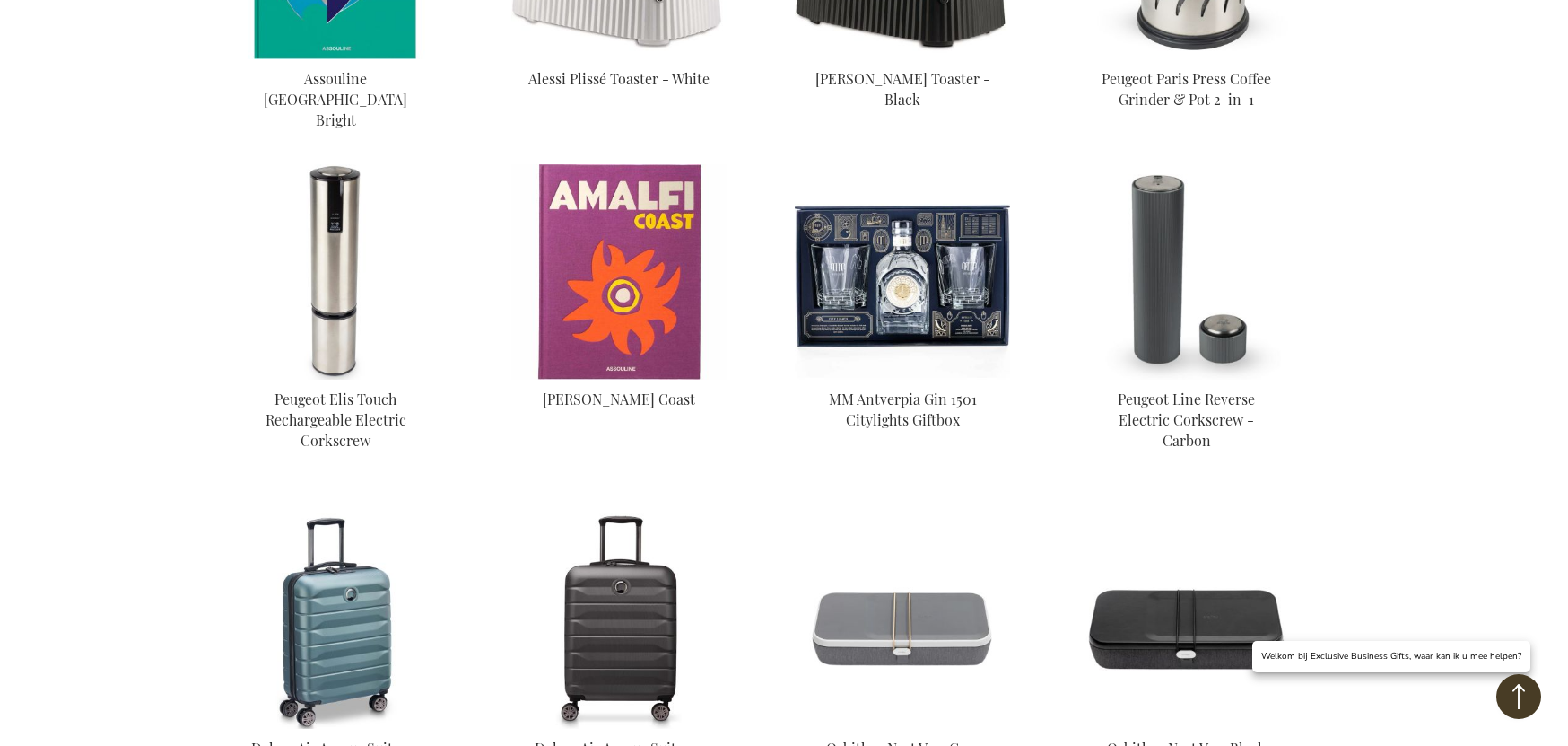
click at [650, 555] on img at bounding box center [619, 621] width 215 height 215
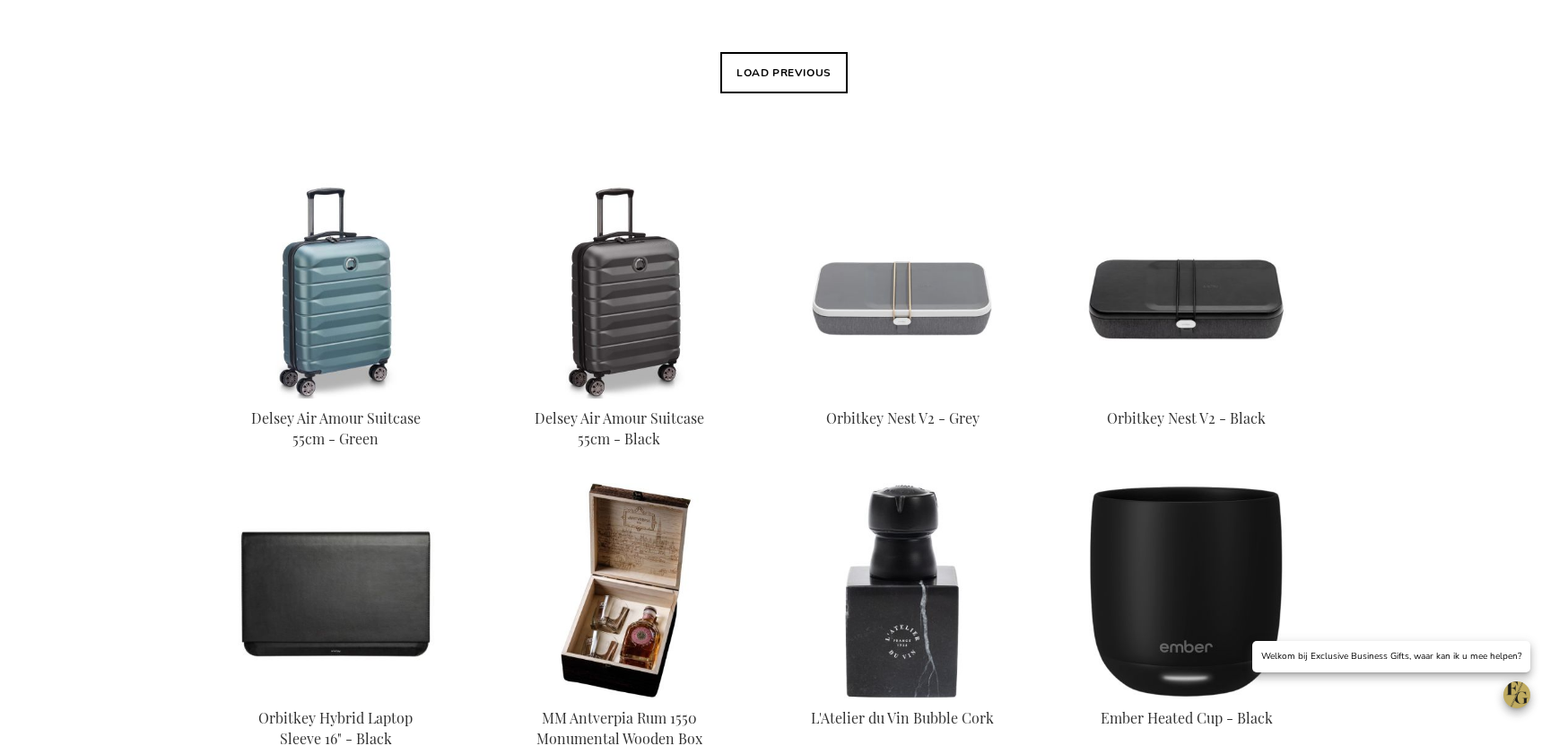
scroll to position [705, 0]
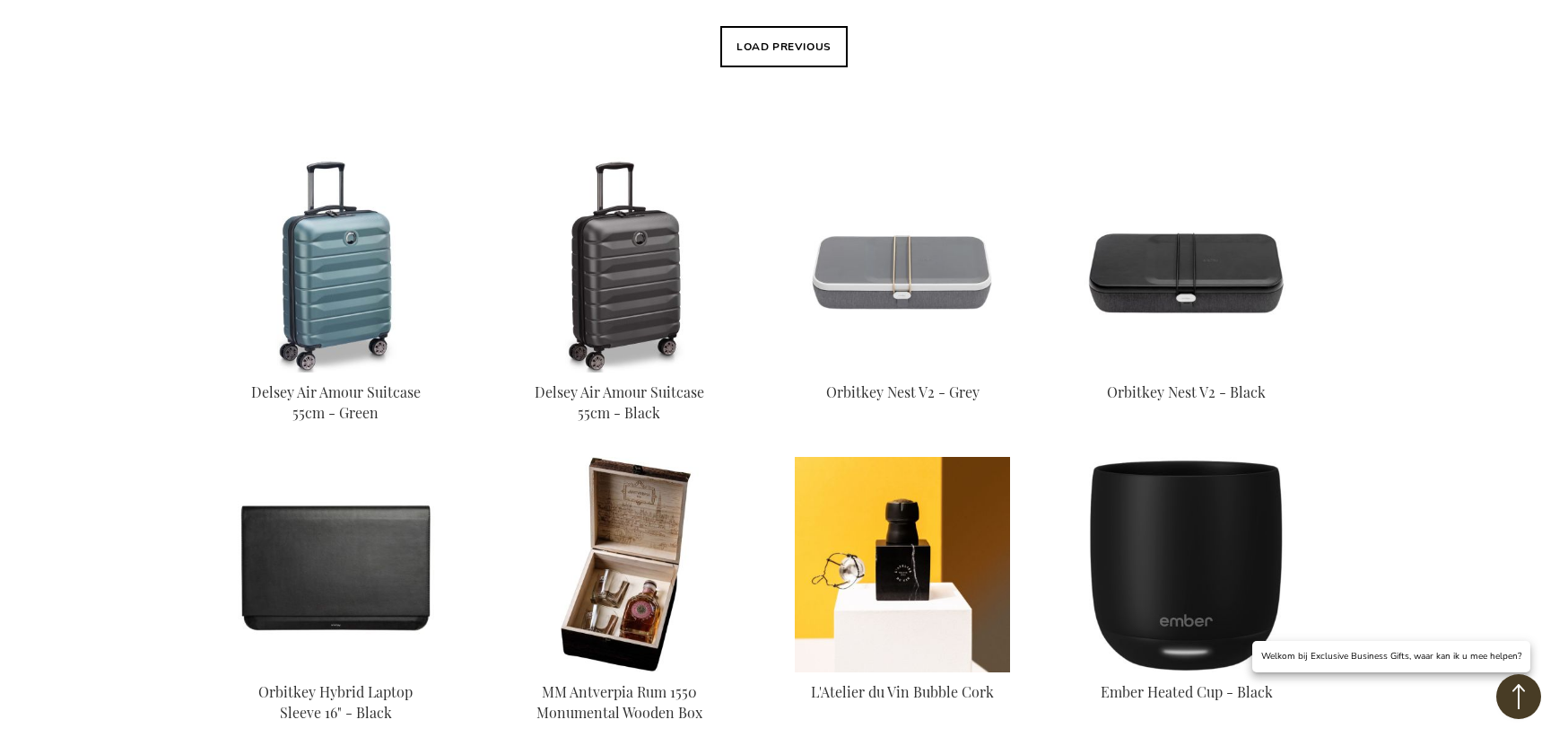
click at [953, 541] on img at bounding box center [902, 564] width 215 height 215
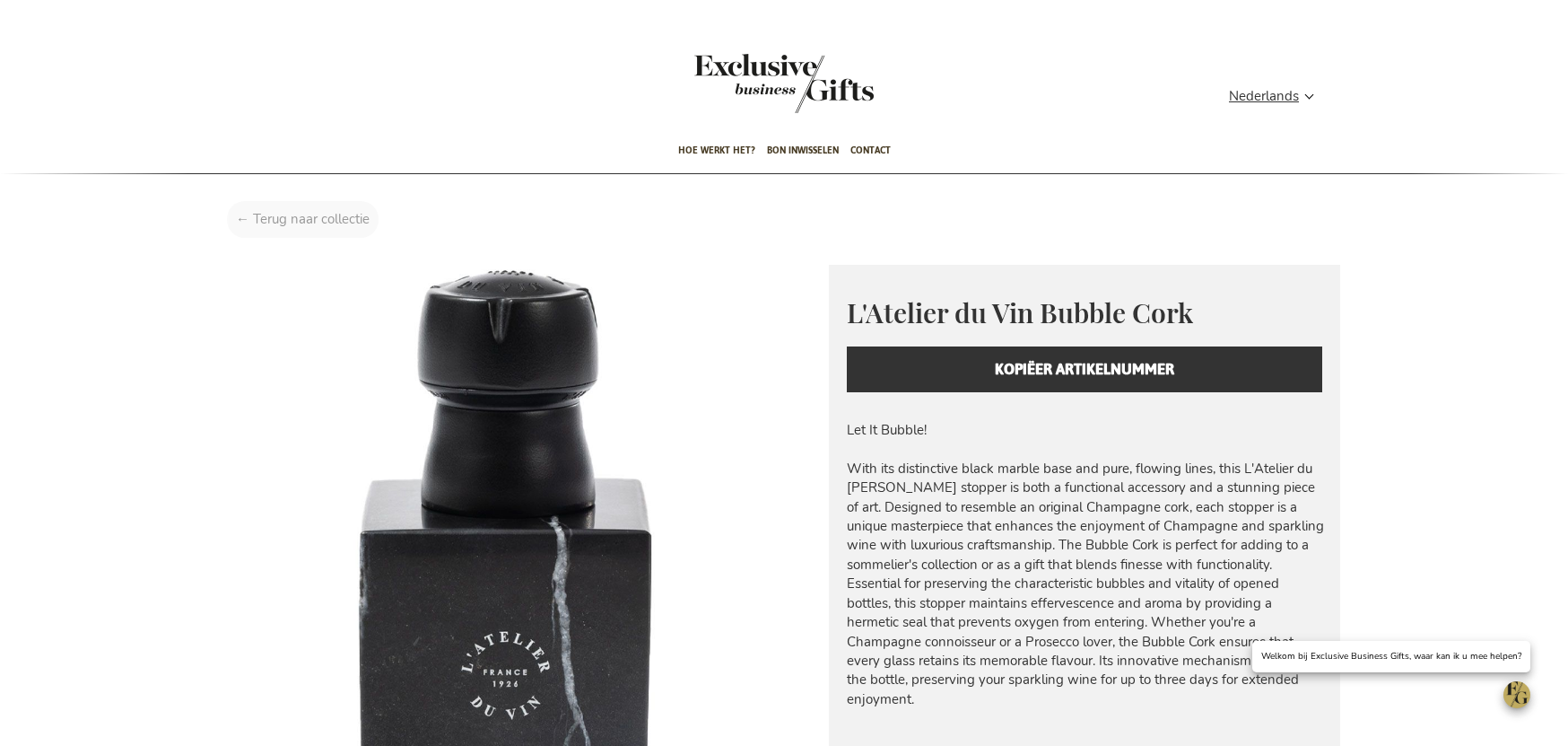
click at [284, 221] on div "Home L'Atelier du Vin Bubble Cork" at bounding box center [784, 224] width 1142 height 45
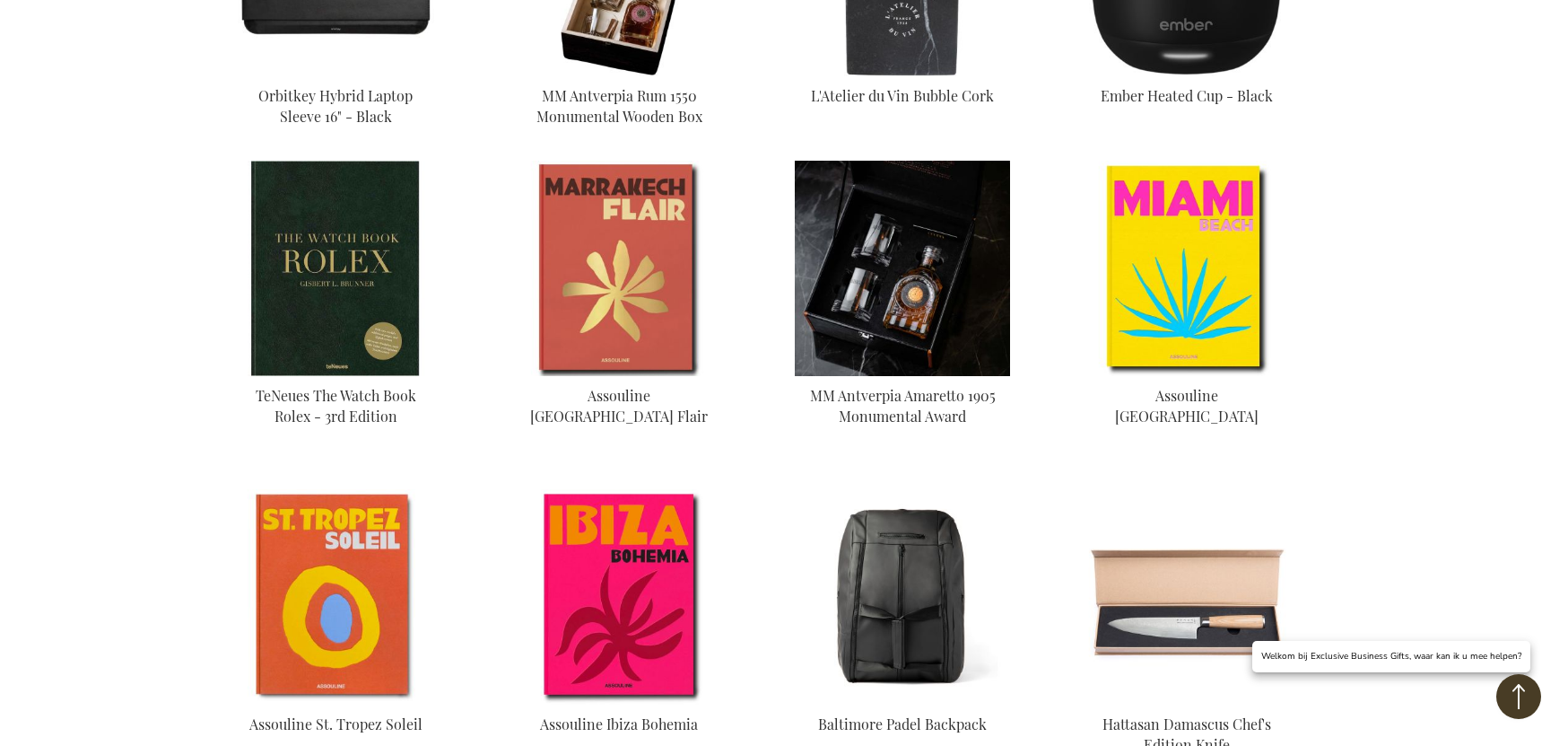
scroll to position [1319, 0]
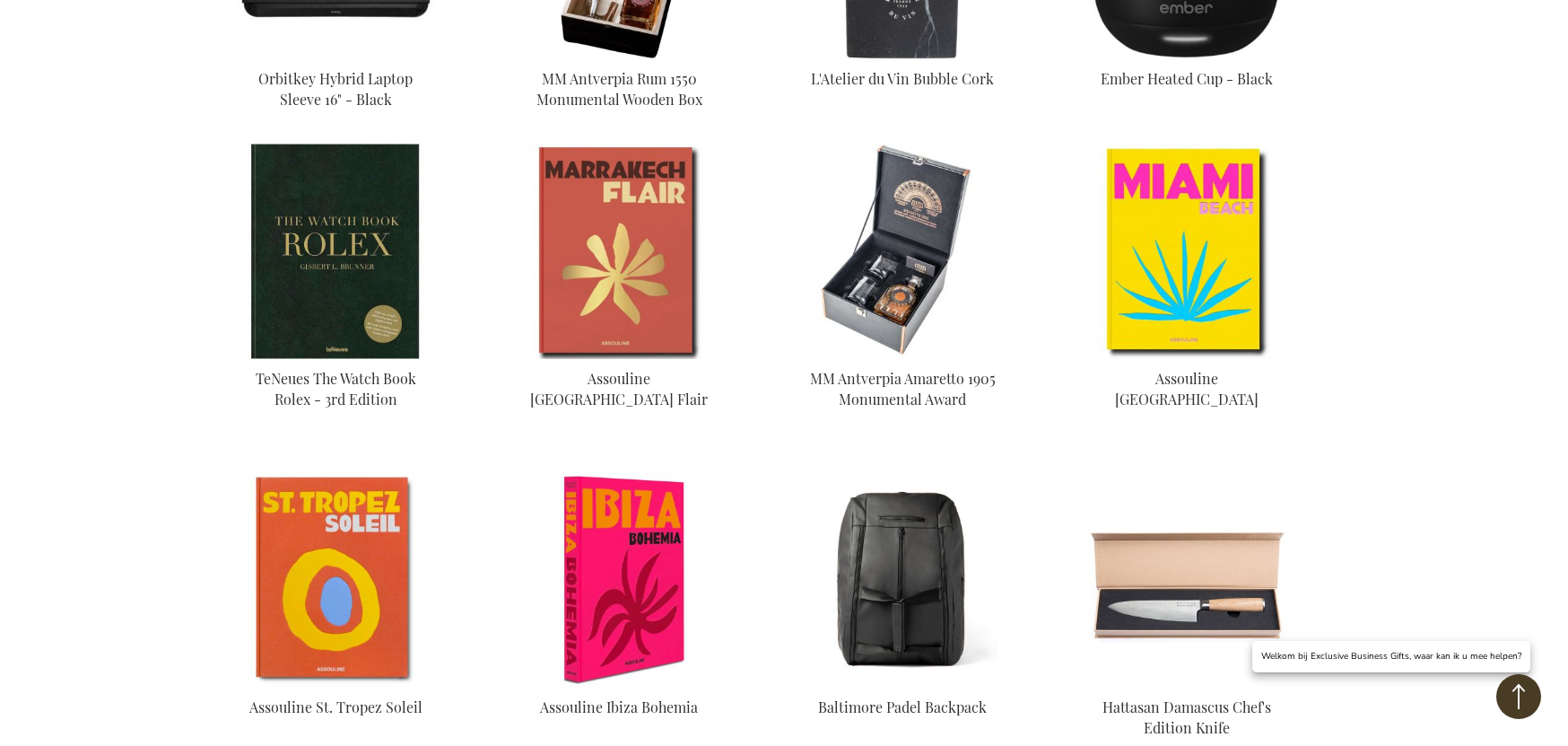
click at [638, 531] on img at bounding box center [619, 579] width 215 height 215
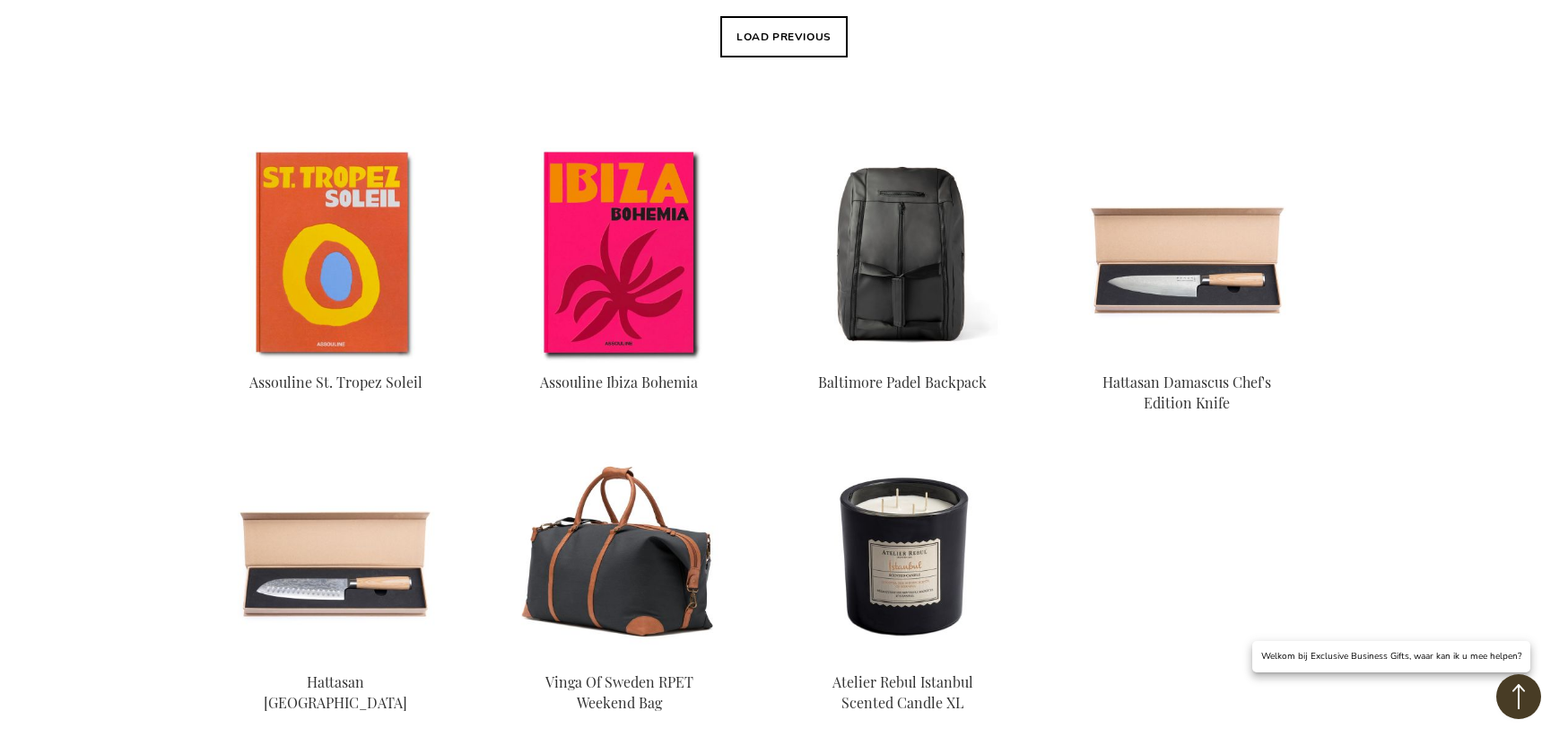
scroll to position [702, 0]
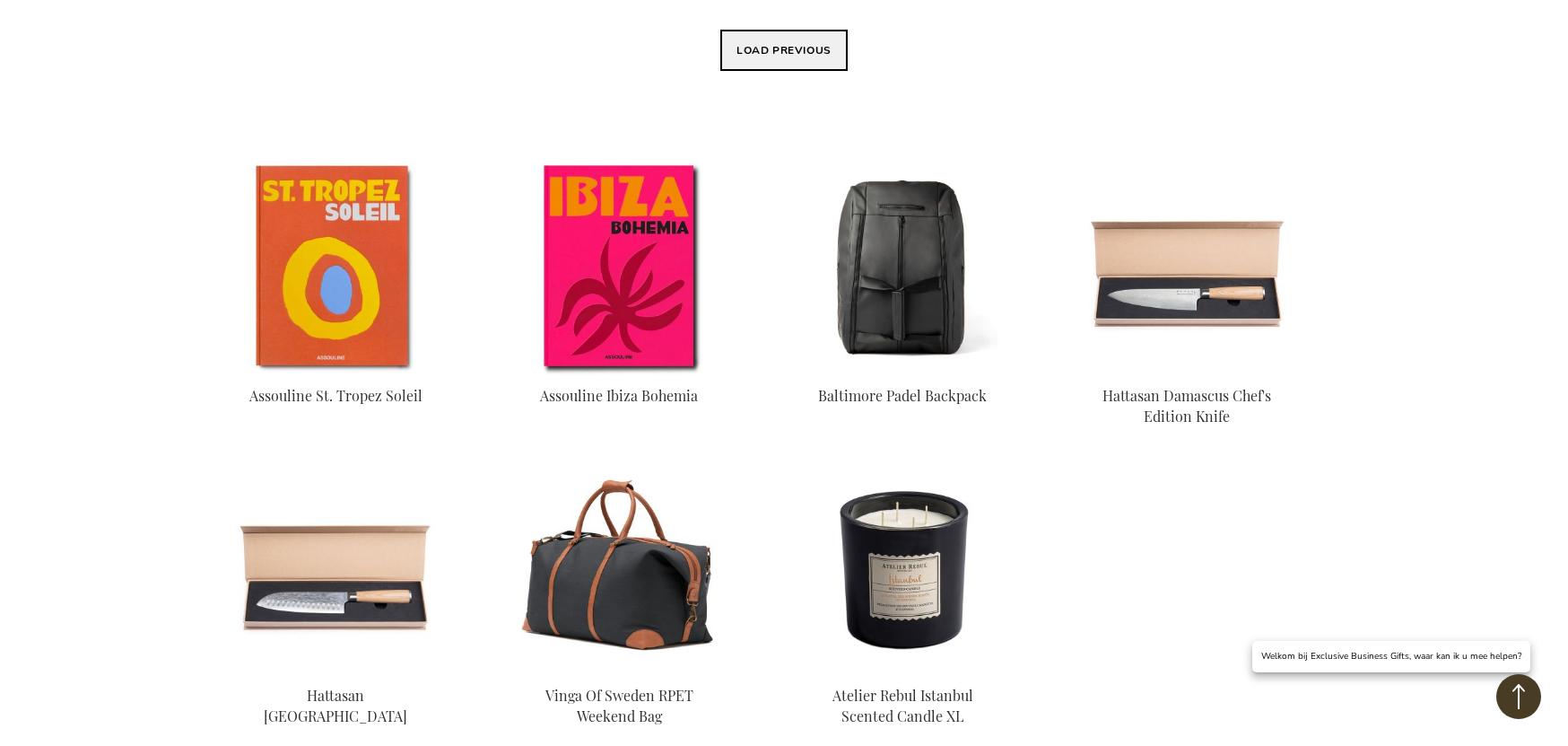
click at [777, 52] on button "Load previous" at bounding box center [784, 50] width 127 height 42
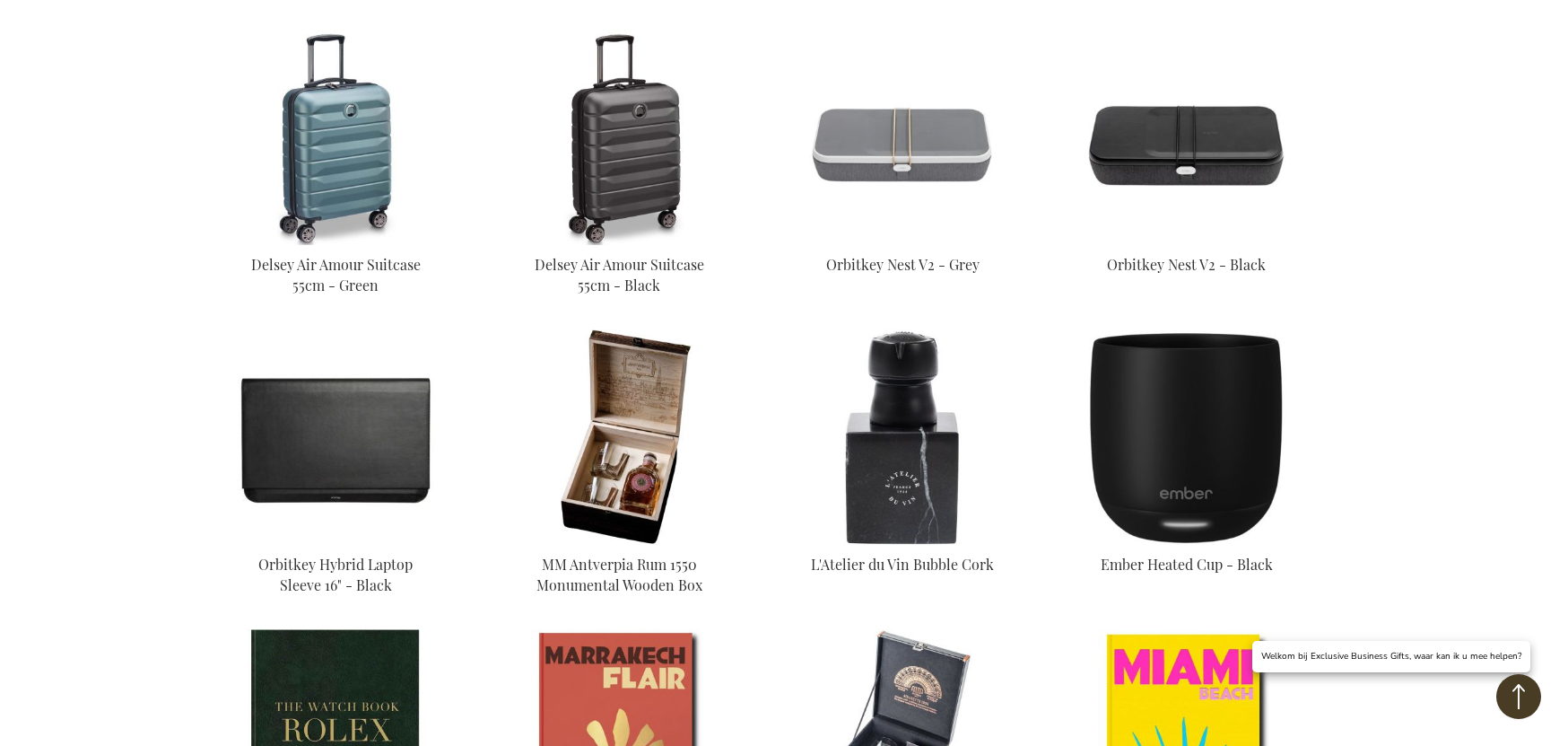
scroll to position [1630, 0]
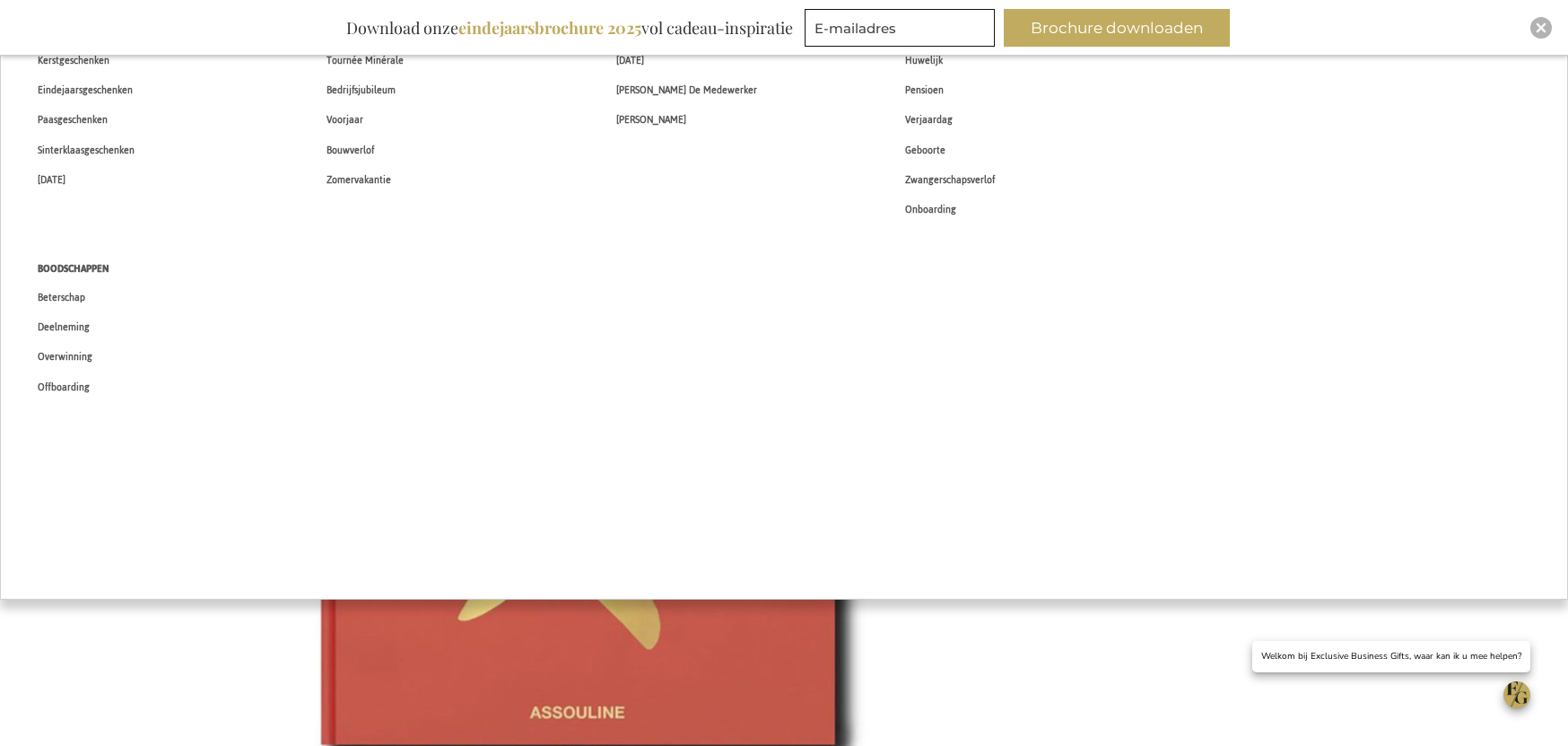
scroll to position [568, 0]
